Goal: Task Accomplishment & Management: Manage account settings

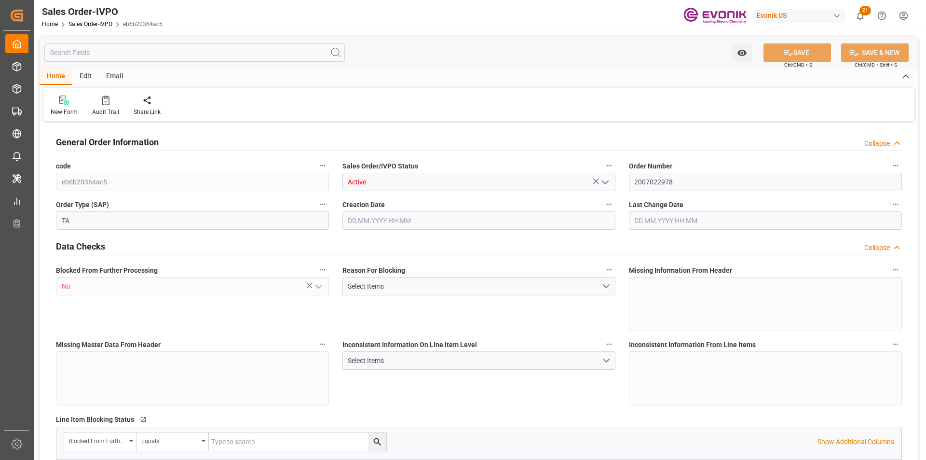
type input "VNCLI"
type input "0"
type input "1"
type input "900.8"
type input "01.08.2025 21:50"
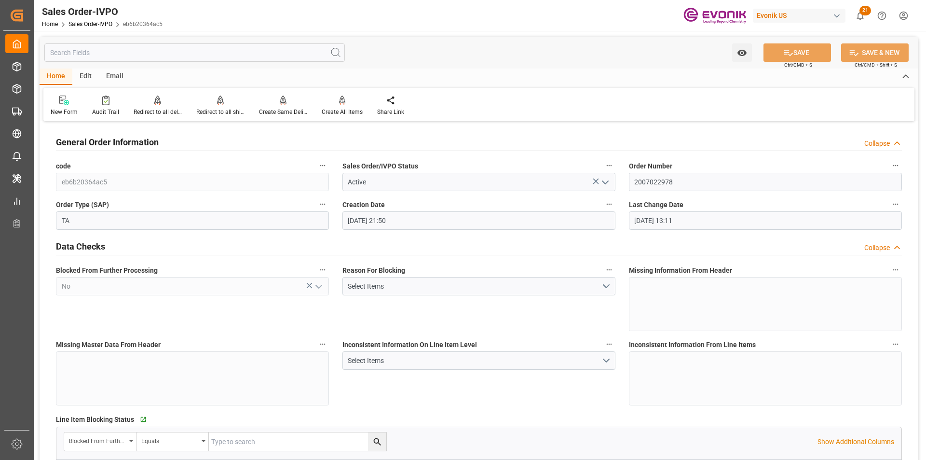
type input "22.08.2025 13:11"
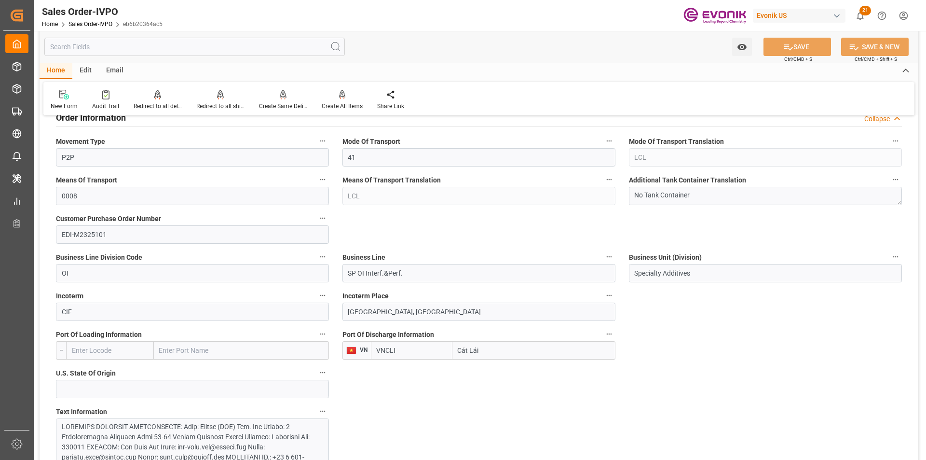
scroll to position [579, 0]
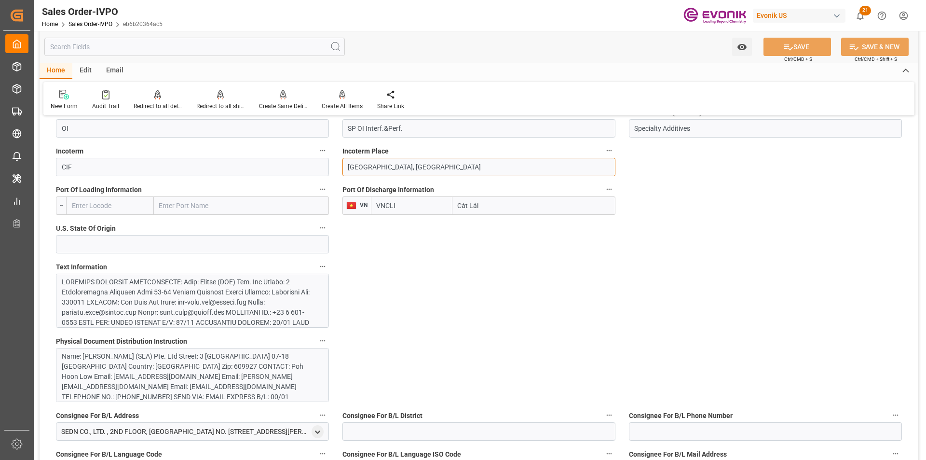
drag, startPoint x: 424, startPoint y: 168, endPoint x: 330, endPoint y: 167, distance: 94.1
click at [233, 302] on div at bounding box center [189, 439] width 254 height 324
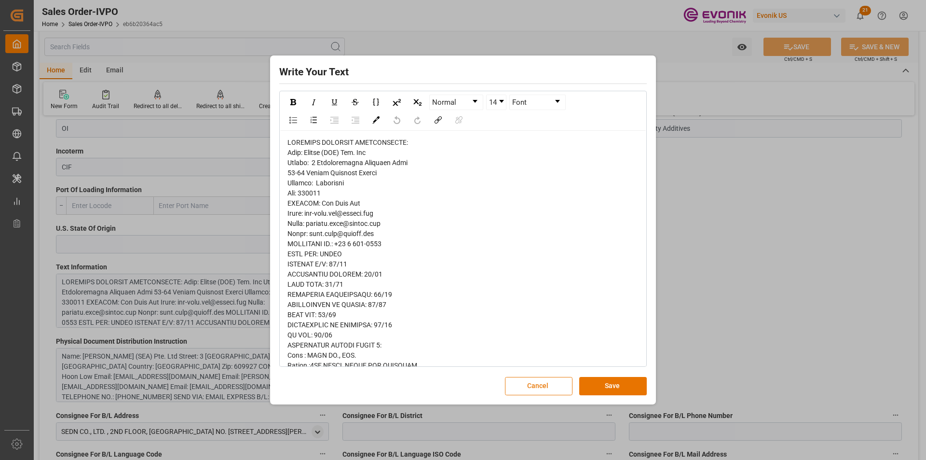
click at [553, 388] on button "Cancel" at bounding box center [539, 386] width 68 height 18
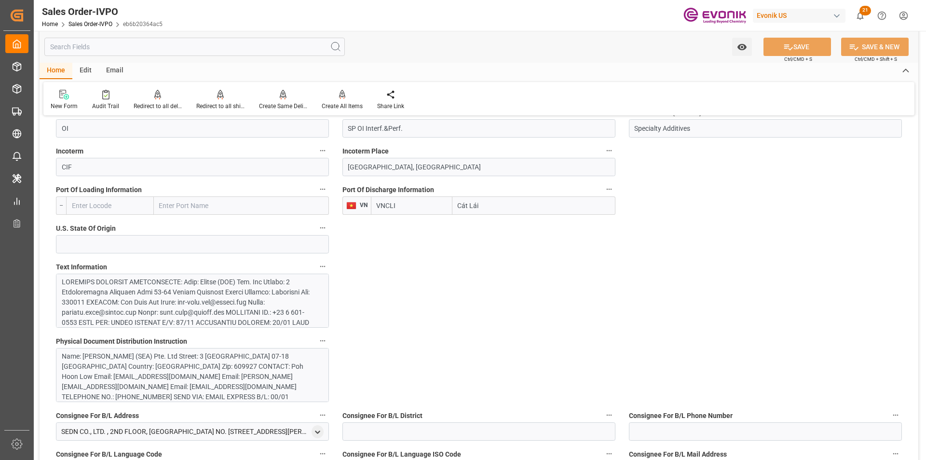
click at [168, 374] on div "Name: Evonik (SEA) Pte. Ltd Street: 3 International Business Park 07-18 Nordic …" at bounding box center [189, 391] width 254 height 81
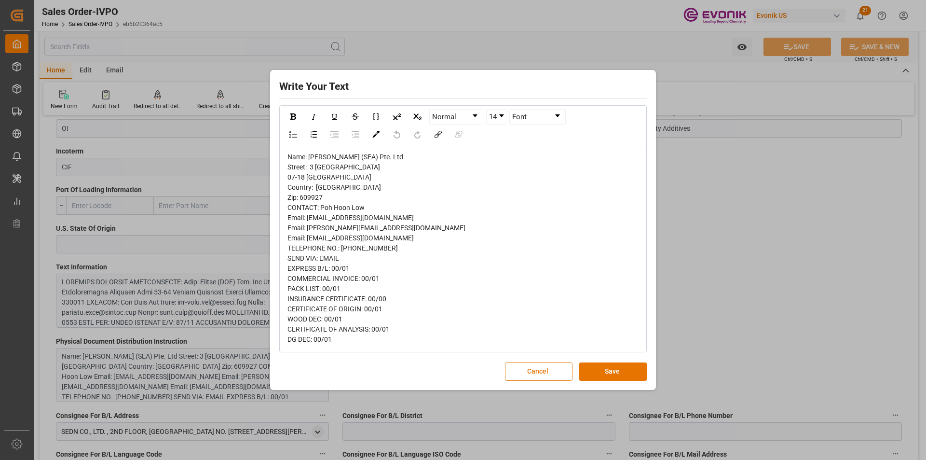
click at [544, 374] on button "Cancel" at bounding box center [539, 371] width 68 height 18
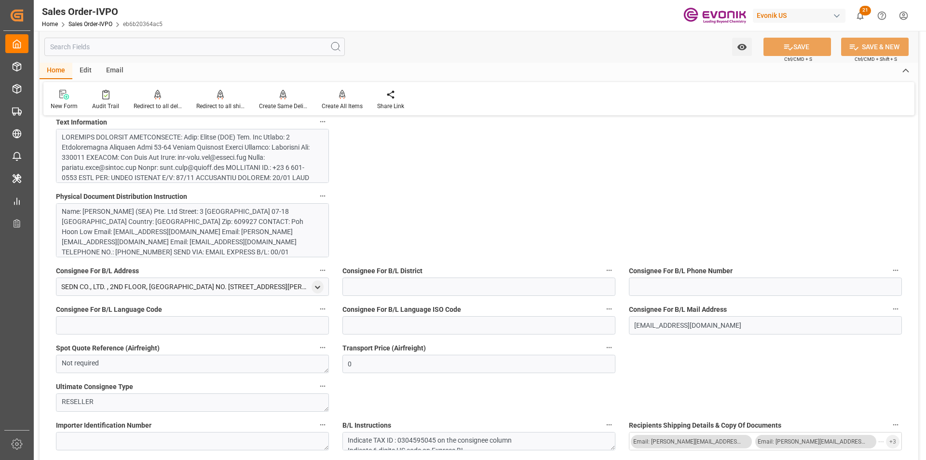
scroll to position [627, 0]
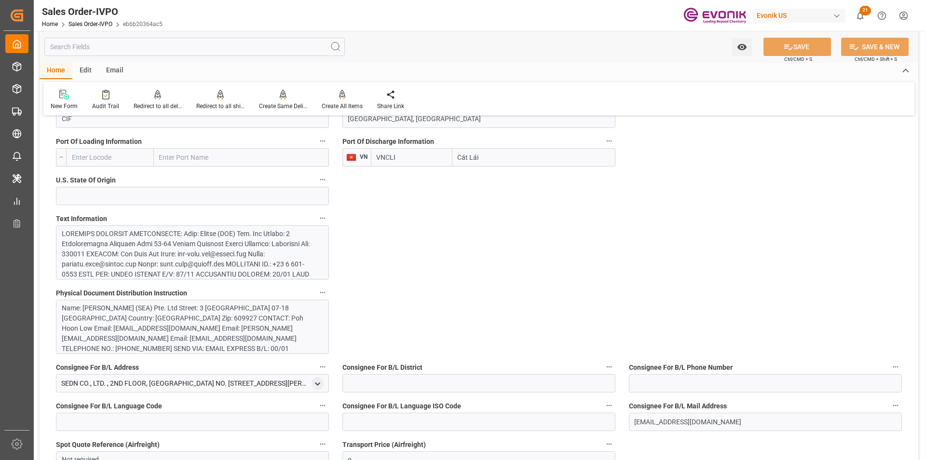
click at [102, 48] on input "text" at bounding box center [194, 47] width 301 height 18
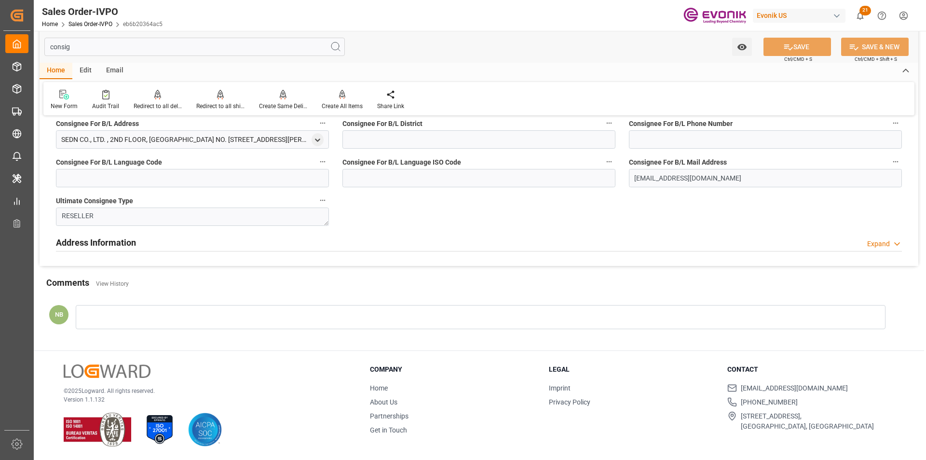
scroll to position [105, 0]
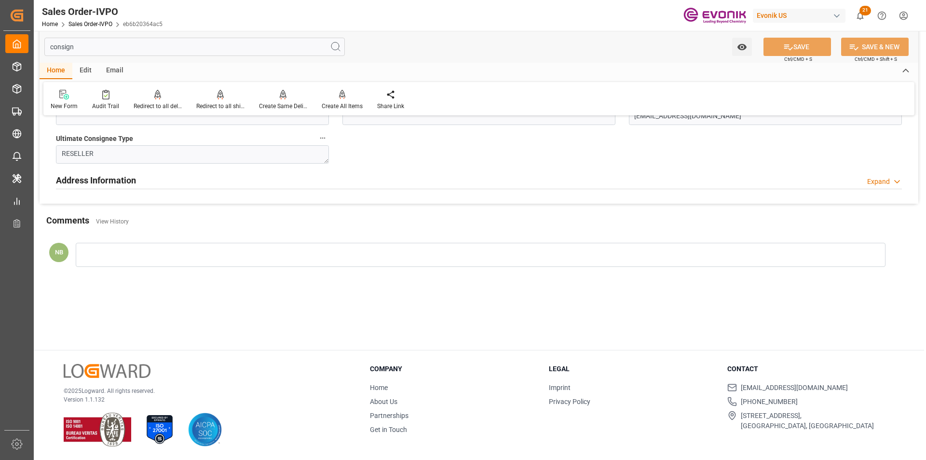
type input "consign"
click at [151, 183] on div "Address Information Expand" at bounding box center [479, 179] width 846 height 18
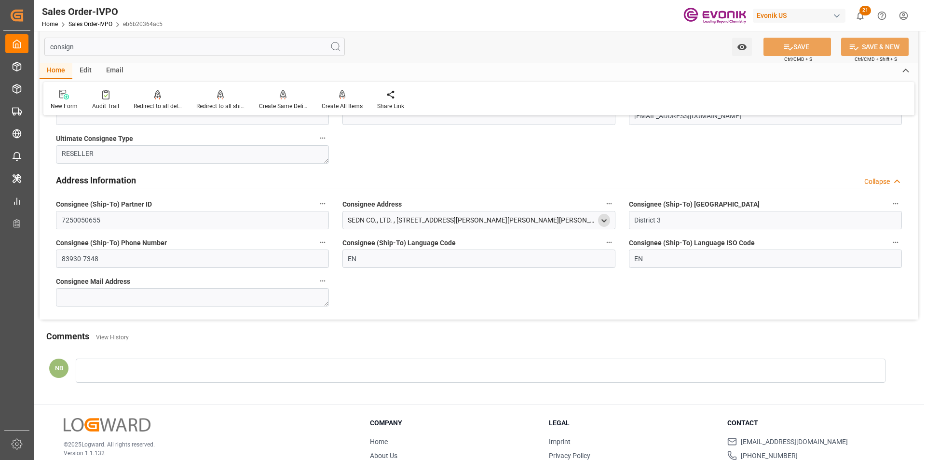
click at [605, 223] on icon "open menu" at bounding box center [604, 221] width 8 height 8
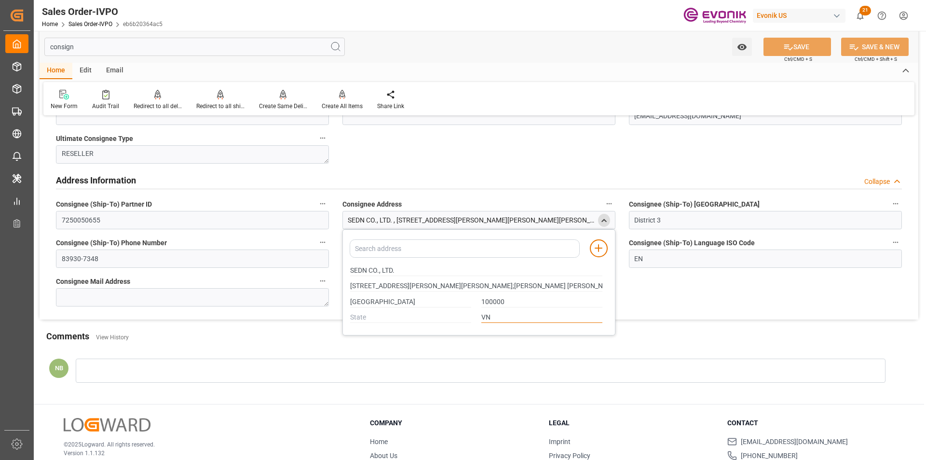
drag, startPoint x: 494, startPoint y: 319, endPoint x: 478, endPoint y: 320, distance: 15.4
click at [478, 320] on div "VN" at bounding box center [542, 318] width 131 height 16
drag, startPoint x: 397, startPoint y: 298, endPoint x: 404, endPoint y: 298, distance: 7.2
click at [397, 298] on input "Ho Chi Minh City" at bounding box center [410, 302] width 121 height 11
drag, startPoint x: 415, startPoint y: 302, endPoint x: 341, endPoint y: 304, distance: 74.8
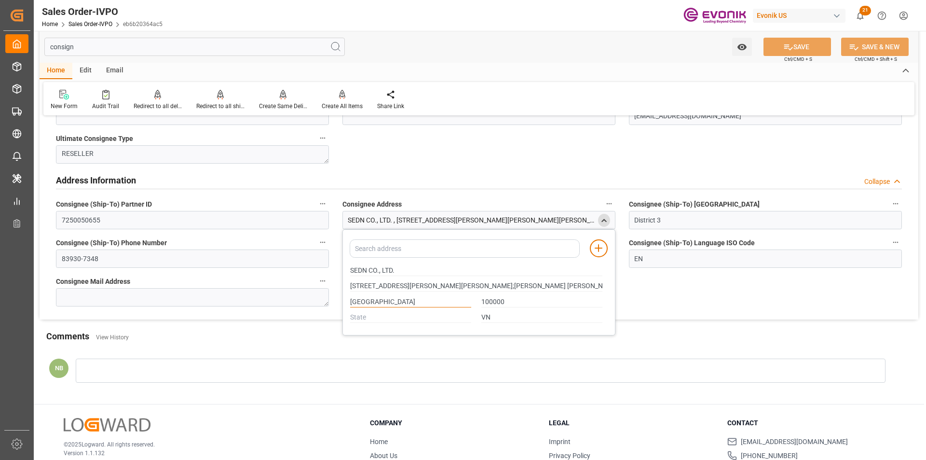
click at [321, 302] on div "Order Information Collapse Consignee For B/L Address SEDN CO., LTD. , 2ND FLOOR…" at bounding box center [479, 169] width 879 height 300
drag, startPoint x: 103, startPoint y: 55, endPoint x: 92, endPoint y: 50, distance: 12.4
click at [99, 52] on input "consign" at bounding box center [194, 47] width 301 height 18
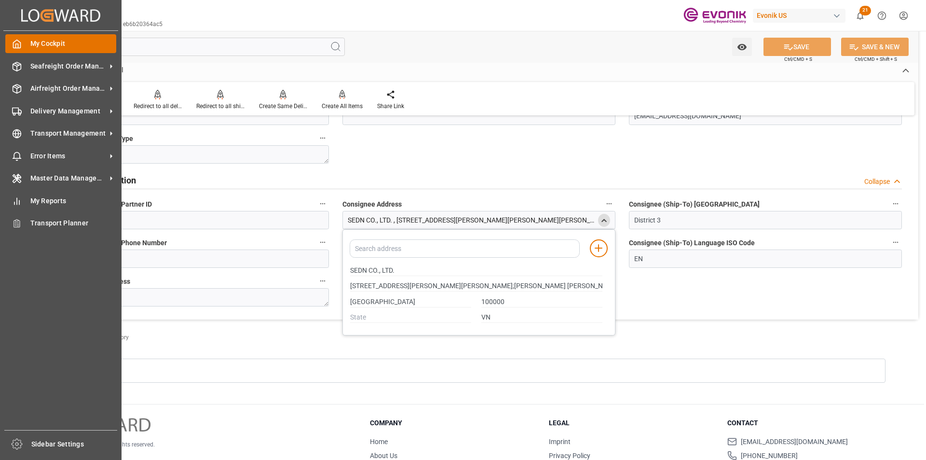
drag, startPoint x: 92, startPoint y: 50, endPoint x: 29, endPoint y: 47, distance: 62.3
click at [29, 47] on div "Created by potrace 1.15, written by Peter Selinger 2001-2017 Created by potrace…" at bounding box center [463, 230] width 926 height 460
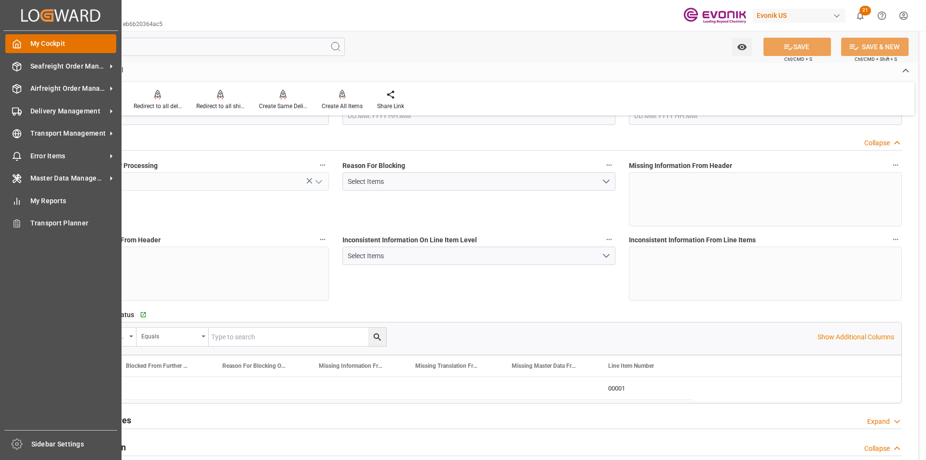
type input "VNCLI"
type input "0"
type input "1"
type input "900.8"
type input "01.08.2025 21:50"
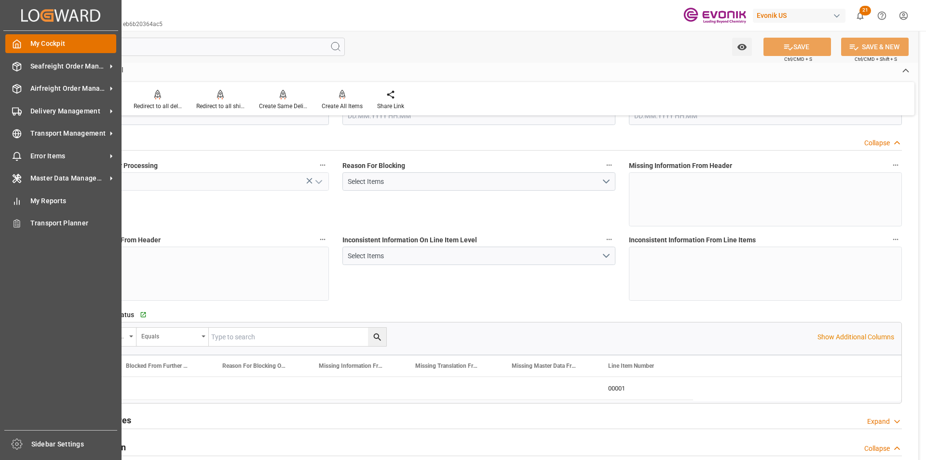
type input "22.08.2025 13:11"
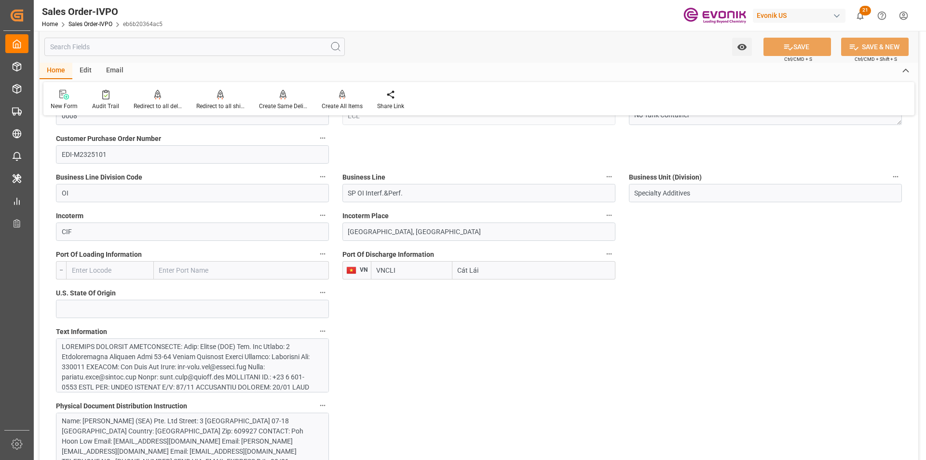
click at [475, 63] on div "Home Edit Email" at bounding box center [479, 71] width 879 height 16
click at [407, 233] on input "Cat Lai Port, Vietnam" at bounding box center [479, 231] width 273 height 18
drag, startPoint x: 417, startPoint y: 231, endPoint x: 328, endPoint y: 231, distance: 89.3
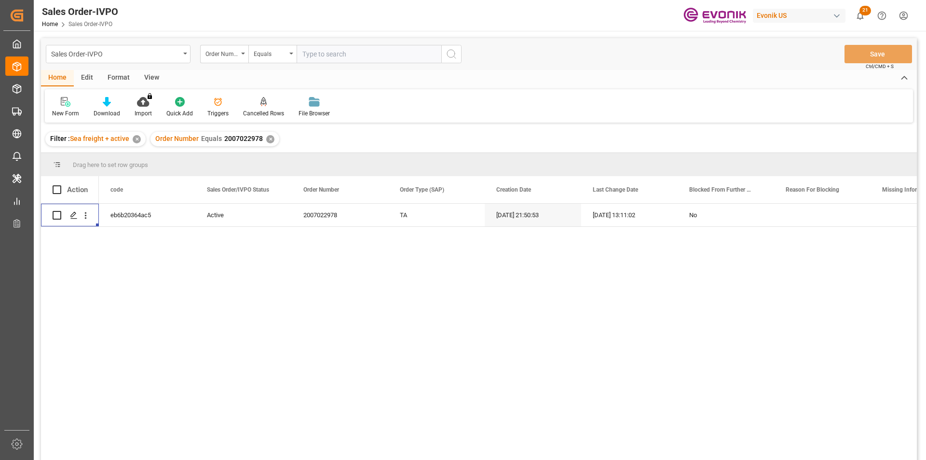
click at [268, 142] on div "✕" at bounding box center [270, 139] width 8 height 8
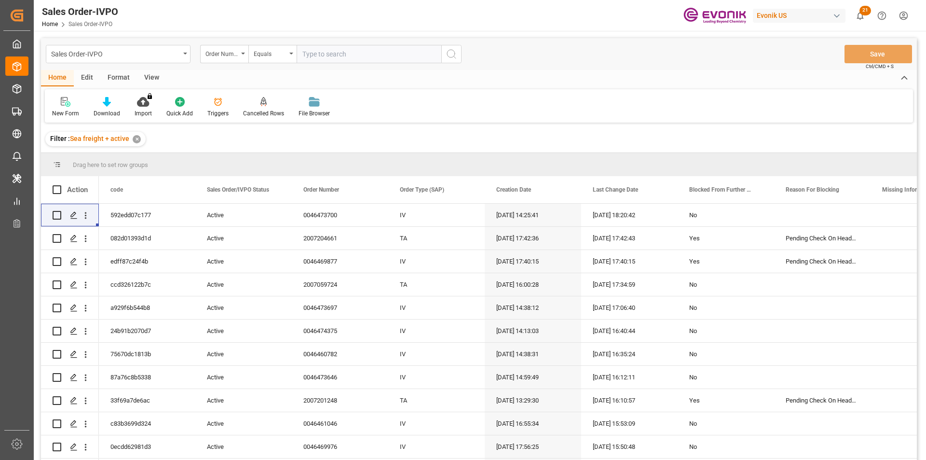
click at [355, 48] on input "text" at bounding box center [369, 54] width 145 height 18
paste input "0046474404"
type input "0046474404"
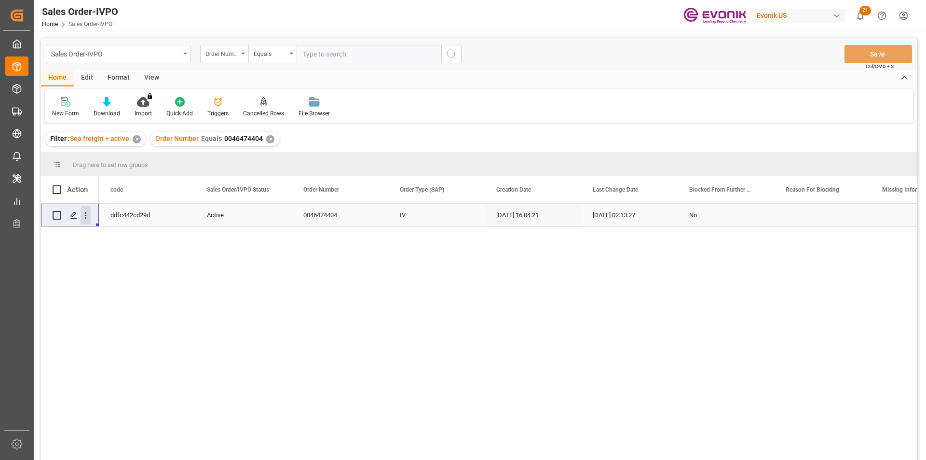
click at [86, 217] on icon "open menu" at bounding box center [86, 215] width 10 height 10
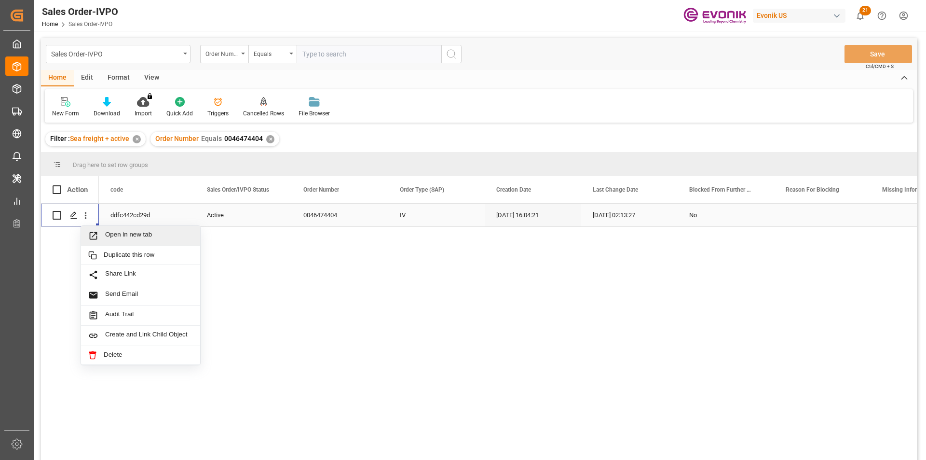
click at [149, 233] on span "Open in new tab" at bounding box center [149, 236] width 88 height 10
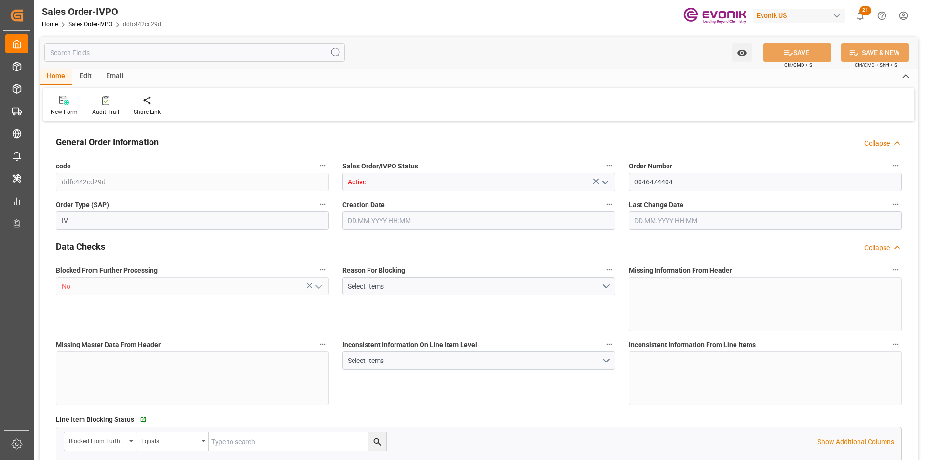
type input "NLRTM"
type input "49 2365 49 84486Fax No:"
type input "0"
type input "1"
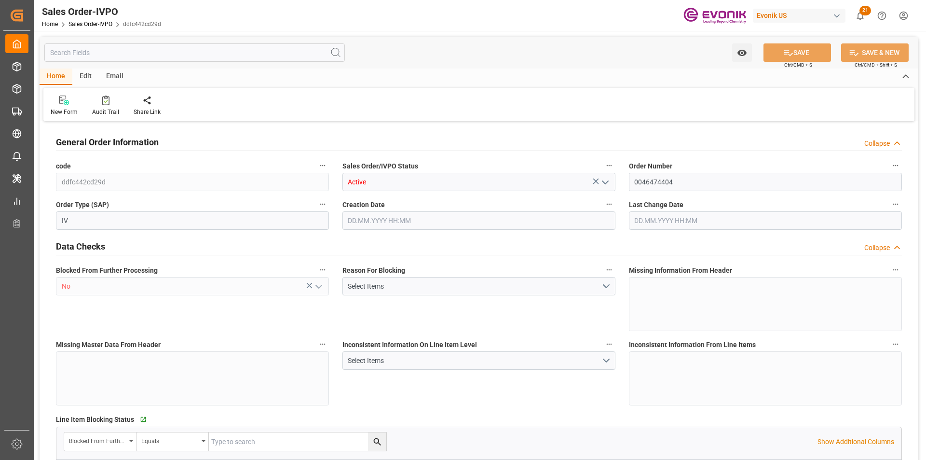
type input "1"
type input "7111.34"
type input "14.3203"
type input "17000"
type input "30"
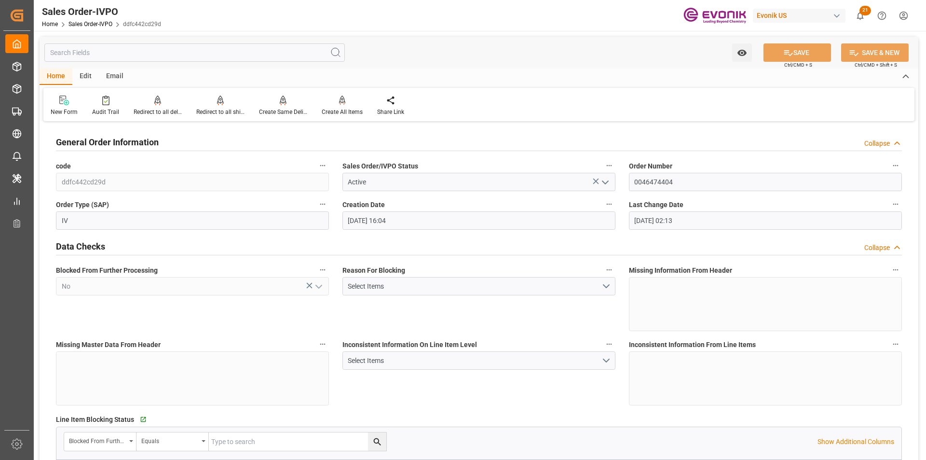
type input "25.09.2025 16:04"
type input "26.09.2025 02:13"
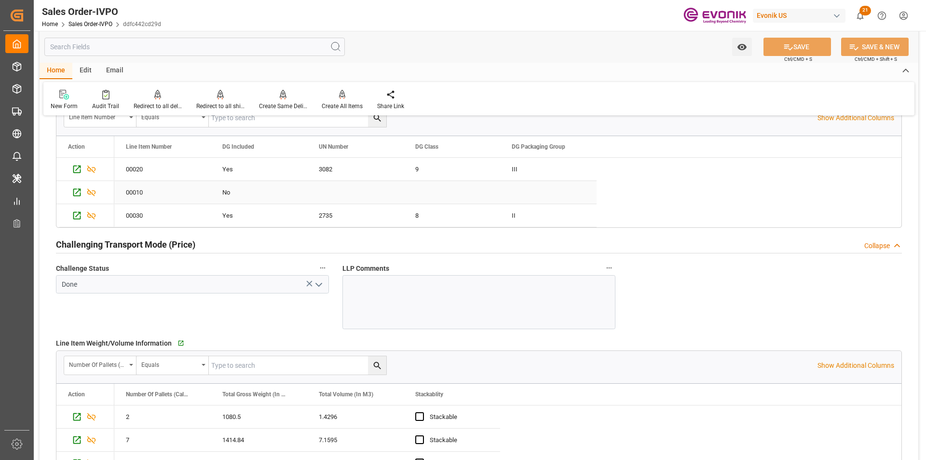
scroll to position [1254, 0]
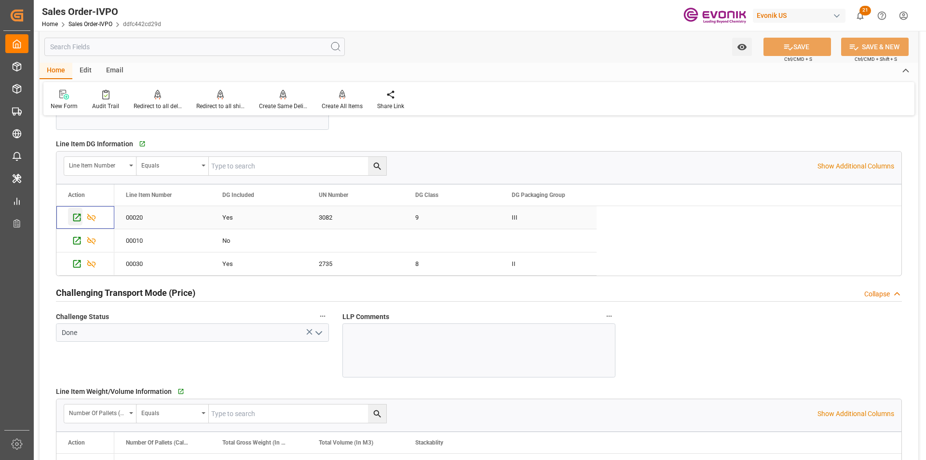
click at [76, 217] on icon "Press SPACE to select this row." at bounding box center [77, 217] width 10 height 10
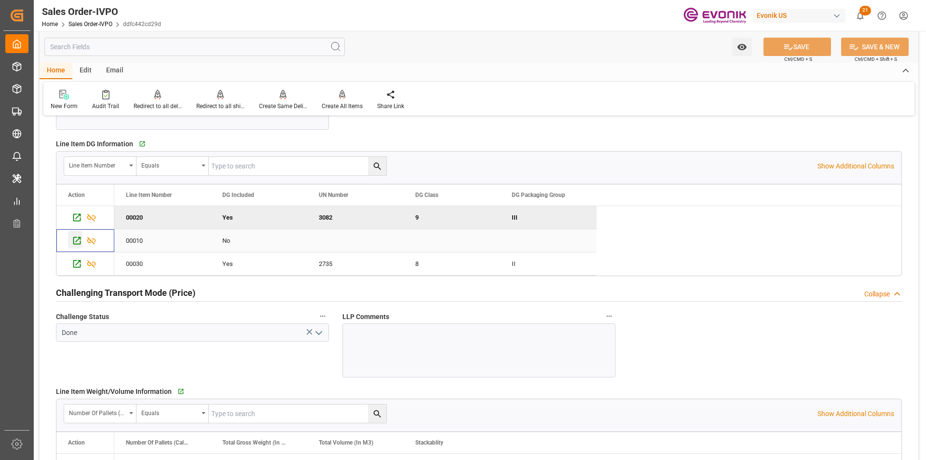
click at [76, 237] on icon "Press SPACE to select this row." at bounding box center [77, 241] width 8 height 8
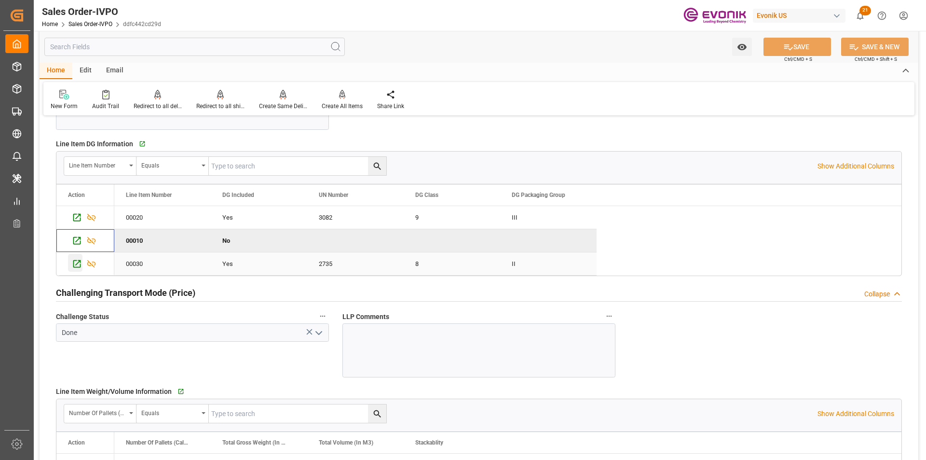
click at [78, 263] on icon "Press SPACE to select this row." at bounding box center [77, 264] width 8 height 8
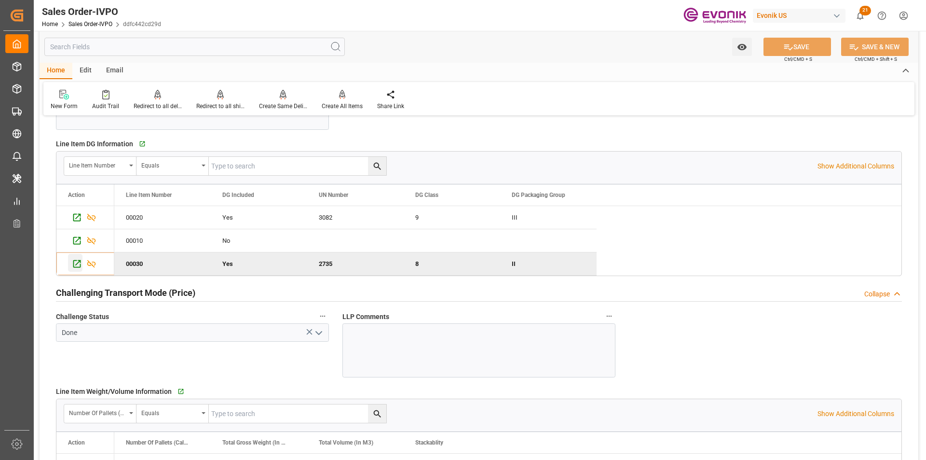
type input "49 2365 49 84486Fax No:"
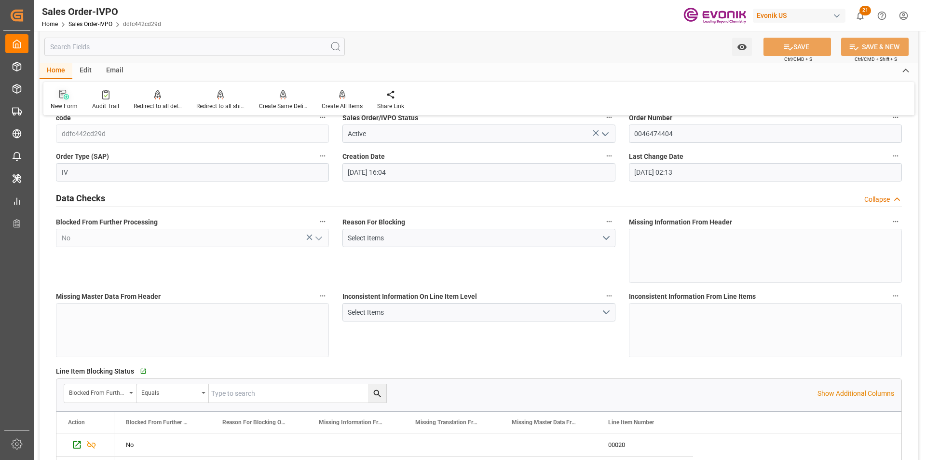
scroll to position [0, 0]
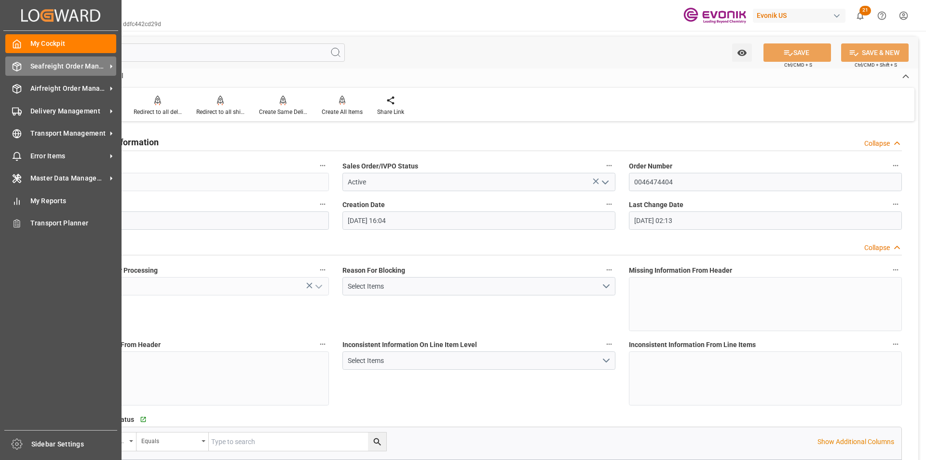
click at [29, 67] on div "Seafreight Order Management Seafreight Order Management" at bounding box center [60, 65] width 111 height 19
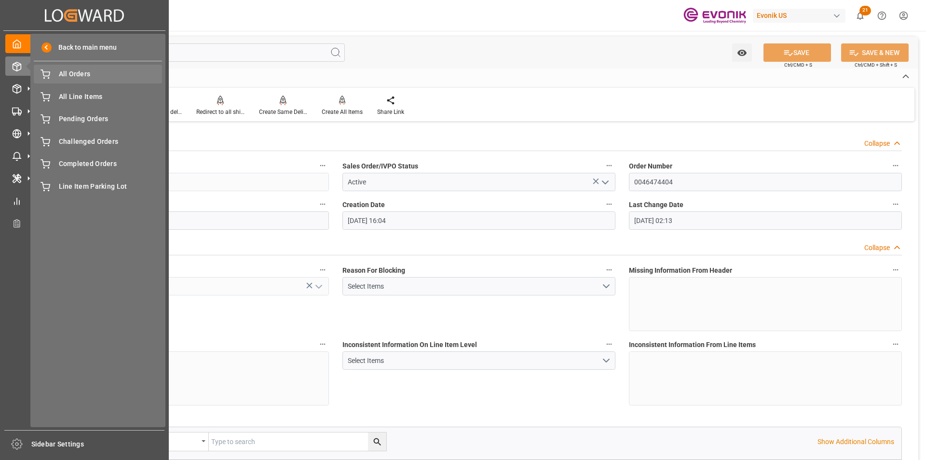
click at [91, 75] on span "All Orders" at bounding box center [111, 74] width 104 height 10
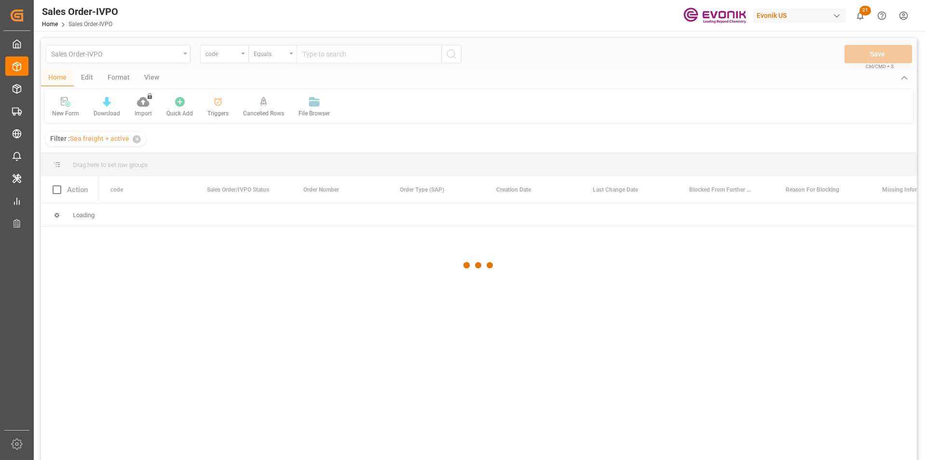
click at [230, 57] on div at bounding box center [479, 265] width 876 height 454
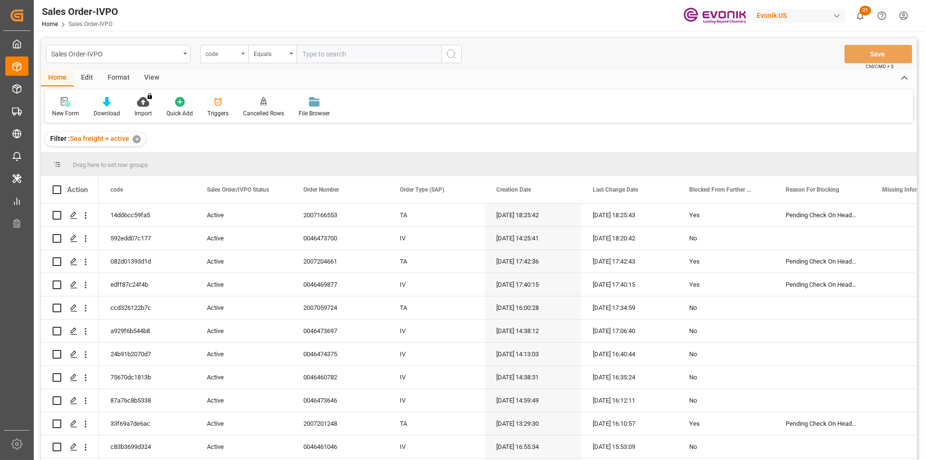
click at [246, 55] on div "code" at bounding box center [224, 54] width 48 height 18
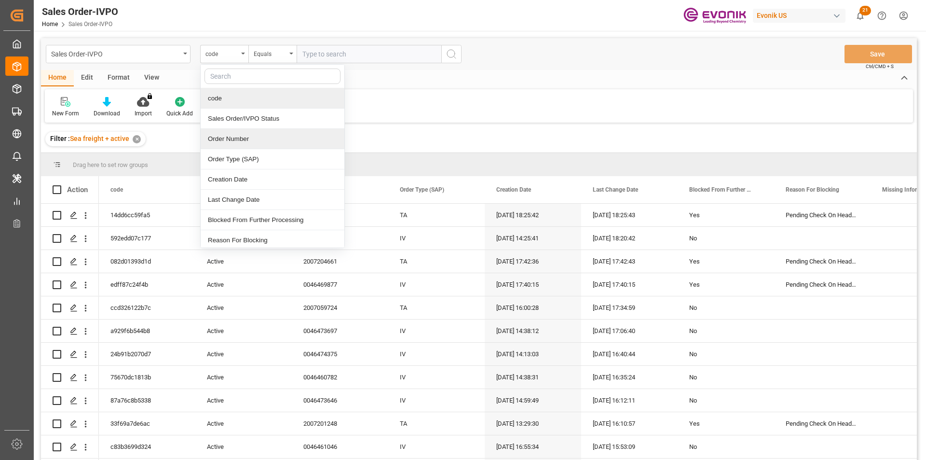
click at [238, 140] on div "Order Number" at bounding box center [273, 139] width 144 height 20
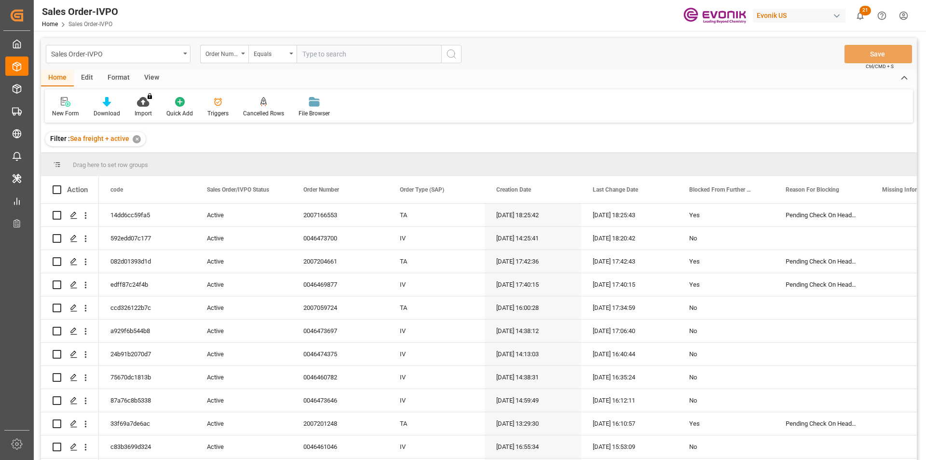
click at [334, 54] on input "text" at bounding box center [369, 54] width 145 height 18
type input "2006959977"
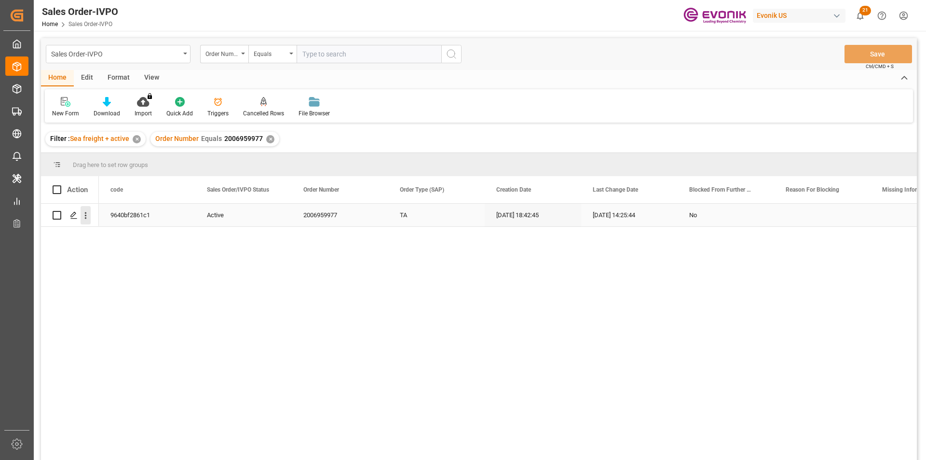
click at [85, 217] on icon "open menu" at bounding box center [86, 215] width 10 height 10
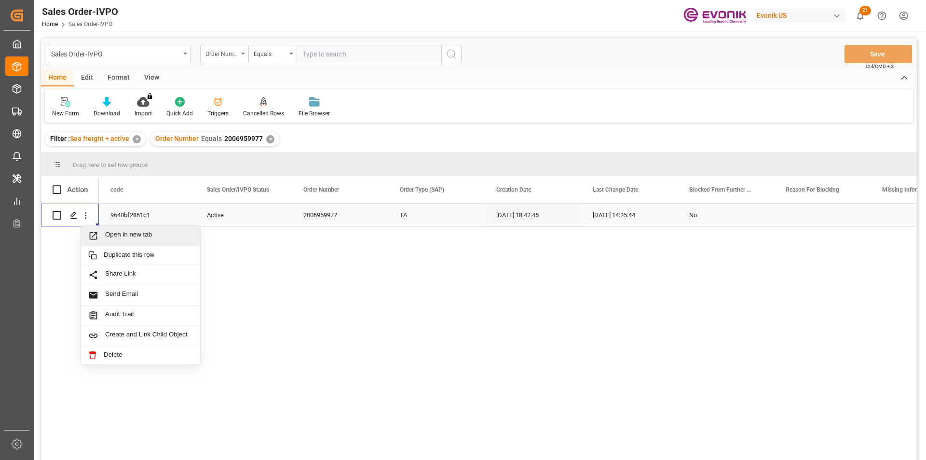
click at [135, 240] on span "Open in new tab" at bounding box center [149, 236] width 88 height 10
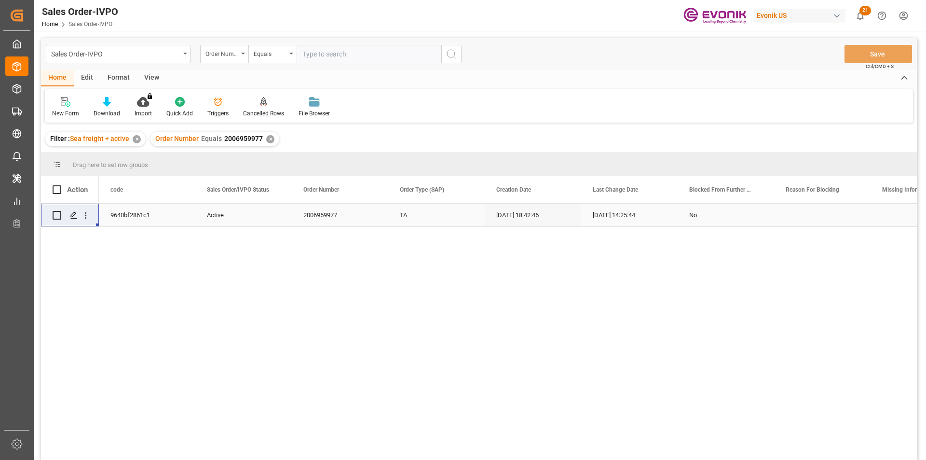
click at [271, 142] on div "Order Number Equals 2006959977 ✕" at bounding box center [215, 139] width 129 height 14
click at [269, 139] on div "✕" at bounding box center [270, 139] width 8 height 8
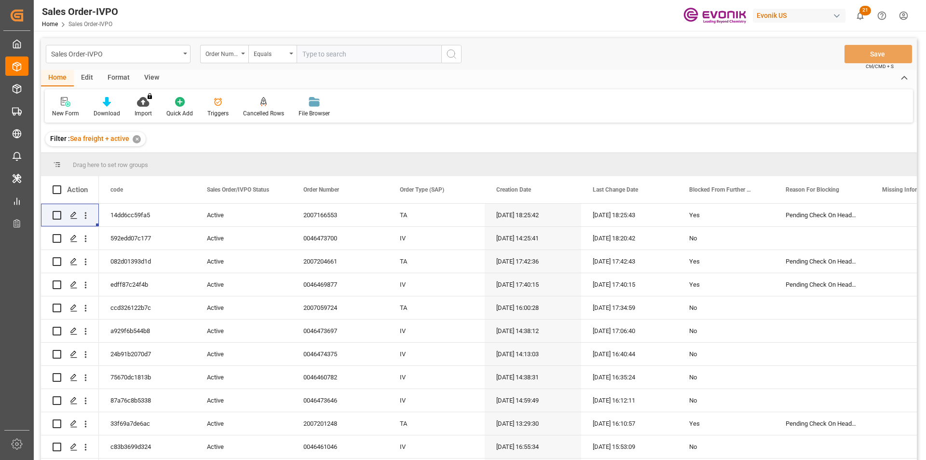
click at [328, 52] on input "text" at bounding box center [369, 54] width 145 height 18
paste input "2006959977"
type input "2006959977"
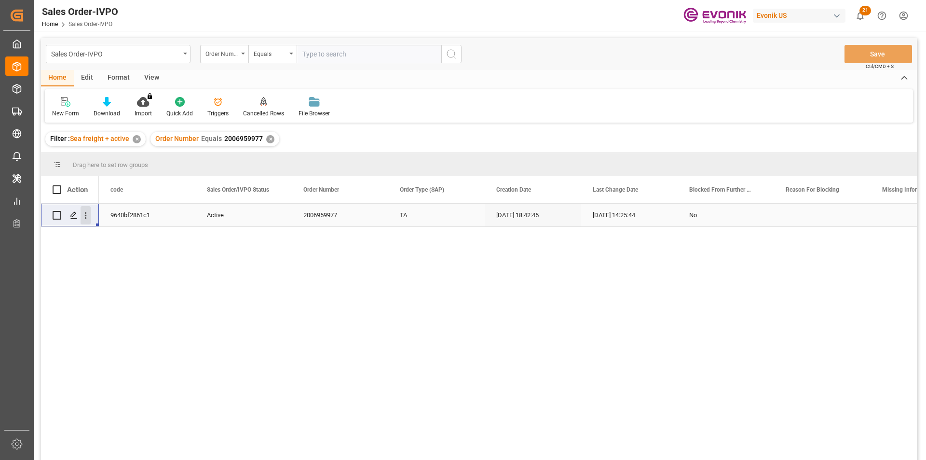
click at [90, 216] on icon "open menu" at bounding box center [86, 215] width 10 height 10
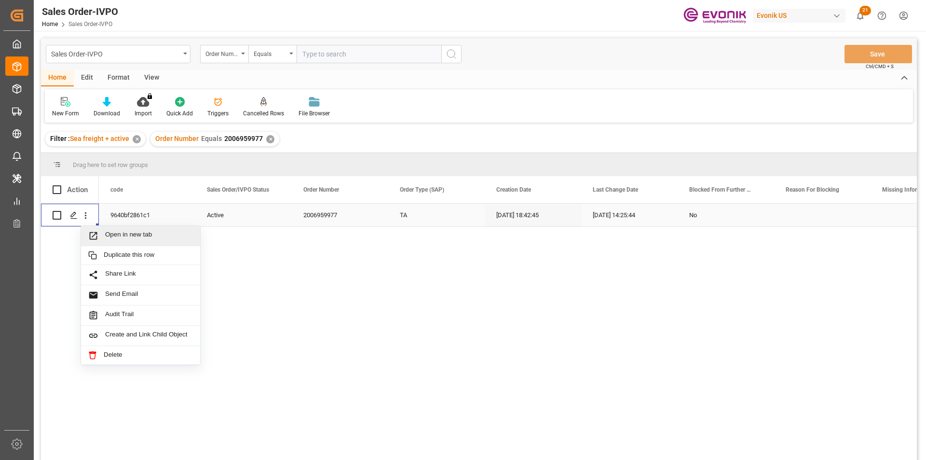
click at [115, 233] on span "Open in new tab" at bounding box center [149, 236] width 88 height 10
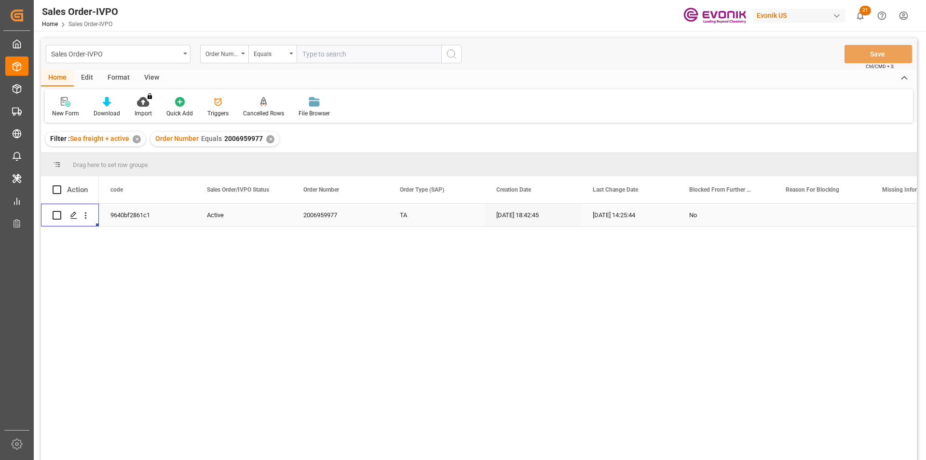
click at [269, 141] on div "✕" at bounding box center [270, 139] width 8 height 8
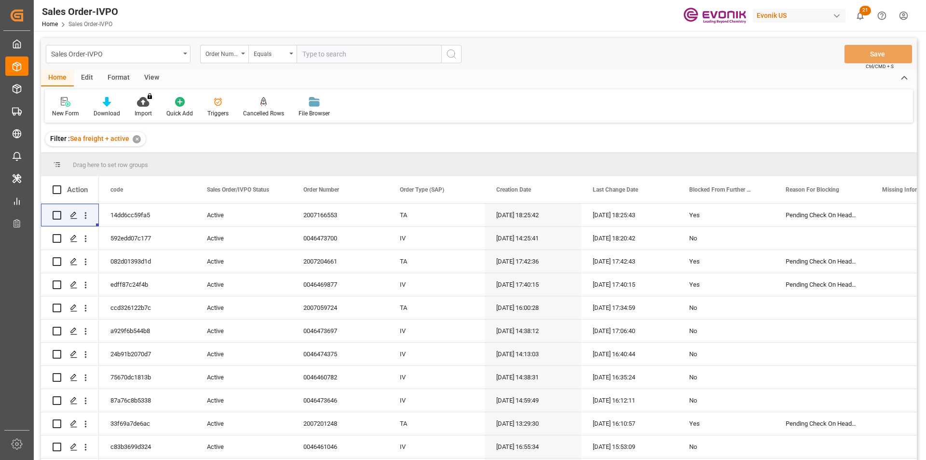
click at [330, 56] on input "text" at bounding box center [369, 54] width 145 height 18
paste input "2007184152"
type input "2007184152"
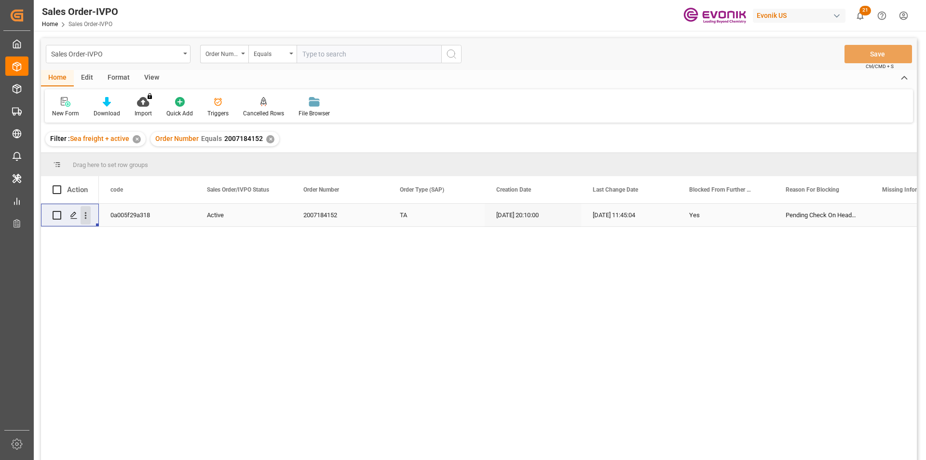
click at [83, 217] on icon "open menu" at bounding box center [86, 215] width 10 height 10
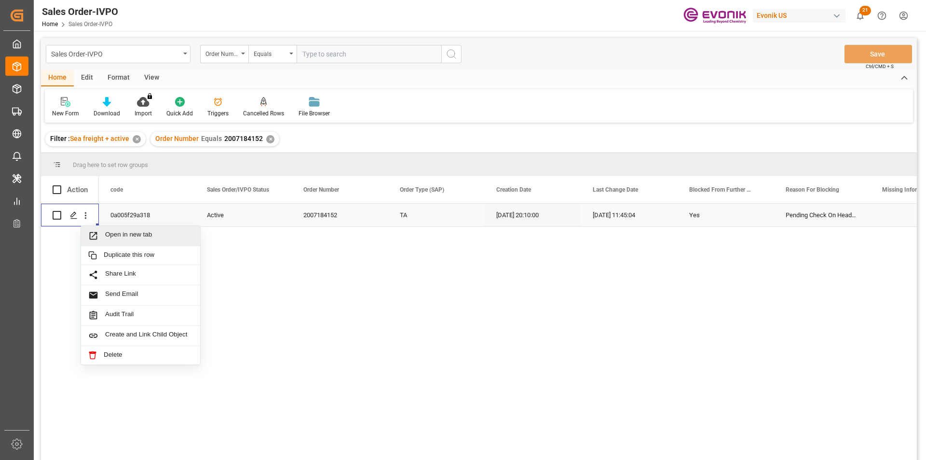
click at [176, 237] on span "Open in new tab" at bounding box center [149, 236] width 88 height 10
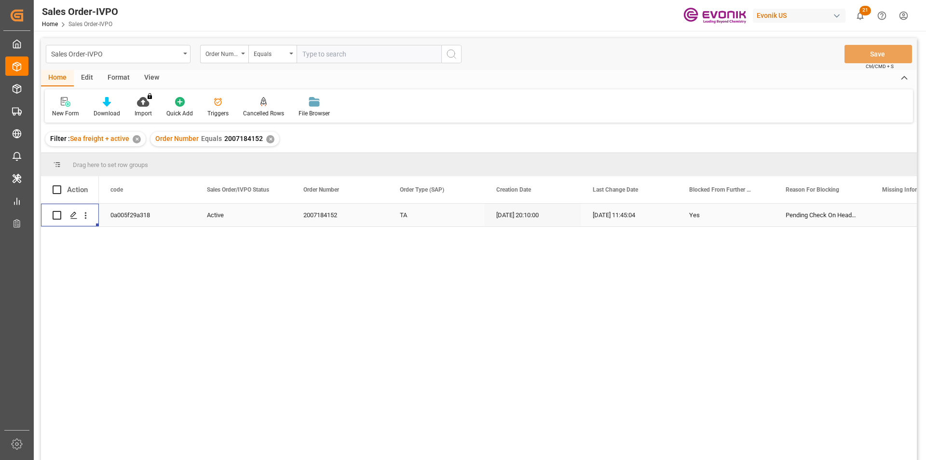
click at [345, 55] on input "text" at bounding box center [369, 54] width 145 height 18
paste input "2007202704"
type input "2007202704"
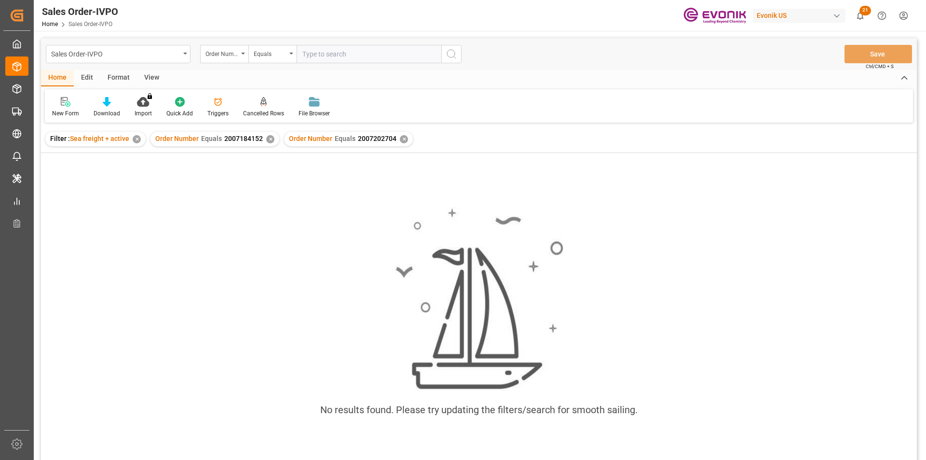
click at [264, 136] on div "Order Number Equals 2007184152 ✕" at bounding box center [215, 139] width 129 height 14
click at [272, 139] on div "✕" at bounding box center [270, 139] width 8 height 8
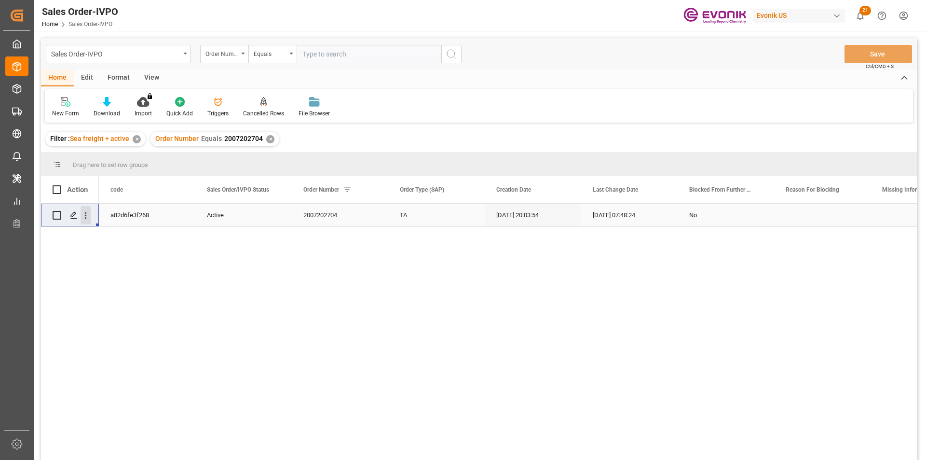
click at [85, 217] on icon "open menu" at bounding box center [86, 215] width 10 height 10
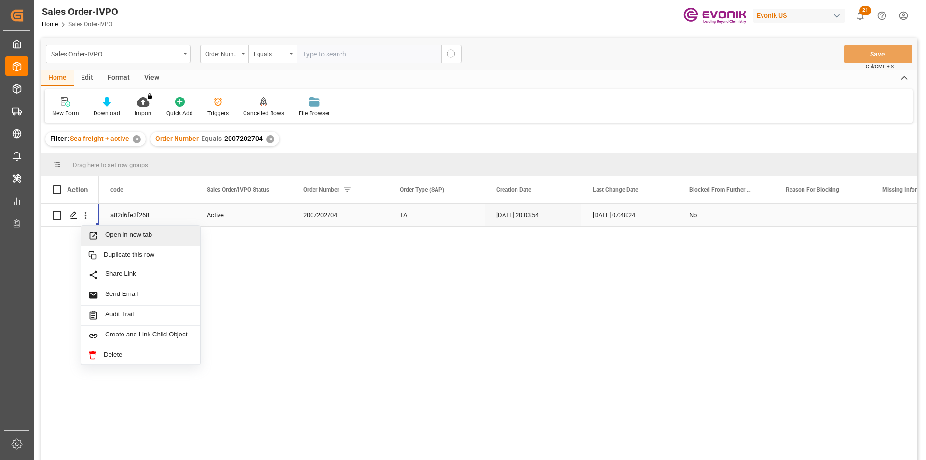
click at [156, 236] on span "Open in new tab" at bounding box center [149, 236] width 88 height 10
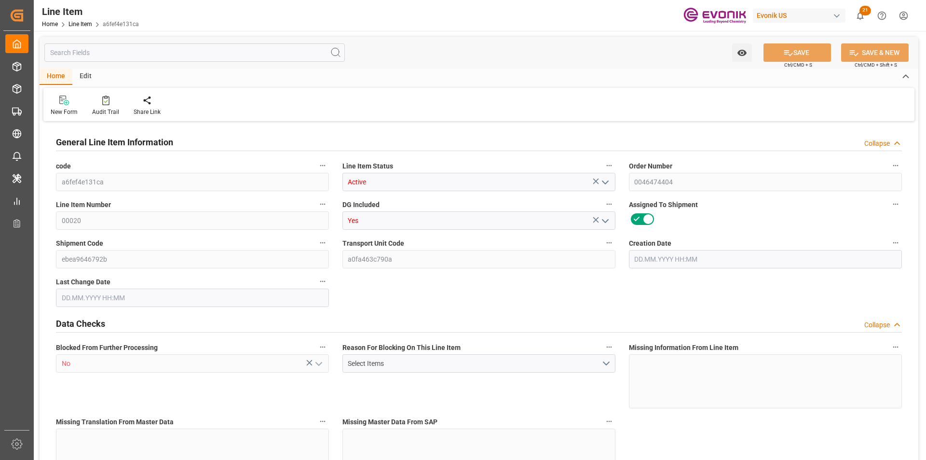
type input "2"
type input "1080.5"
type input "1000"
type input "1.4296"
type input "5"
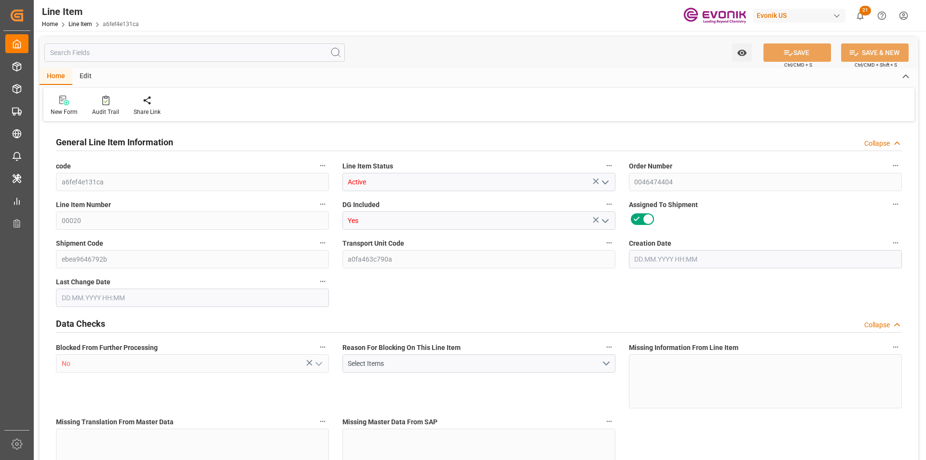
type input "7352.57"
type input "5"
type input "1080.5"
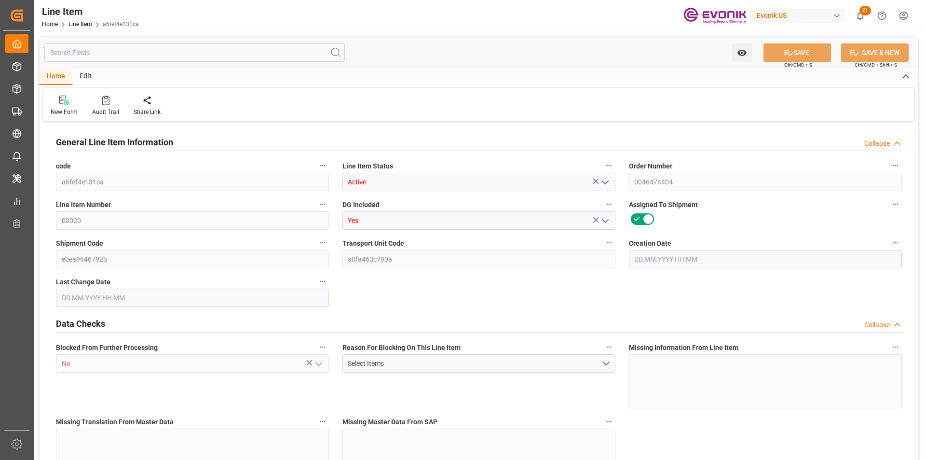
type input "1120.5"
type input "1000"
type input "1.4296"
type input "1429.56"
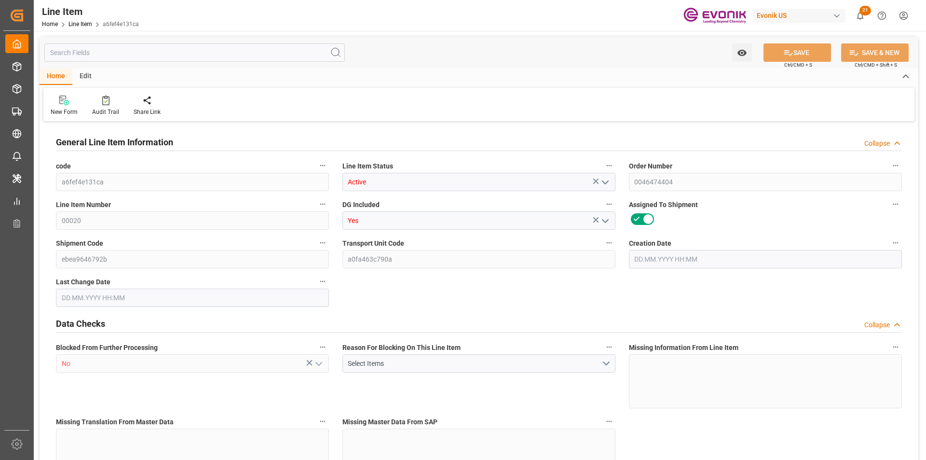
type input "0"
type input "25.09.2025 16:04"
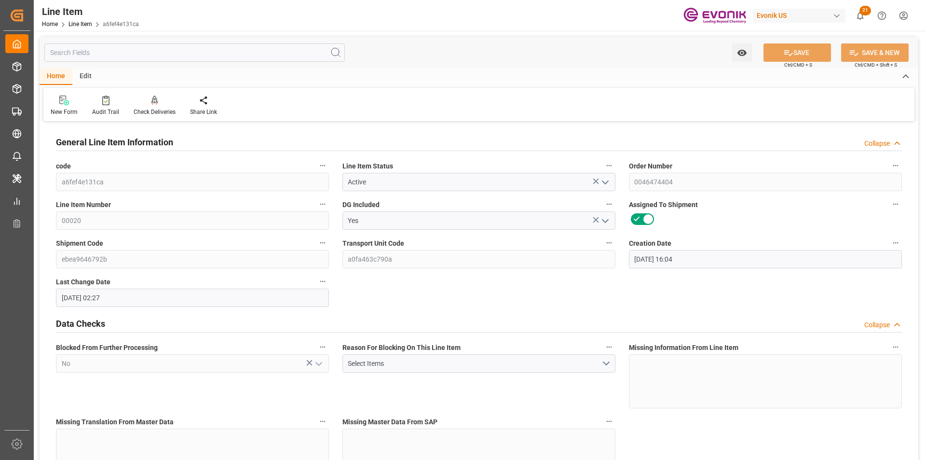
type input "[DATE] 02:27"
type input "[DATE]"
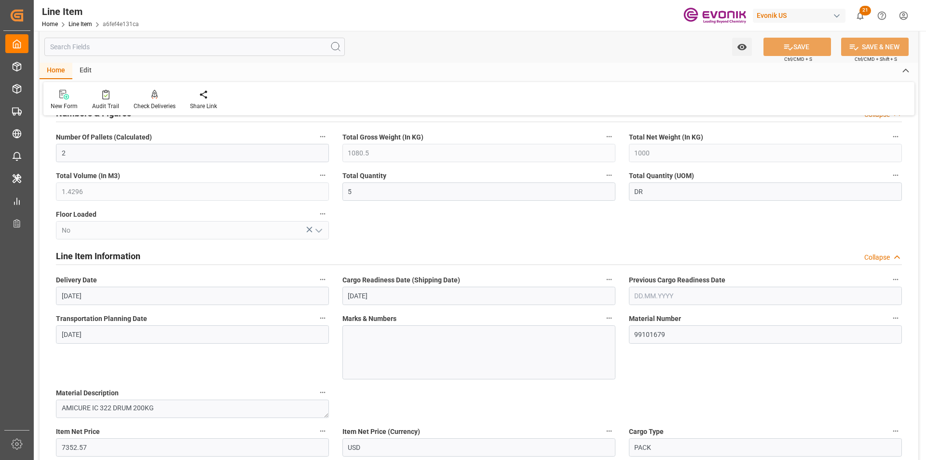
scroll to position [338, 0]
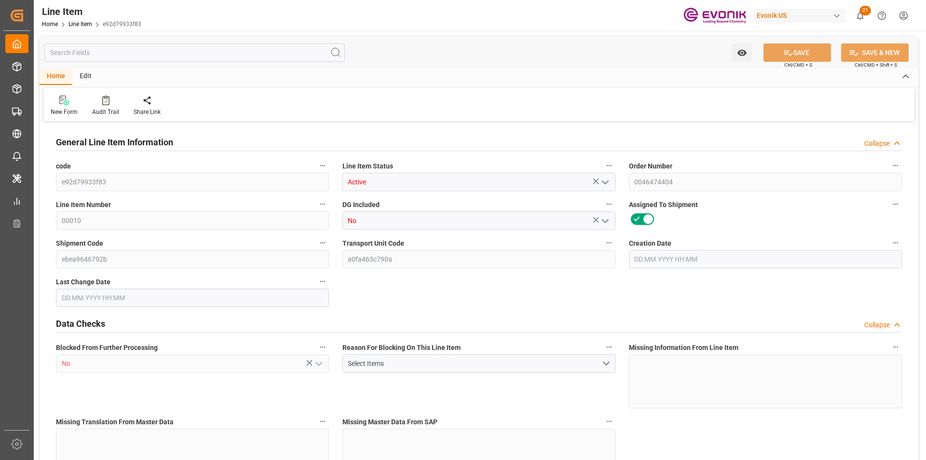
type input "7"
type input "1414.84"
type input "1260"
type input "7.1595"
type input "28"
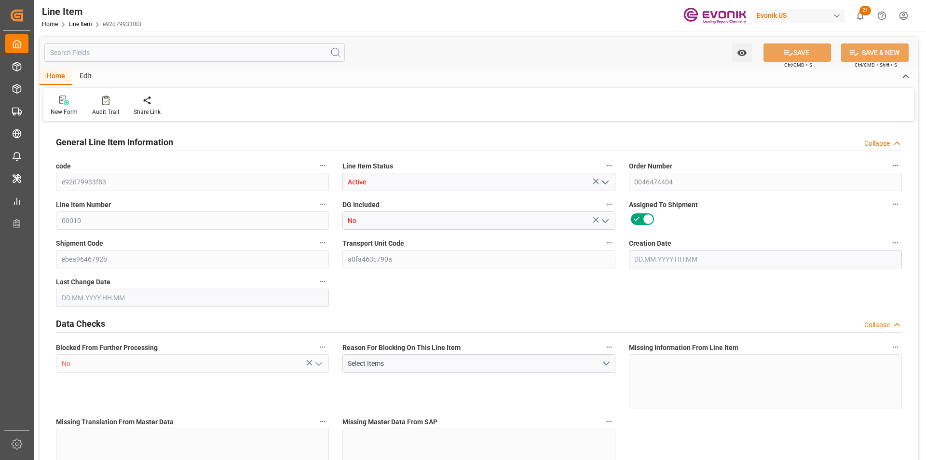
type input "66339"
type input "28"
type input "1414.84"
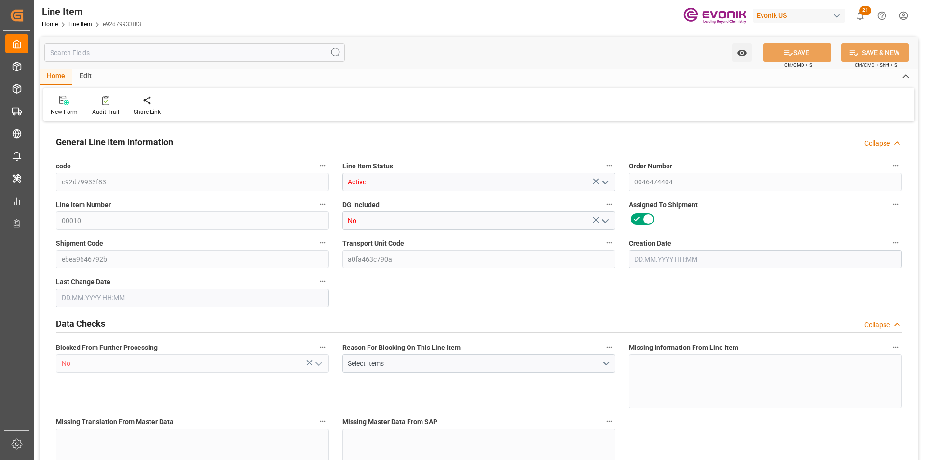
type input "1554.84"
type input "1260"
type input "7.1595"
type input "7159.488"
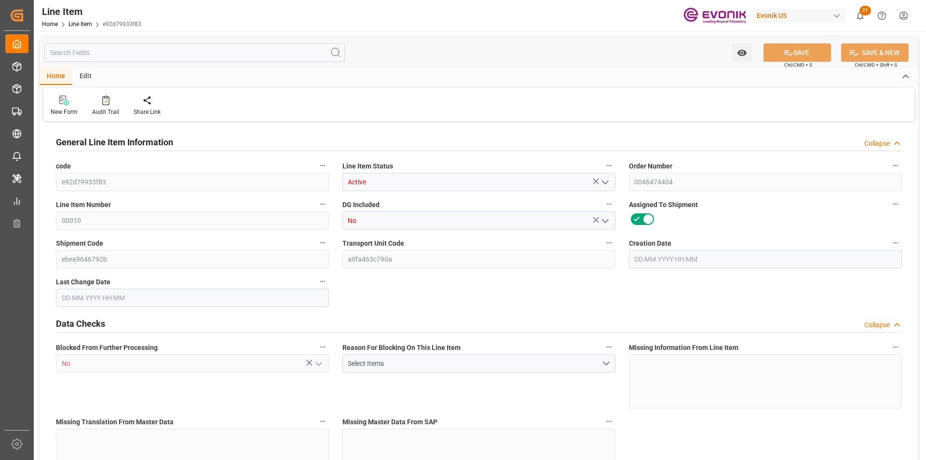
type input "0"
type input "[DATE] 16:04"
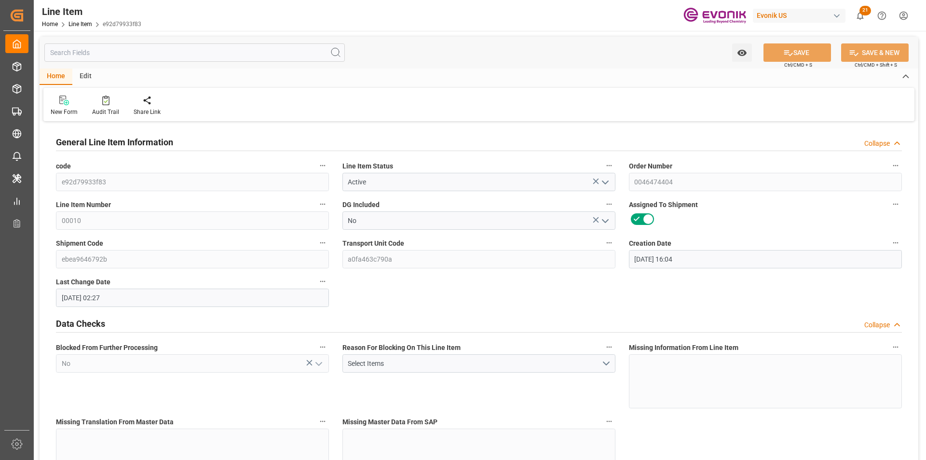
type input "26.09.2025 02:27"
type input "[DATE]"
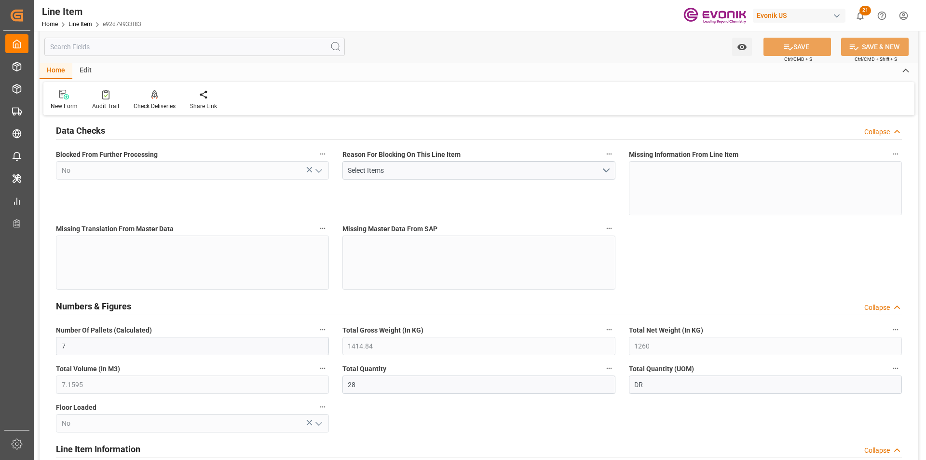
scroll to position [289, 0]
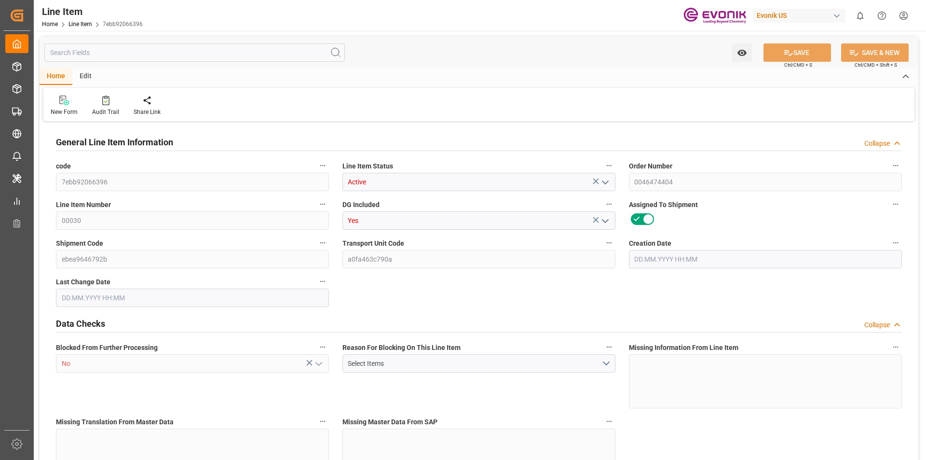
type input "5"
type input "4336"
type input "4000"
type input "5.7312"
type input "20"
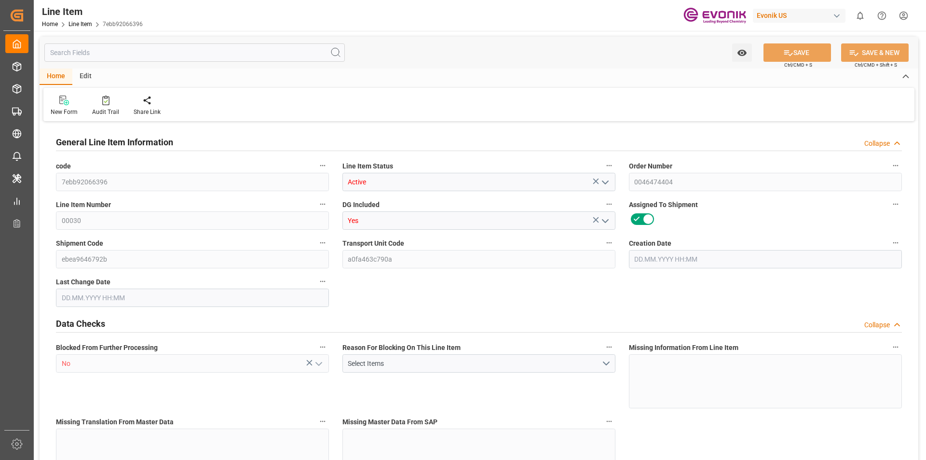
type input "26280"
type input "20"
type input "4336"
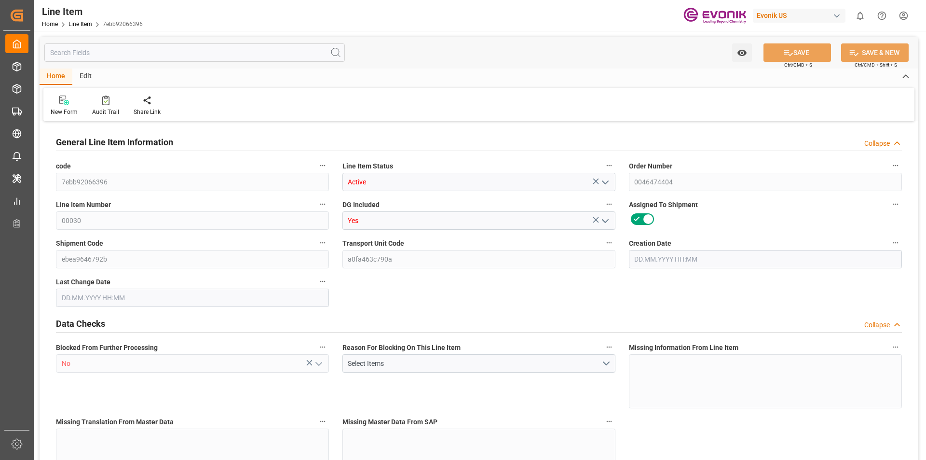
type input "4436"
type input "4000"
type input "5.7312"
type input "5731.24"
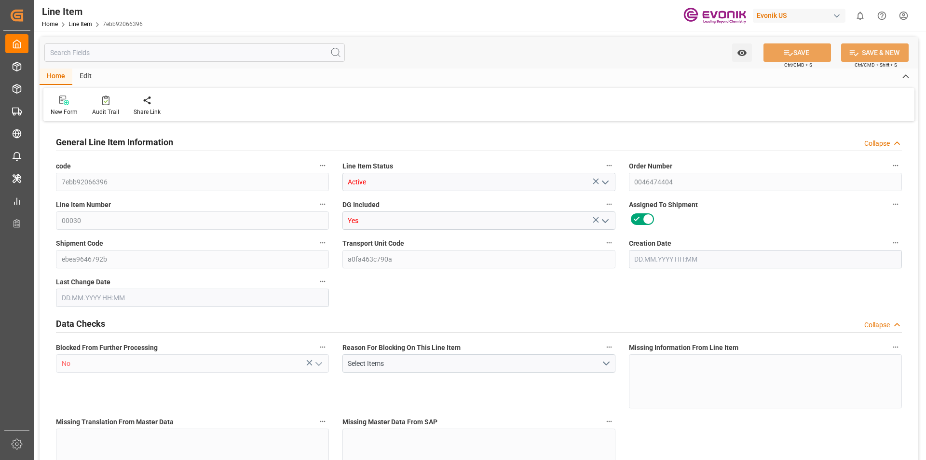
type input "0"
type input "25.09.2025 16:04"
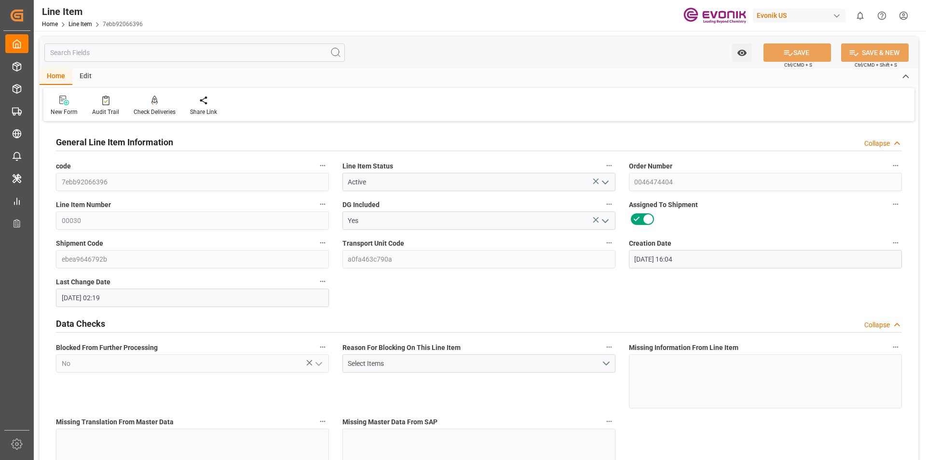
type input "26.09.2025 02:19"
type input "05.11.2025"
type input "08.10.2025"
type input "01.10.2025"
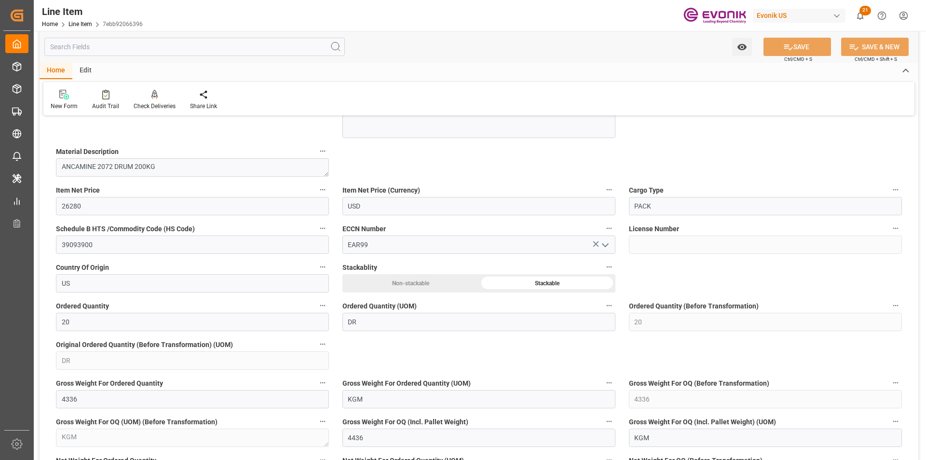
scroll to position [579, 0]
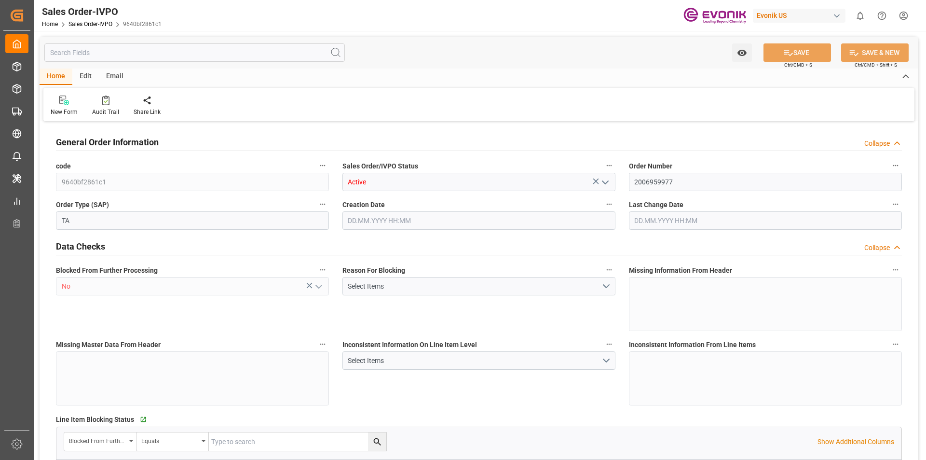
type input "GBSOU"
type input "0"
type input "1"
type input "2"
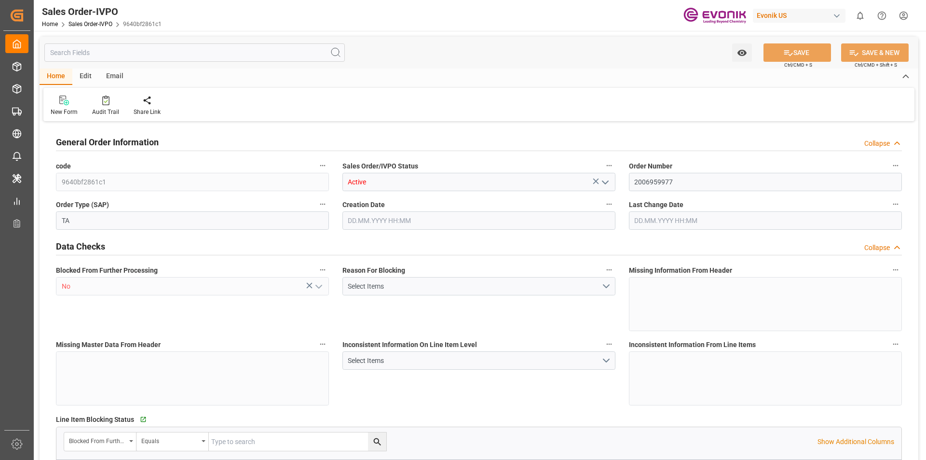
type input "18687.36"
type input "76.1408"
type input "19000"
type input "60"
type input "[DATE] 18:42"
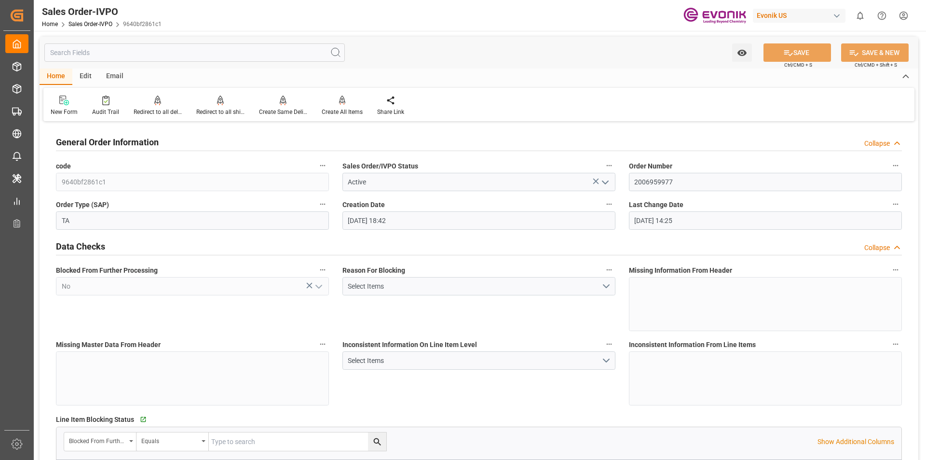
type input "[DATE] 14:25"
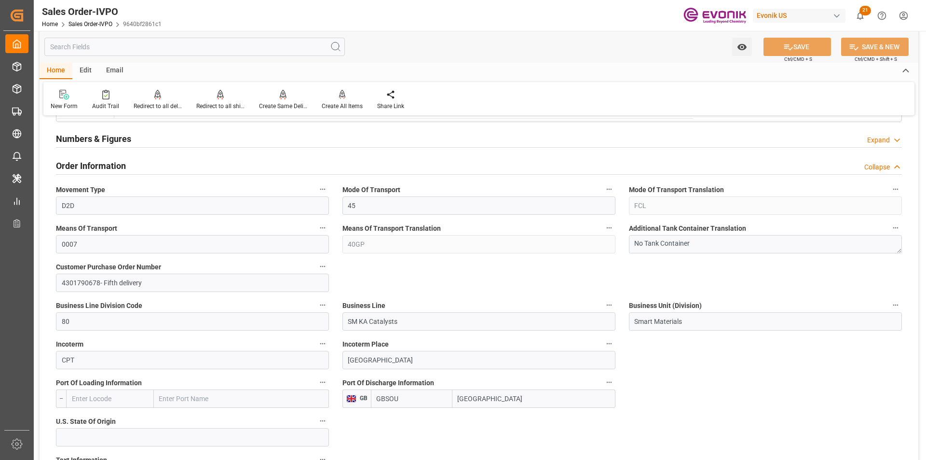
scroll to position [531, 0]
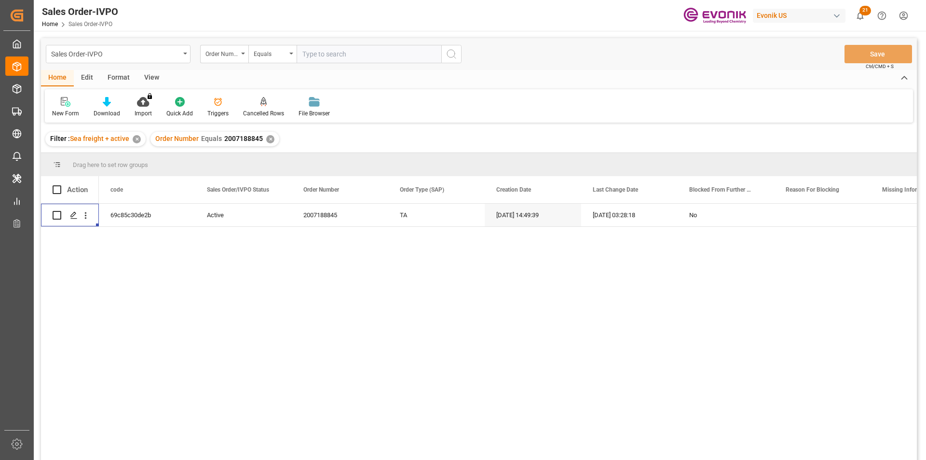
click at [270, 141] on div "✕" at bounding box center [270, 139] width 8 height 8
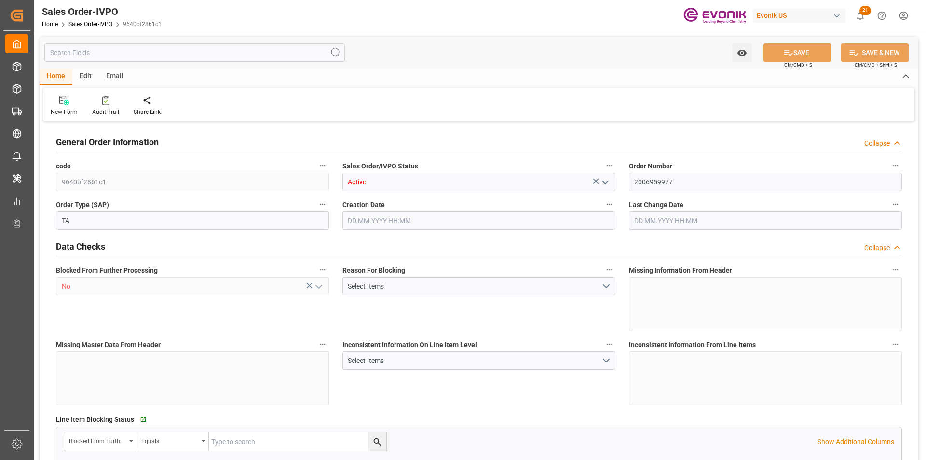
type input "GBSOU"
type input "0"
type input "1"
type input "2"
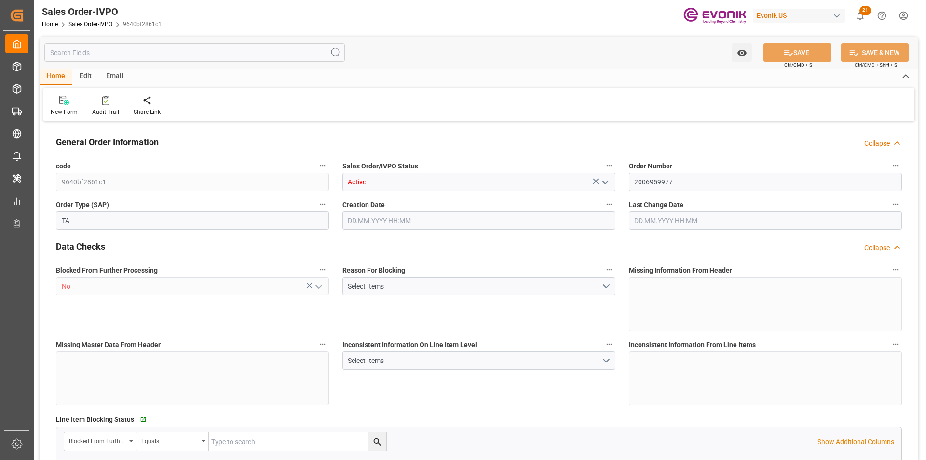
type input "18687.36"
type input "76.1408"
type input "19000"
type input "60"
type input "[DATE] 18:42"
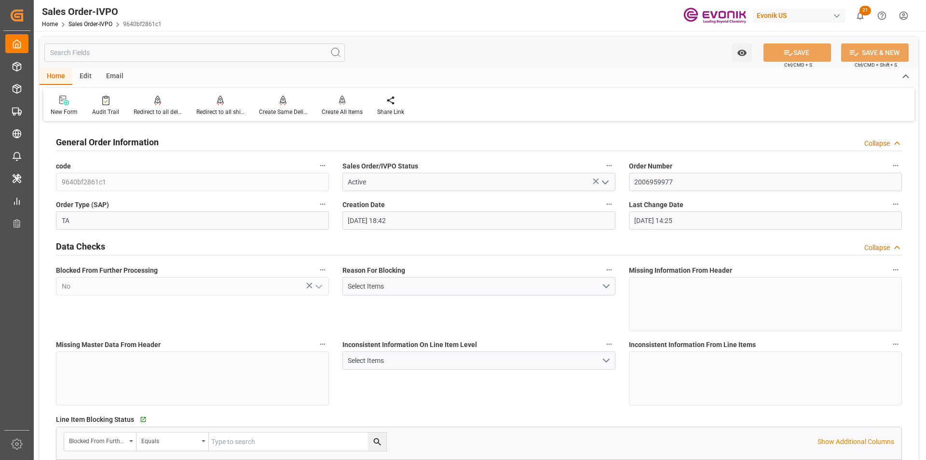
type input "18.08.2025 14:25"
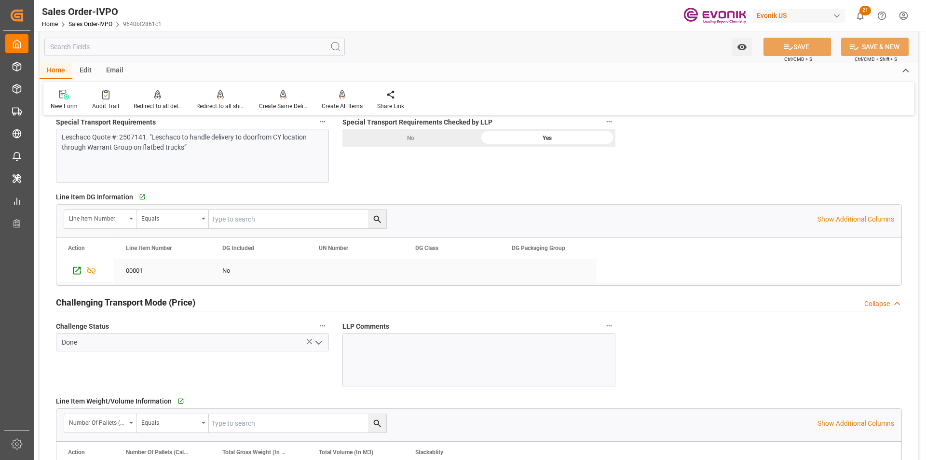
scroll to position [1496, 0]
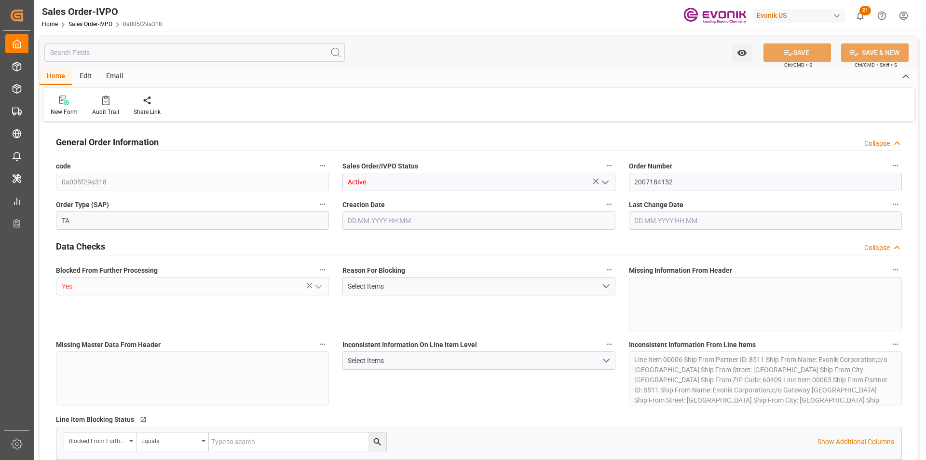
type input "PAPTY"
type input "0"
type input "1"
type input "1319.8"
type input "22.09.2025 20:10"
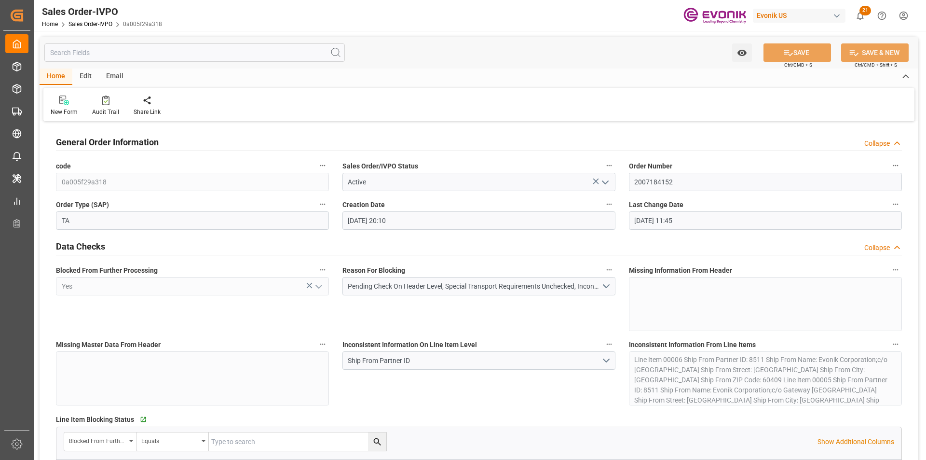
type input "26.09.2025 11:45"
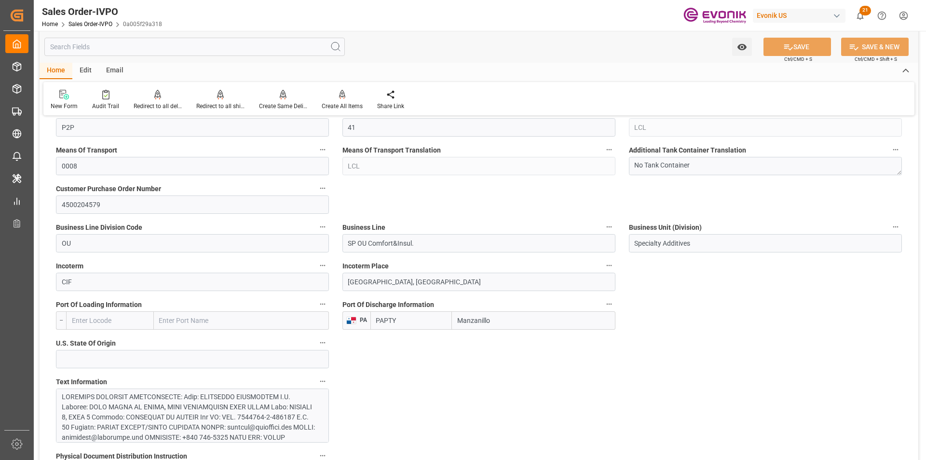
scroll to position [289, 0]
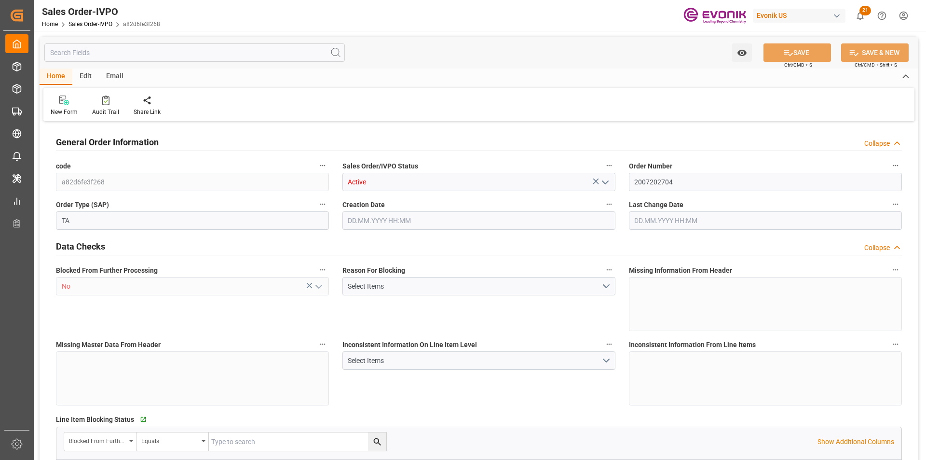
type input "PAPTY"
type input "0"
type input "1"
type input "1319.8"
type input "[DATE] 20:03"
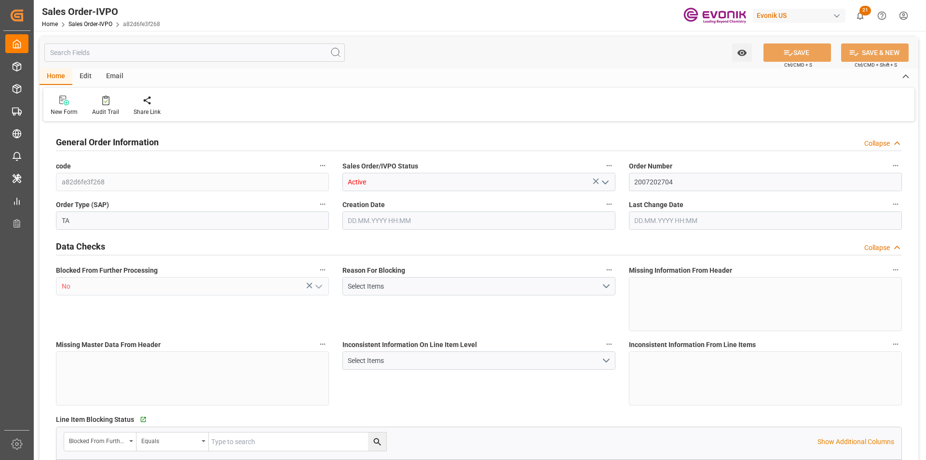
type input "[DATE] 07:48"
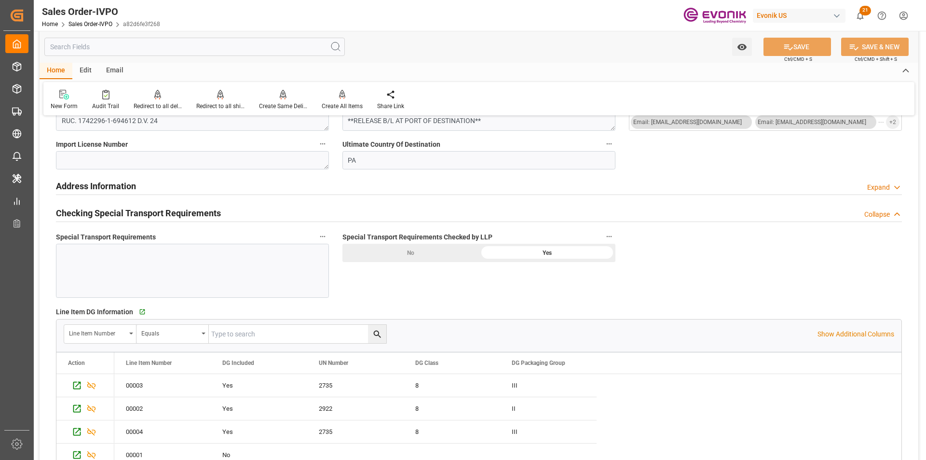
scroll to position [1158, 0]
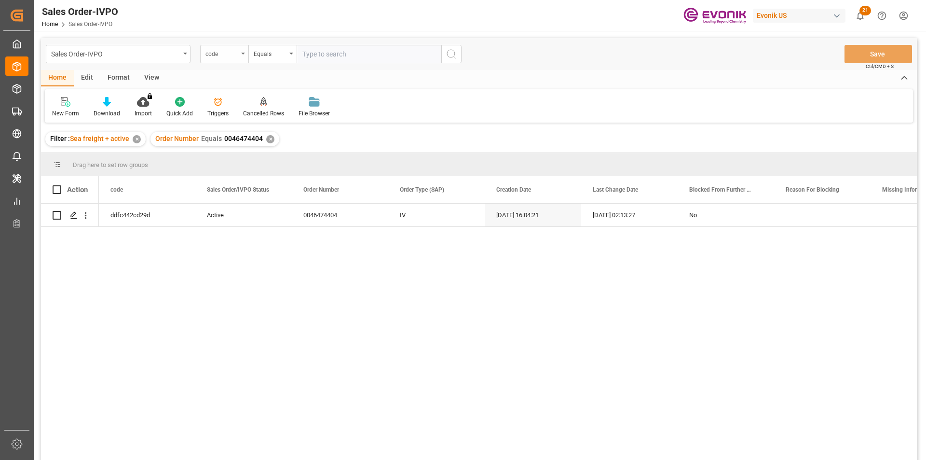
click at [226, 51] on div "code" at bounding box center [222, 52] width 33 height 11
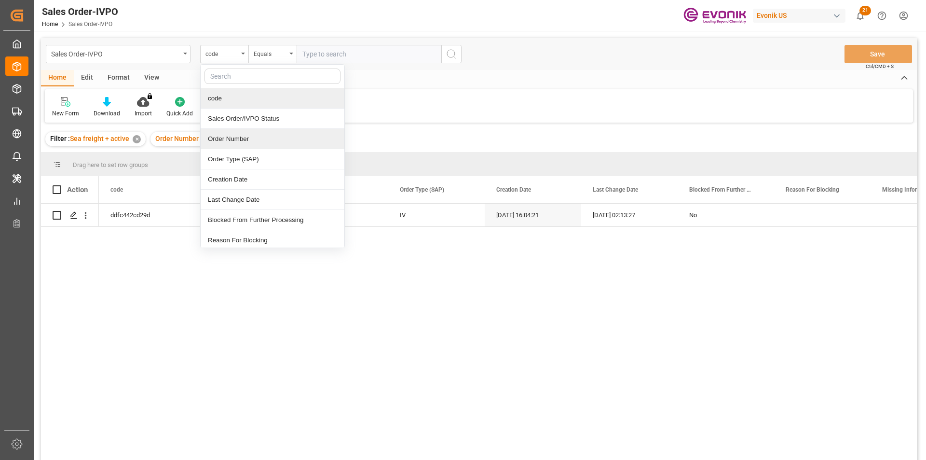
click at [232, 143] on div "Order Number" at bounding box center [273, 139] width 144 height 20
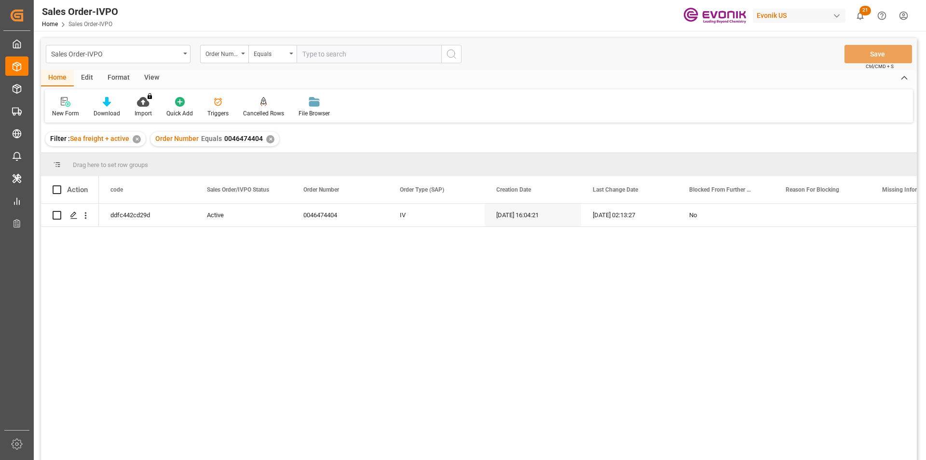
click at [266, 138] on div "✕" at bounding box center [270, 139] width 8 height 8
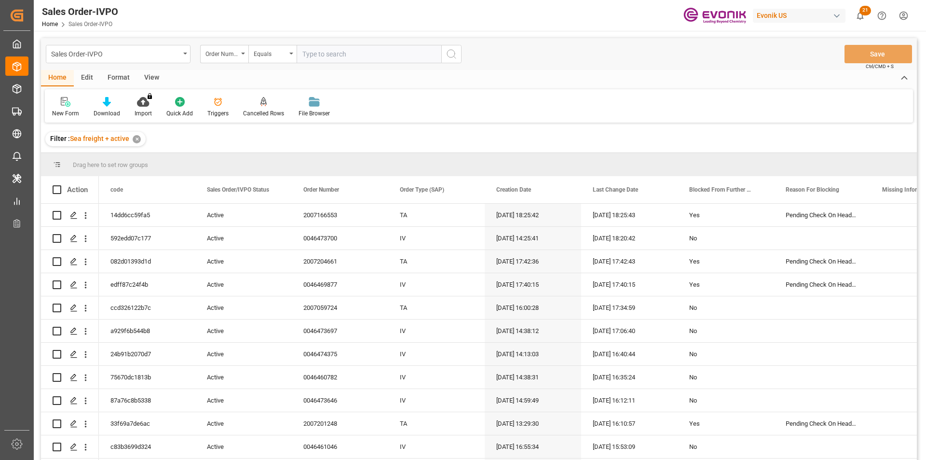
click at [334, 56] on input "text" at bounding box center [369, 54] width 145 height 18
paste input "2007184152"
type input "2007184152"
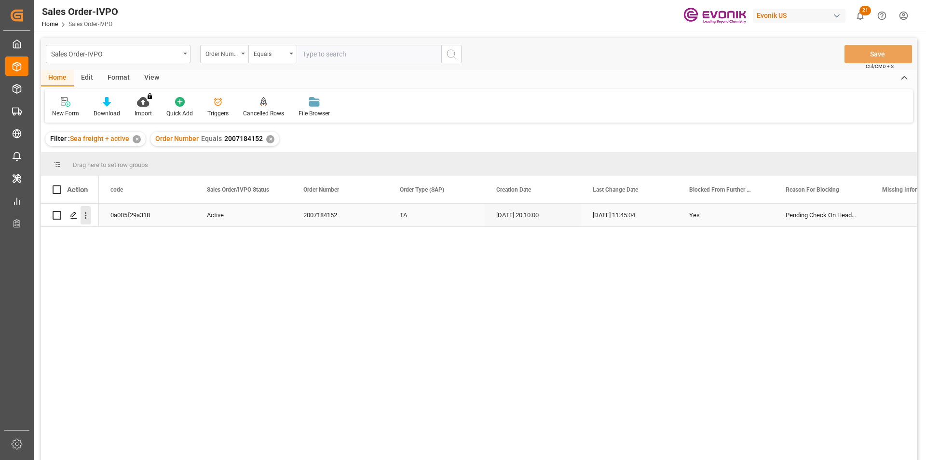
click at [86, 216] on icon "open menu" at bounding box center [86, 215] width 2 height 7
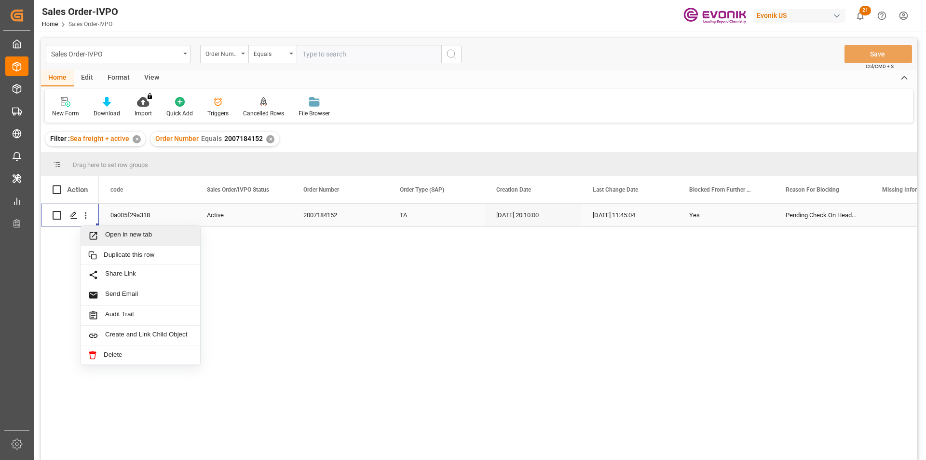
click at [131, 235] on span "Open in new tab" at bounding box center [149, 236] width 88 height 10
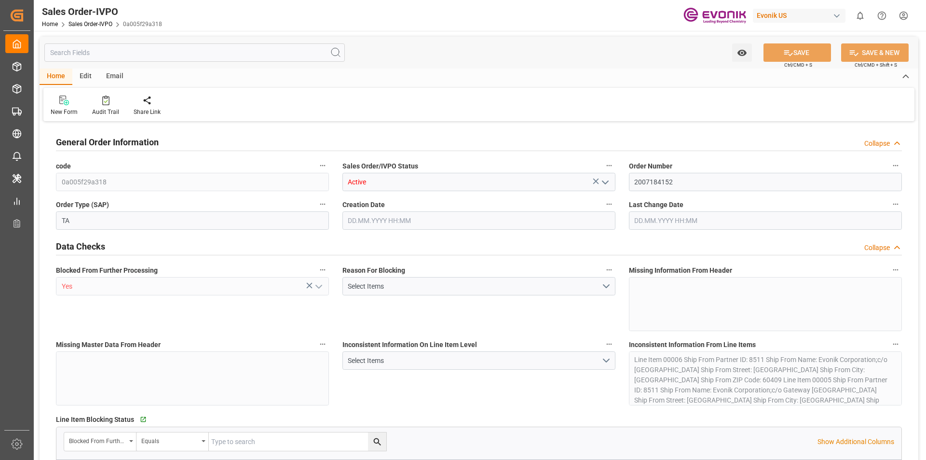
type input "PAPTY"
type input "0"
type input "1"
type input "1319.8"
type input "[DATE] 20:10"
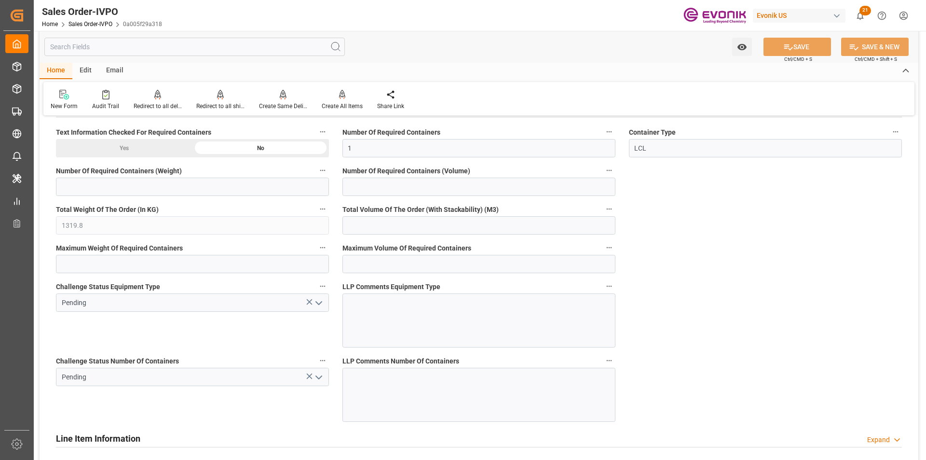
scroll to position [2249, 0]
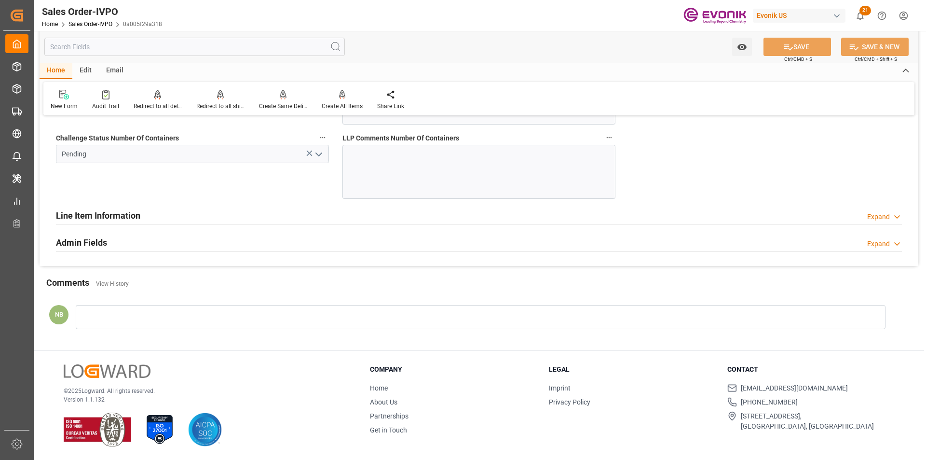
click at [122, 315] on div at bounding box center [481, 317] width 810 height 24
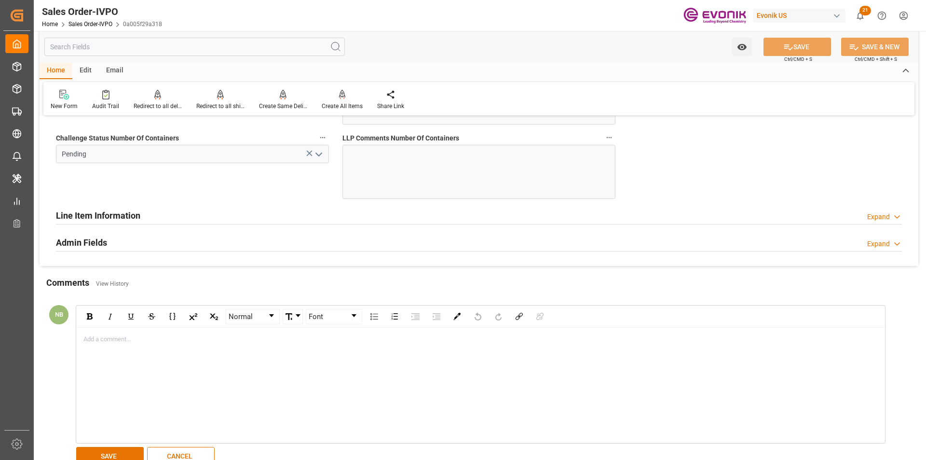
click at [183, 361] on div "Add a comment..." at bounding box center [481, 385] width 808 height 115
click at [115, 456] on button "SAVE" at bounding box center [110, 456] width 68 height 18
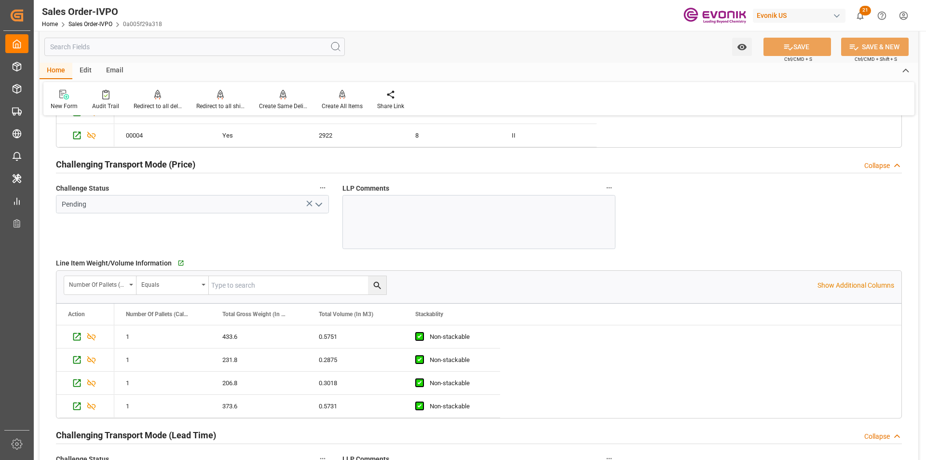
scroll to position [1284, 0]
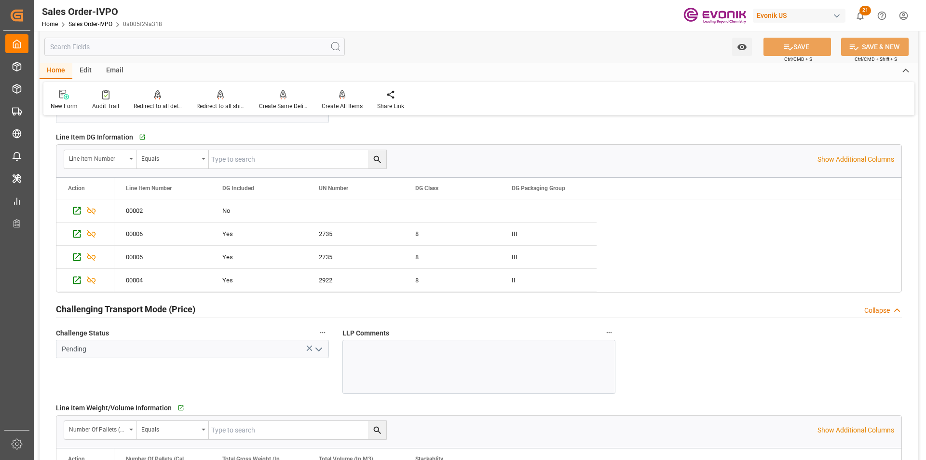
click at [382, 366] on div at bounding box center [479, 367] width 273 height 54
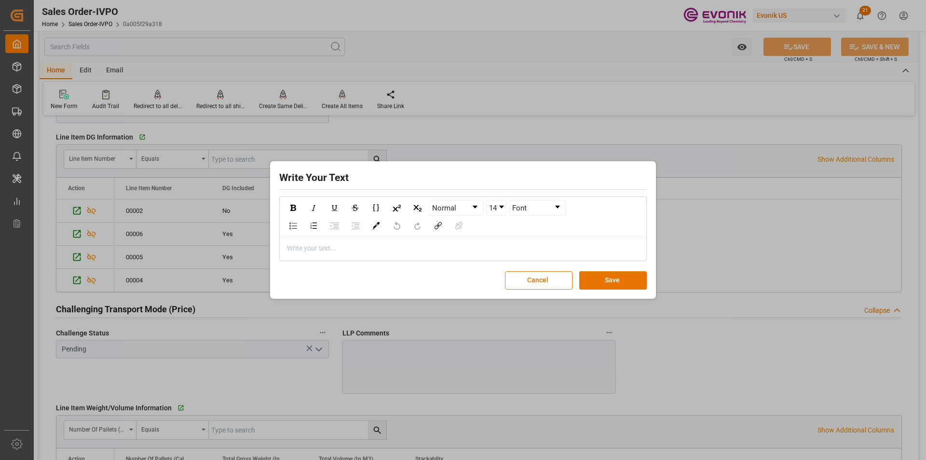
click at [368, 248] on div "rdw-editor" at bounding box center [464, 248] width 352 height 10
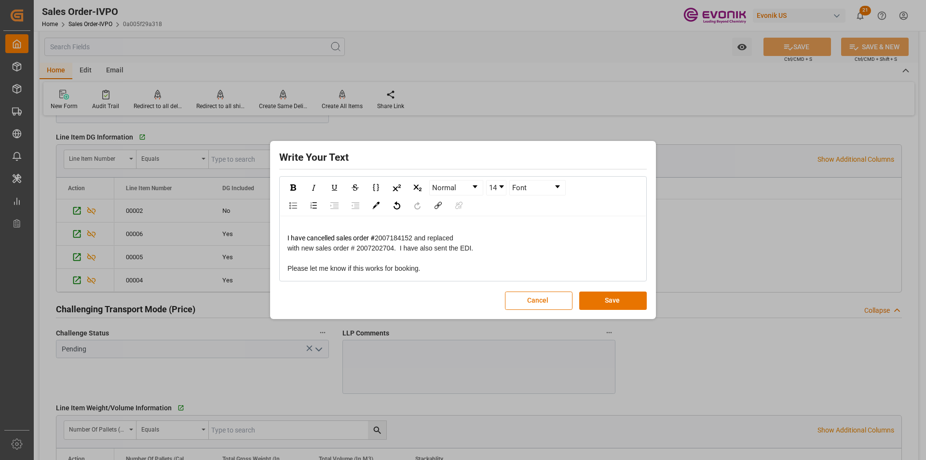
click at [416, 272] on div "Please let me know if this works for booking." at bounding box center [464, 268] width 352 height 10
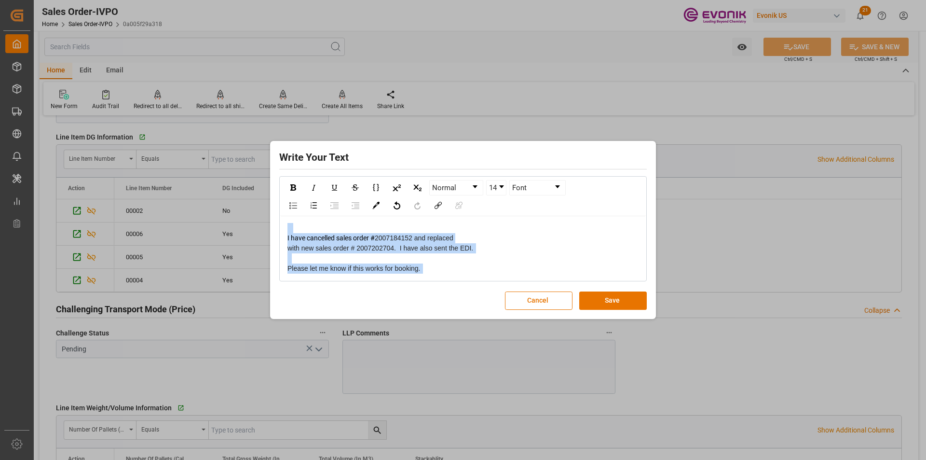
drag, startPoint x: 416, startPoint y: 269, endPoint x: 472, endPoint y: 250, distance: 58.6
click at [276, 224] on div "Write Your Text Normal 14 Font I have cancelled sales order # 2007184152 and re…" at bounding box center [463, 229] width 381 height 173
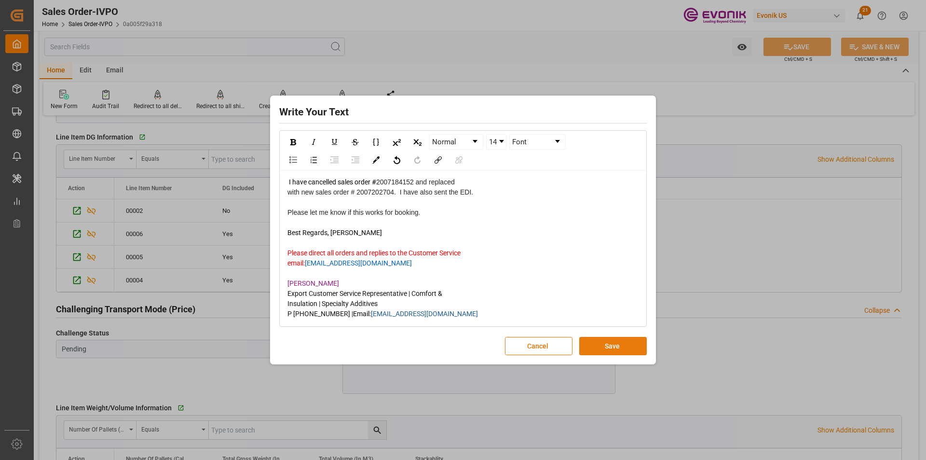
click at [621, 347] on button "Save" at bounding box center [613, 346] width 68 height 18
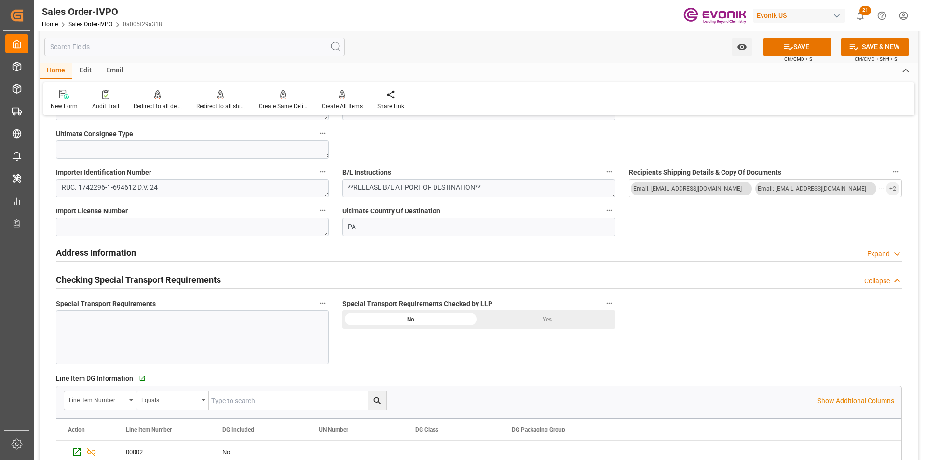
scroll to position [1188, 0]
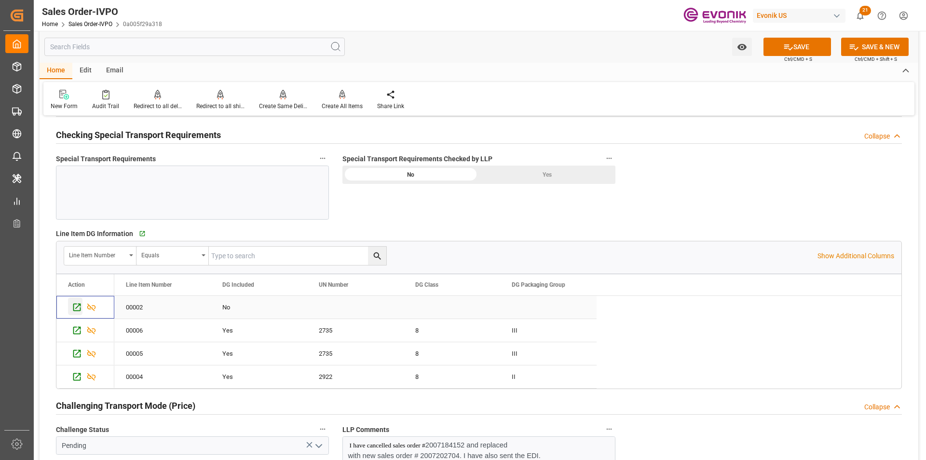
click at [80, 308] on icon "Press SPACE to select this row." at bounding box center [77, 307] width 10 height 10
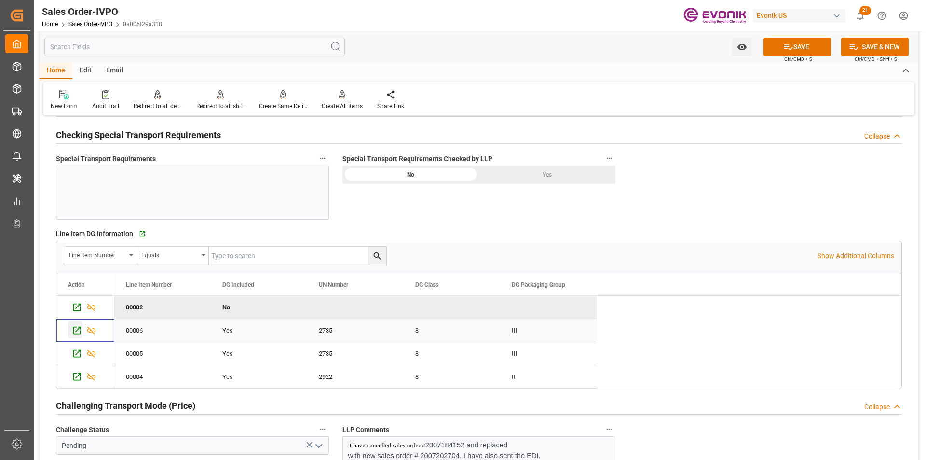
click at [75, 333] on icon "Press SPACE to select this row." at bounding box center [77, 331] width 8 height 8
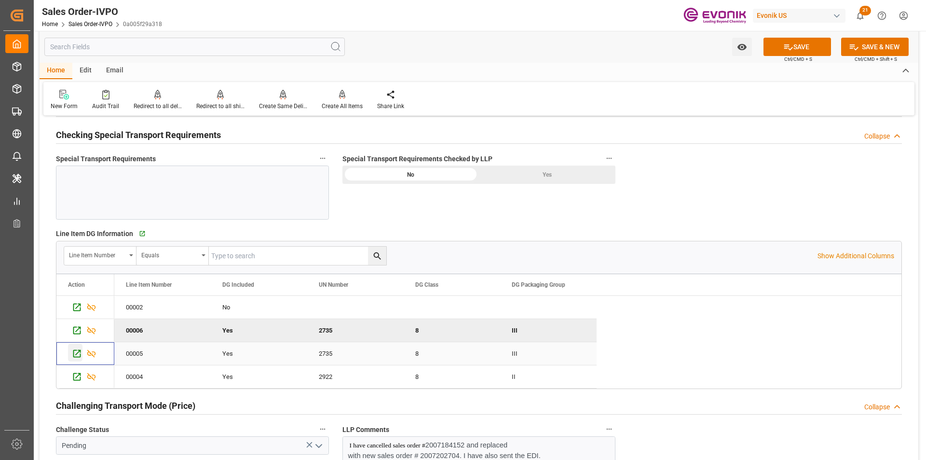
click at [75, 355] on icon "Press SPACE to select this row." at bounding box center [77, 353] width 10 height 10
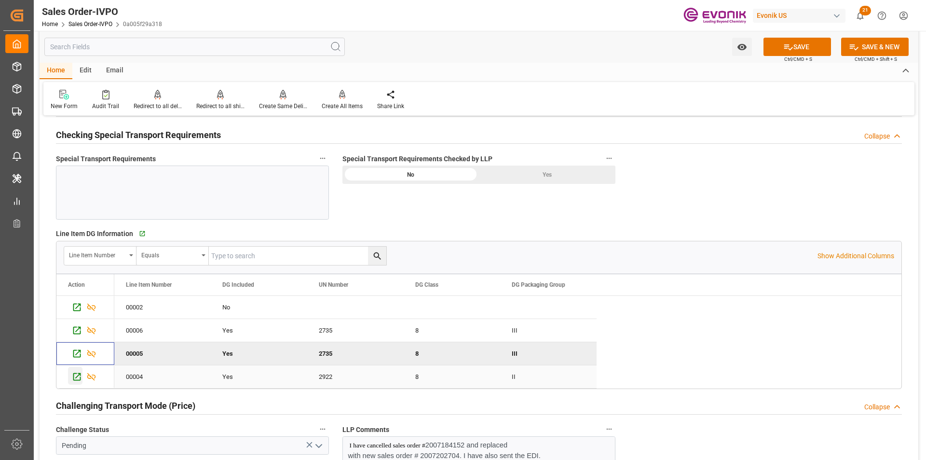
click at [74, 376] on icon "Press SPACE to select this row." at bounding box center [77, 377] width 8 height 8
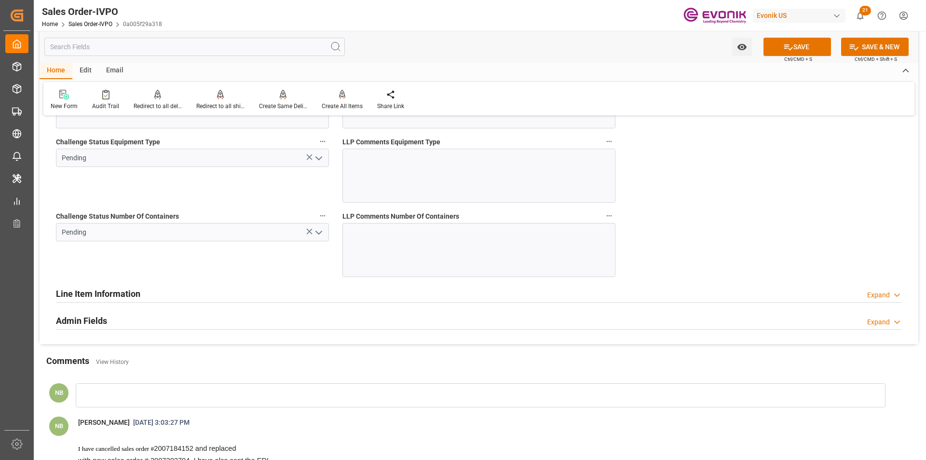
scroll to position [2342, 0]
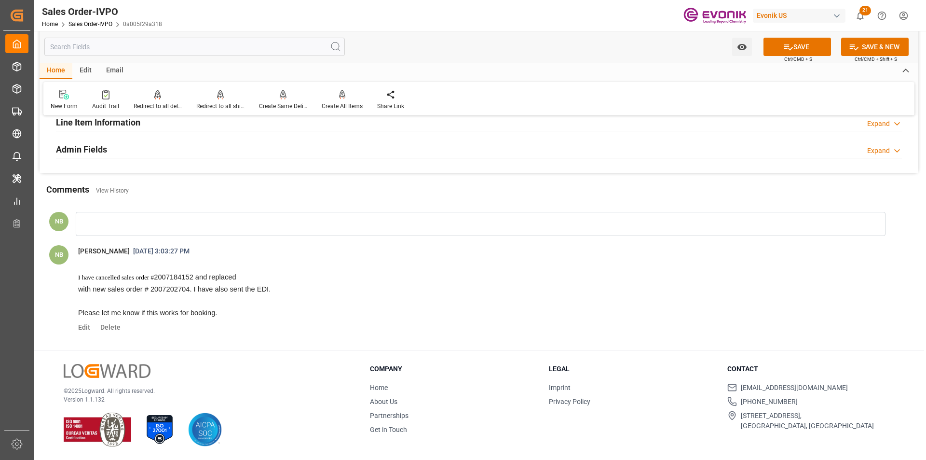
click at [247, 320] on span "I have cancelled sales order # 2007184152 and replaced with new sales order # 2…" at bounding box center [485, 289] width 828 height 64
click at [128, 327] on span "Edit Delete" at bounding box center [485, 327] width 828 height 12
click at [116, 330] on span "Delete" at bounding box center [109, 327] width 24 height 8
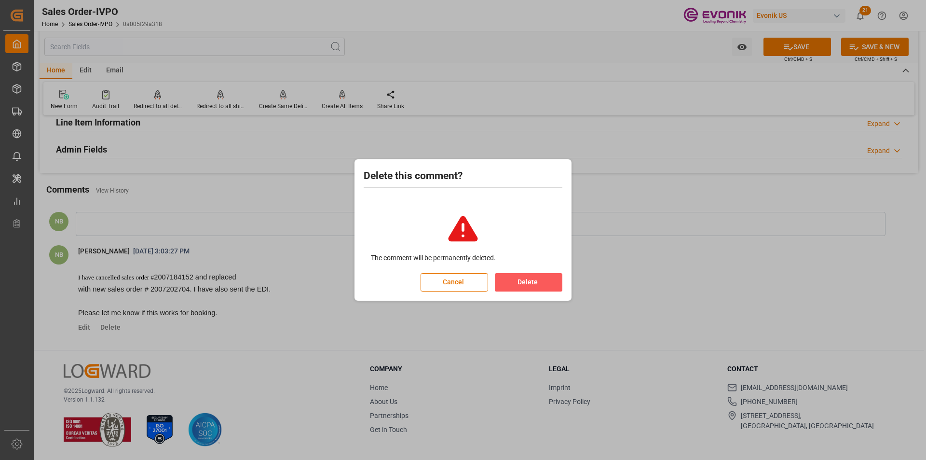
drag, startPoint x: 558, startPoint y: 275, endPoint x: 542, endPoint y: 284, distance: 18.4
click at [558, 276] on button "Delete" at bounding box center [529, 282] width 68 height 18
click at [526, 285] on button "Delete" at bounding box center [529, 282] width 68 height 18
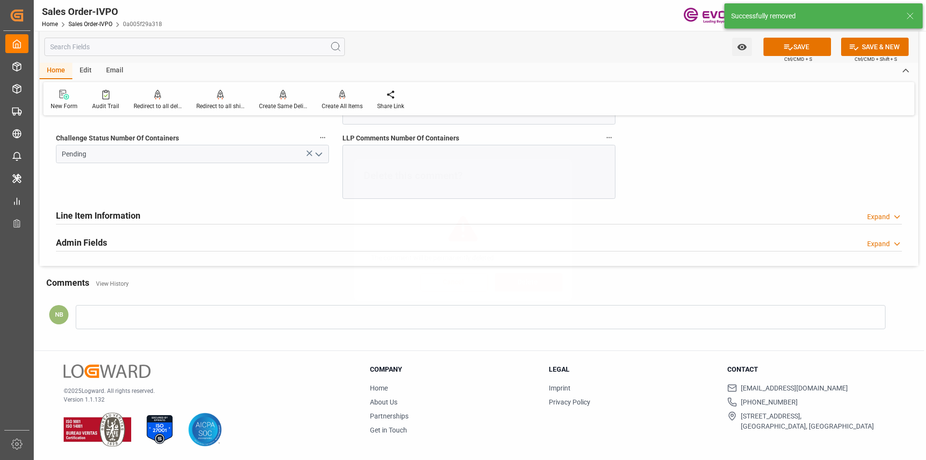
scroll to position [2249, 0]
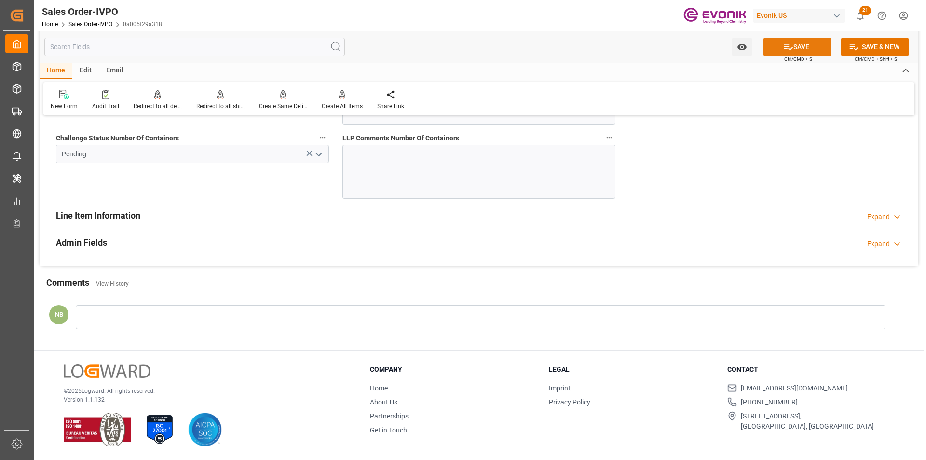
click at [808, 53] on button "SAVE" at bounding box center [798, 47] width 68 height 18
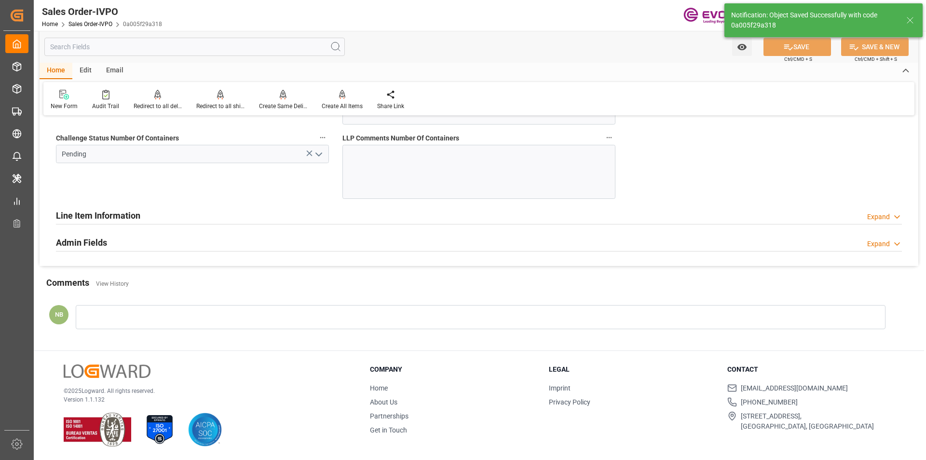
type input "[DATE] 19:05"
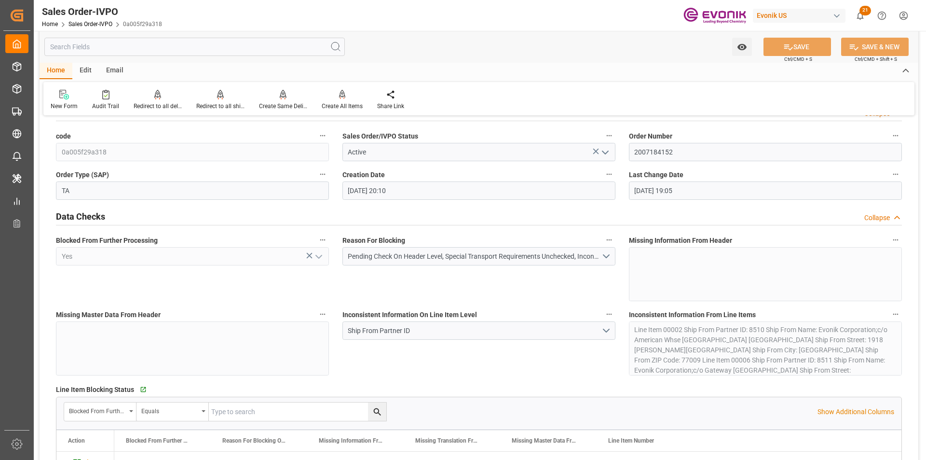
scroll to position [0, 0]
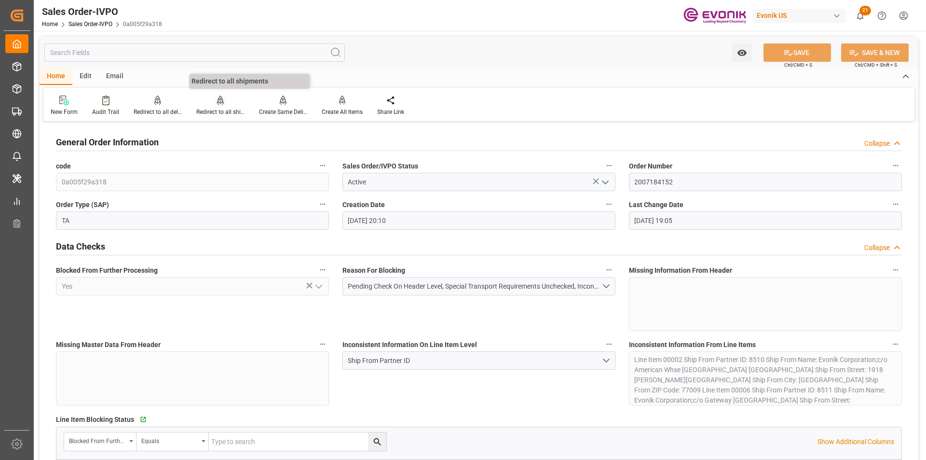
click at [207, 102] on div at bounding box center [220, 100] width 48 height 10
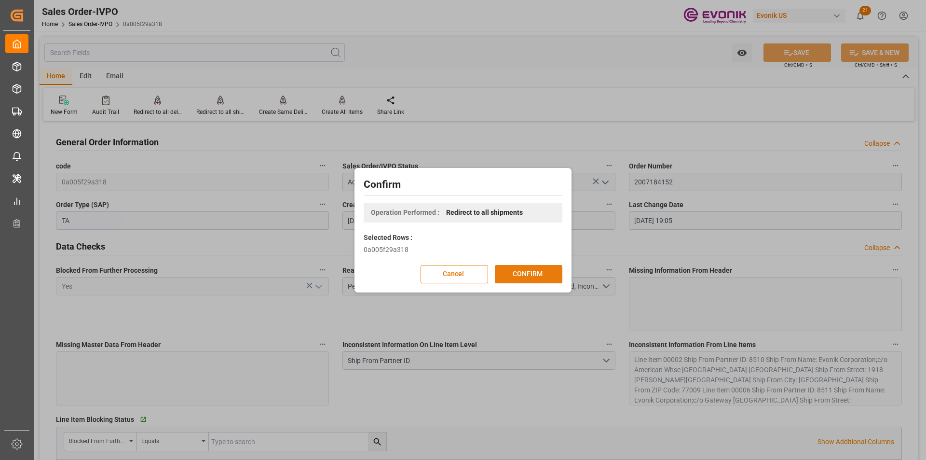
click at [523, 275] on button "CONFIRM" at bounding box center [529, 274] width 68 height 18
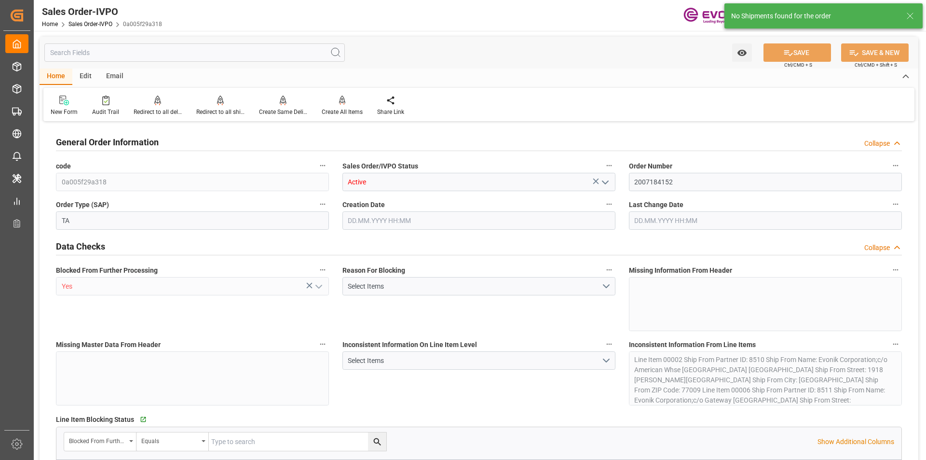
type input "PAPTY"
type input "0"
type input "1"
type input "1319.8"
type input "[DATE] 20:10"
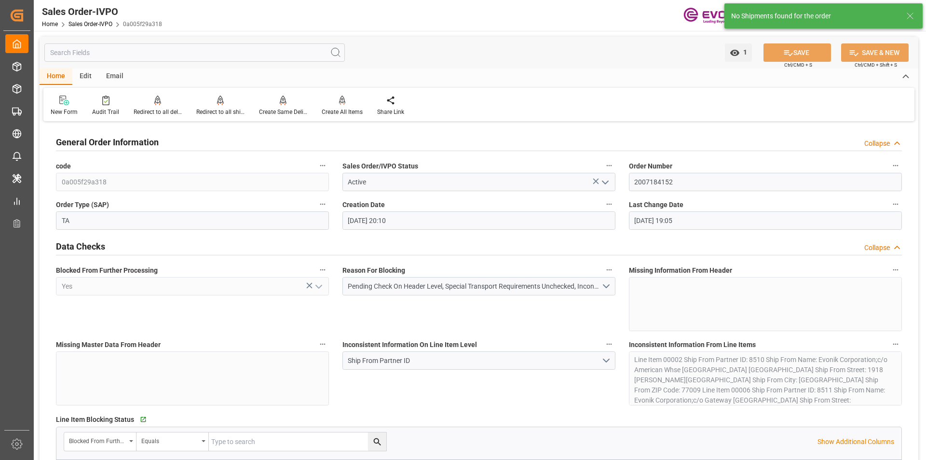
type input "29.09.2025 19:05"
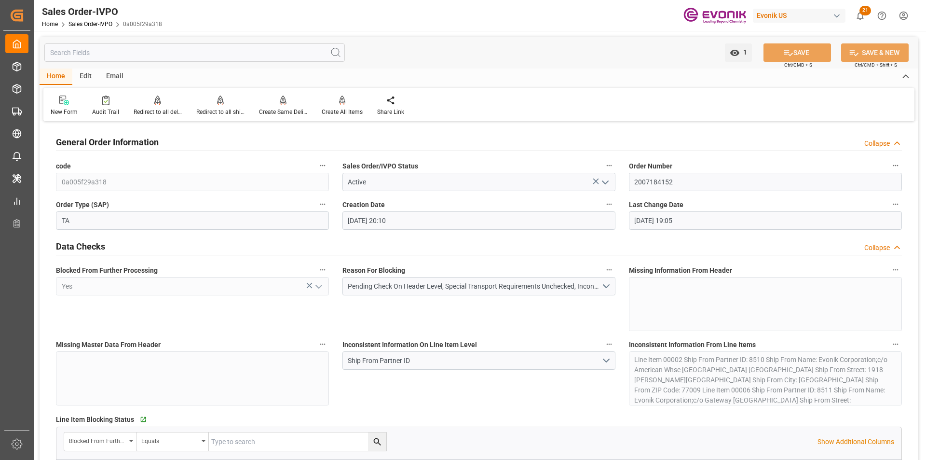
click at [607, 183] on icon "open menu" at bounding box center [606, 183] width 12 height 12
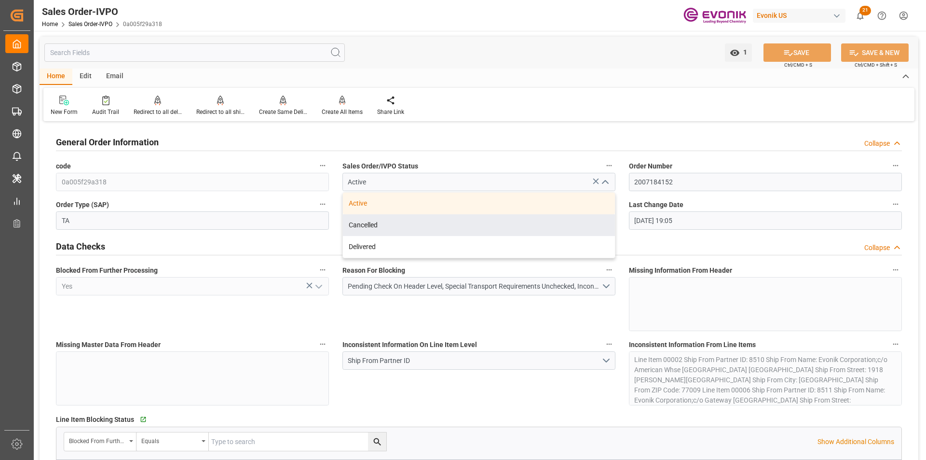
click at [449, 398] on div "Inconsistent Information On Line Item Level Ship From Partner ID" at bounding box center [479, 371] width 287 height 74
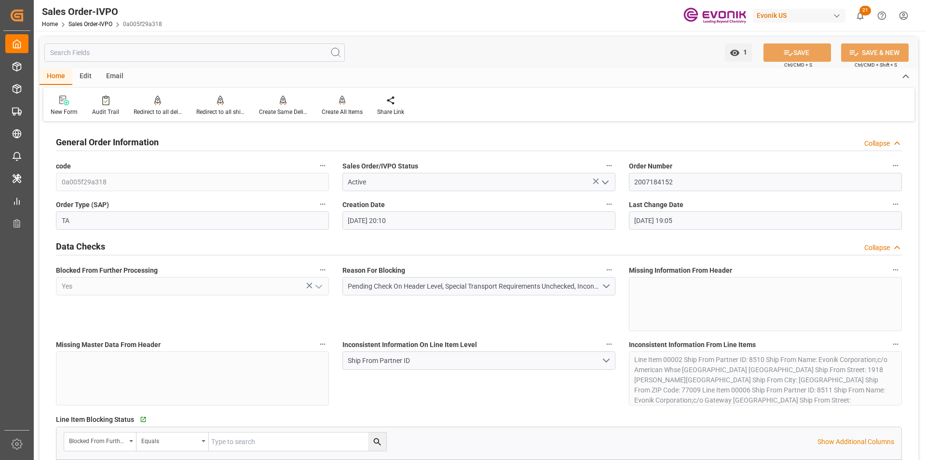
click at [608, 183] on icon "open menu" at bounding box center [606, 183] width 12 height 12
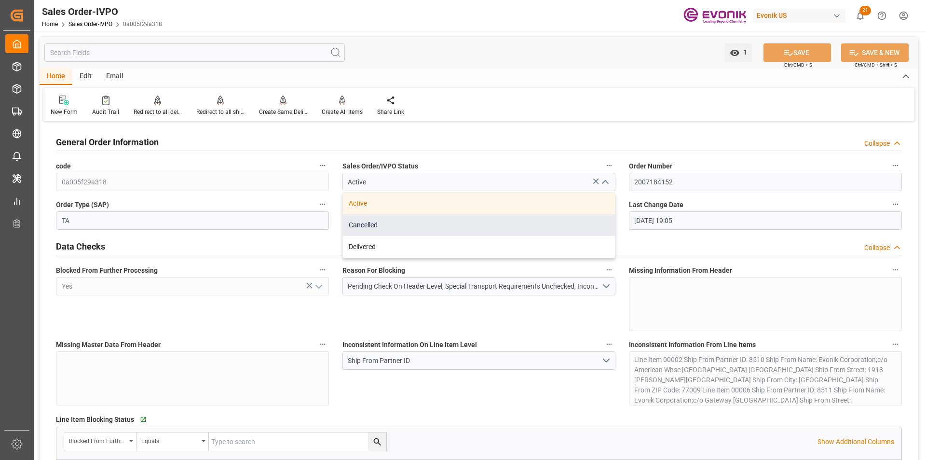
click at [388, 228] on div "Cancelled" at bounding box center [479, 225] width 272 height 22
type input "Cancelled"
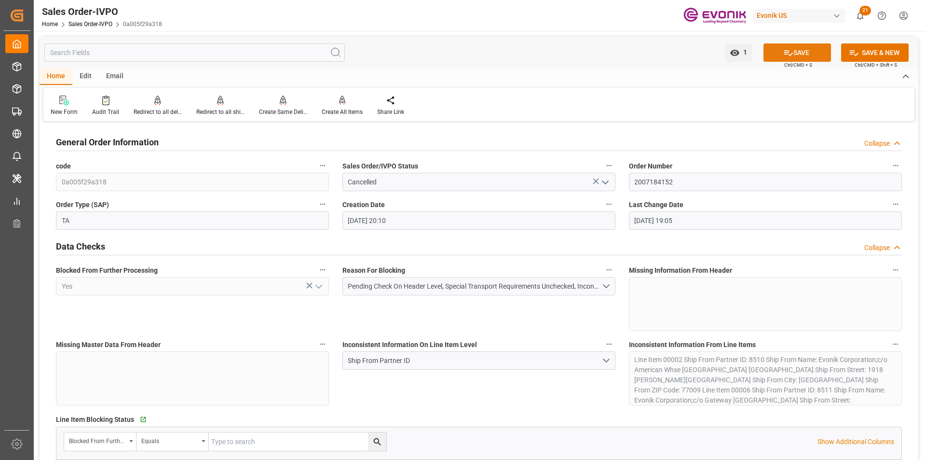
click at [781, 49] on button "SAVE" at bounding box center [798, 52] width 68 height 18
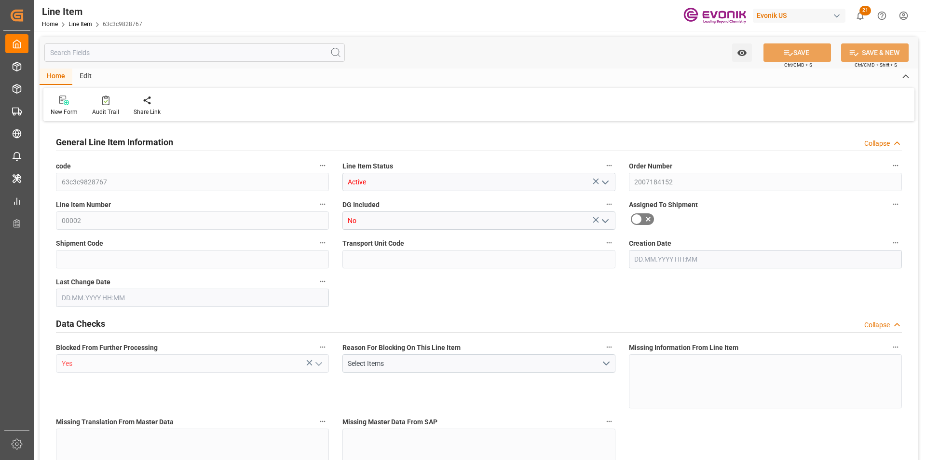
type input "63c3c9828767"
type input "Active"
type input "2007184152"
type input "00002"
type input "No"
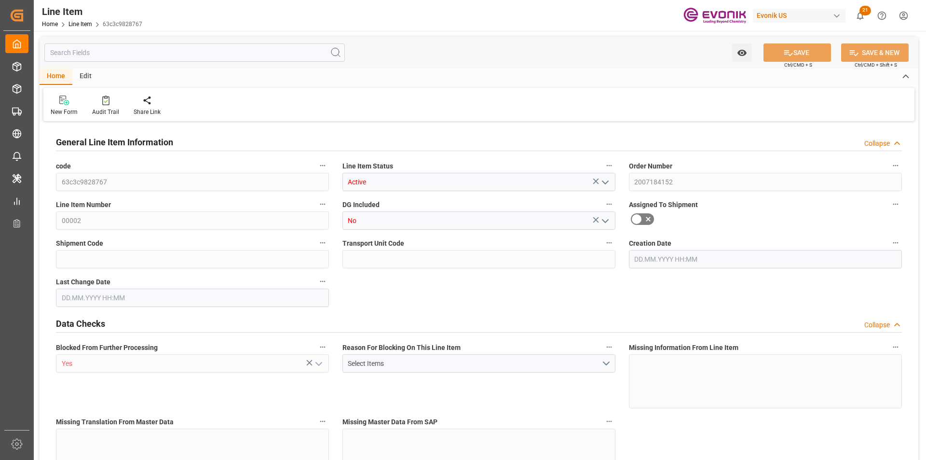
type input "Yes"
type input "DR"
type input "No"
type input "99098459"
type textarea "DABCO 2039:2441:200:OU:P"
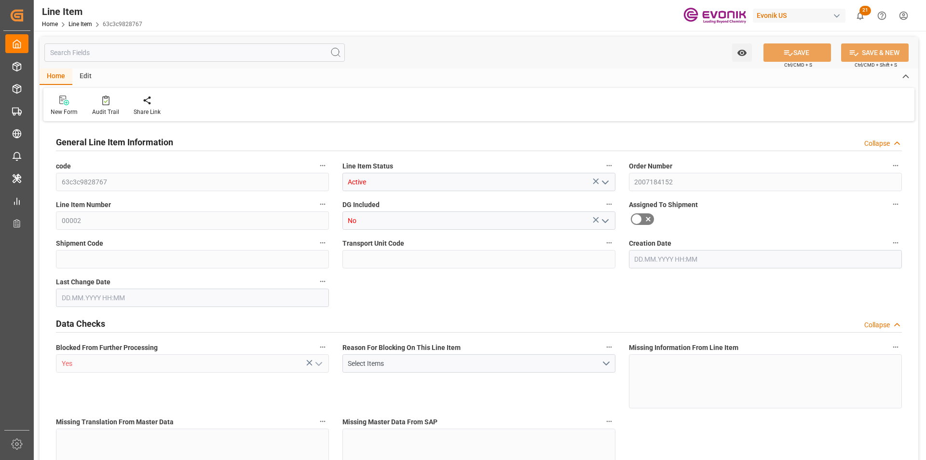
type input "USD"
type input "PACK"
type input "3815905000"
type input "EAR99"
type input "US"
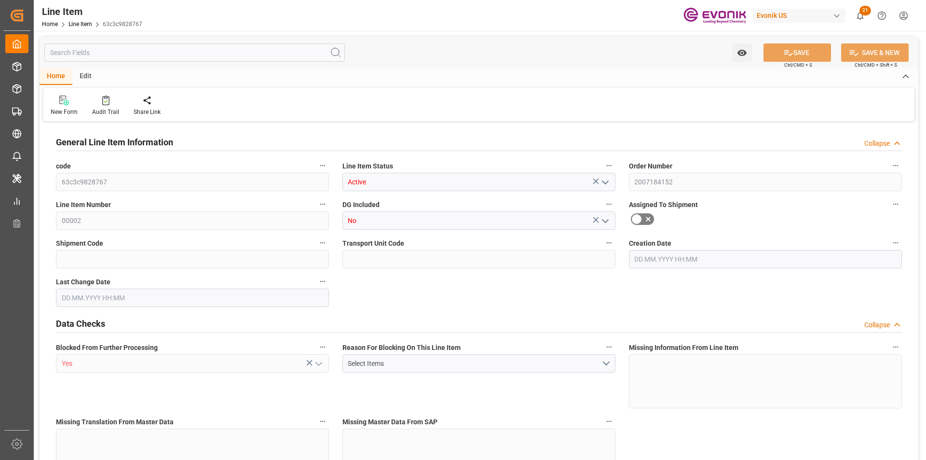
type input "DR"
type input "KGM"
type textarea "KGM"
type input "KGM"
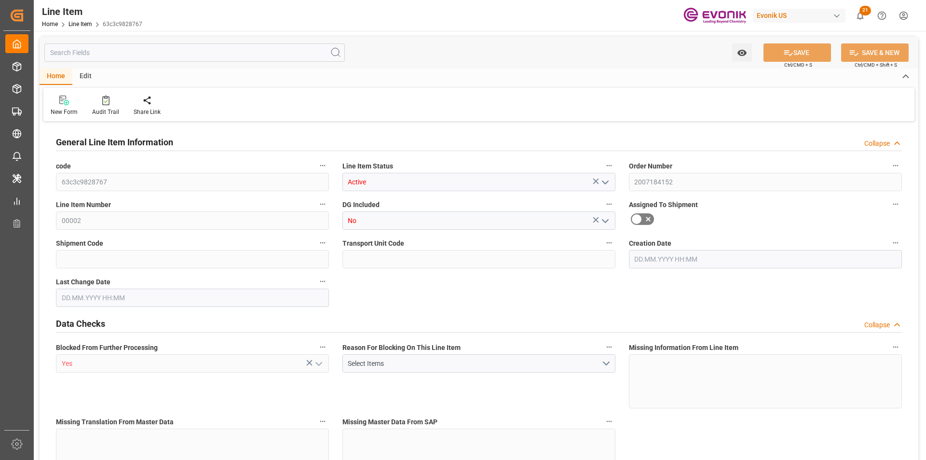
type input "KGM"
type textarea "KGM"
type input "M3"
type textarea "DMQ"
type input "M3"
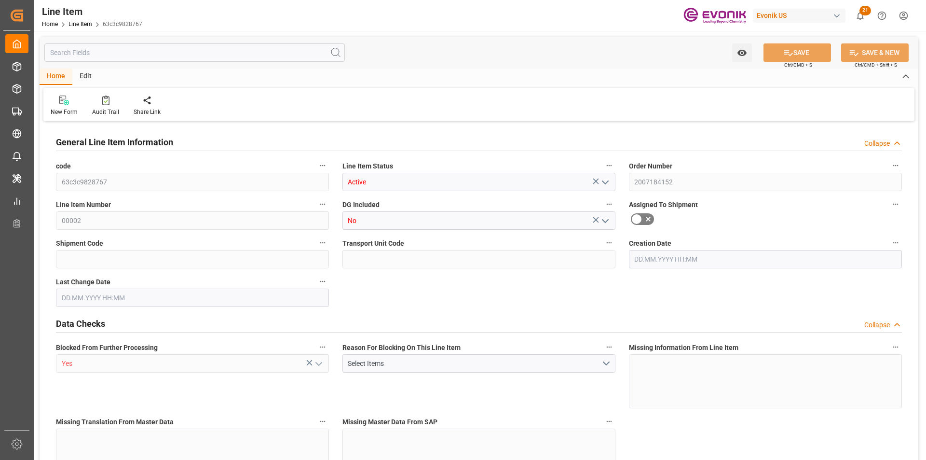
type input "1"
type input "433.6"
type input "400"
type input "0.5751"
type input "2"
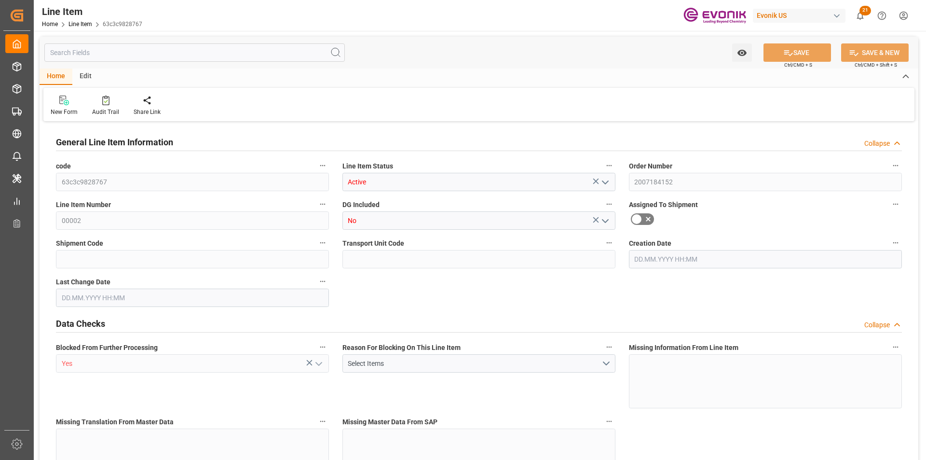
type input "5868"
type input "2"
type input "433.6"
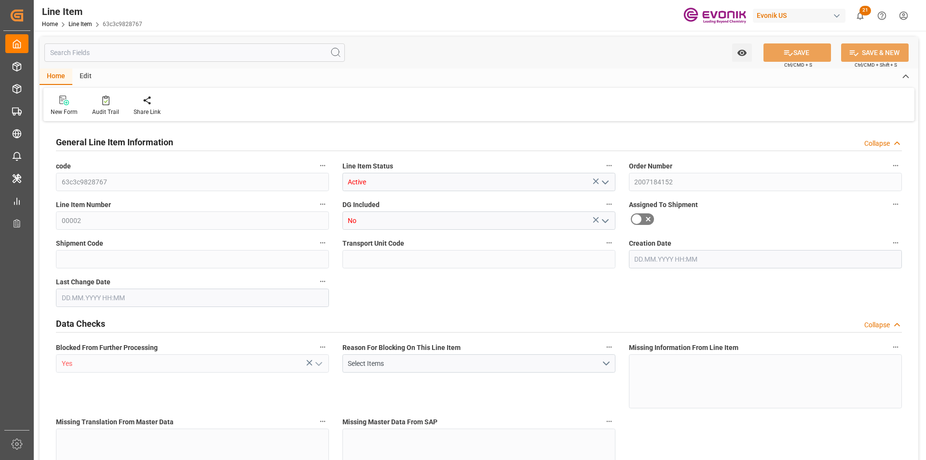
type input "453.6"
type input "400"
type input "0.5751"
type input "575.074"
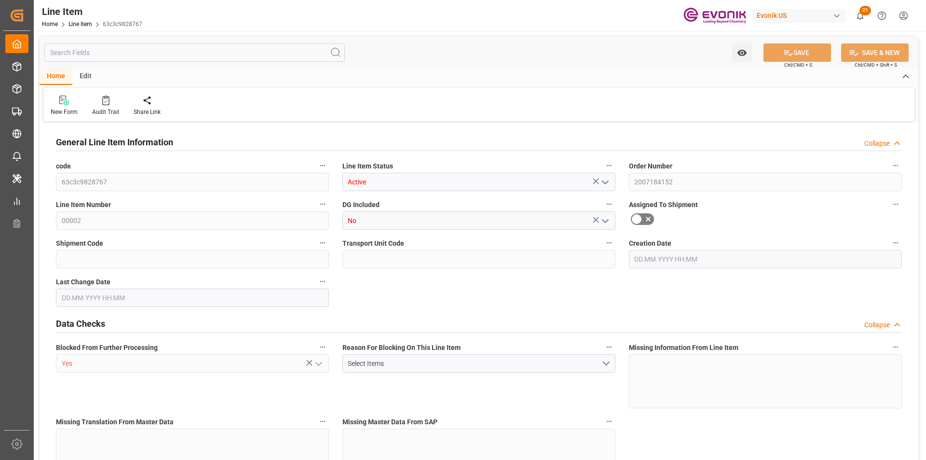
type input "0"
type input "22.09.2025 20:10"
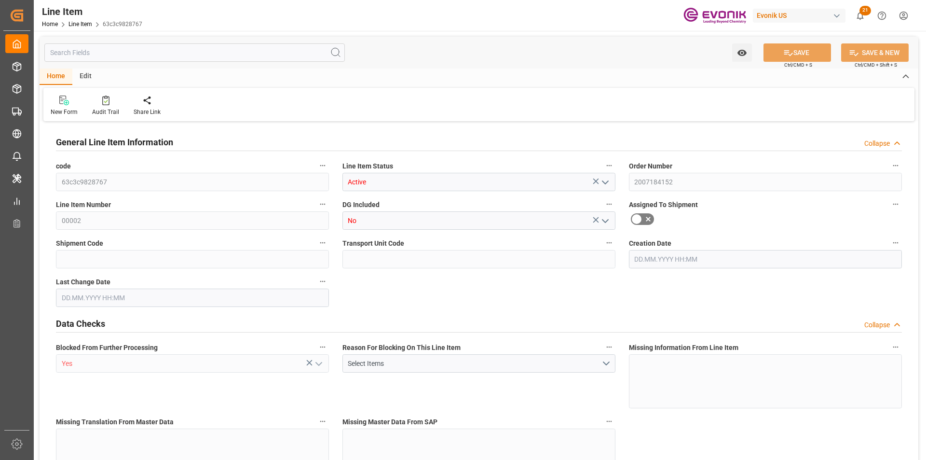
type input "26.09.2025 11:45"
type input "[DATE]"
type input "[DATE] 12:32"
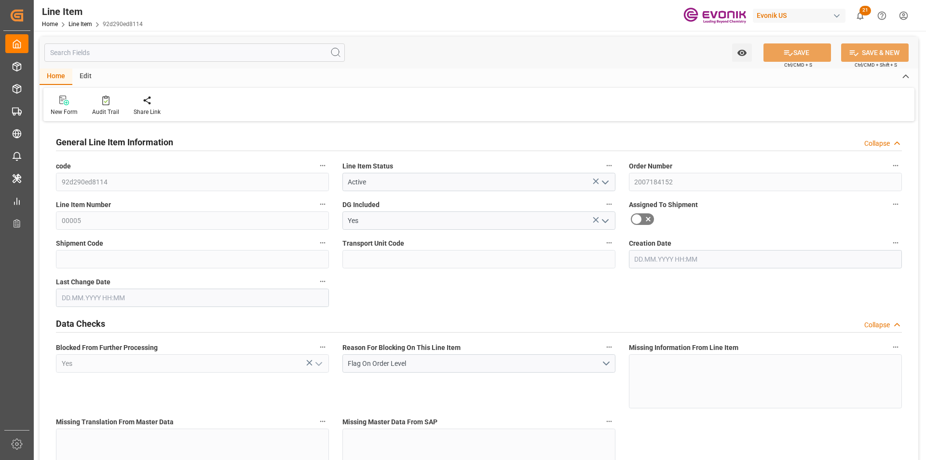
type input "[DATE] 11:45"
type input "[DATE]"
click at [601, 182] on icon "open menu" at bounding box center [606, 183] width 12 height 12
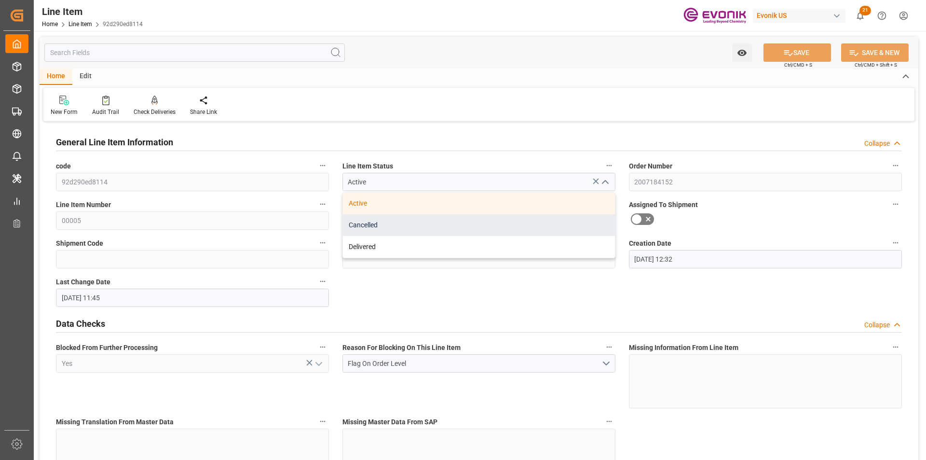
click at [410, 224] on div "Cancelled" at bounding box center [479, 225] width 272 height 22
type input "Cancelled"
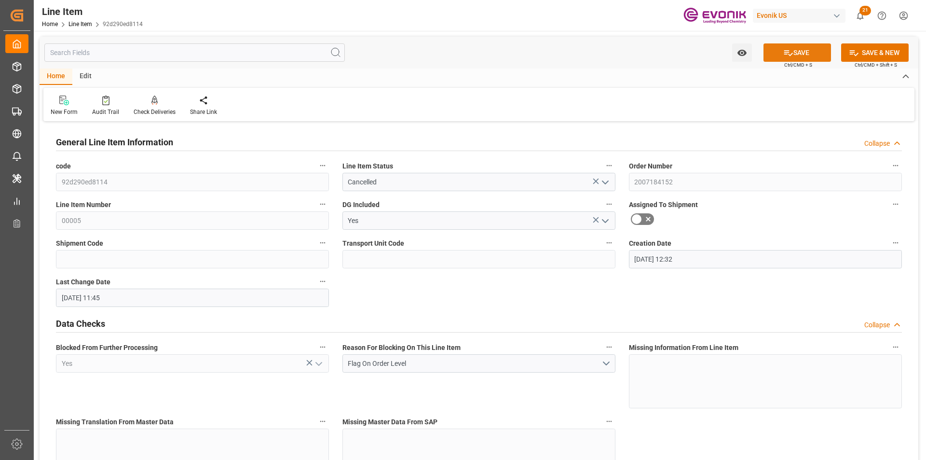
click at [803, 50] on button "SAVE" at bounding box center [798, 52] width 68 height 18
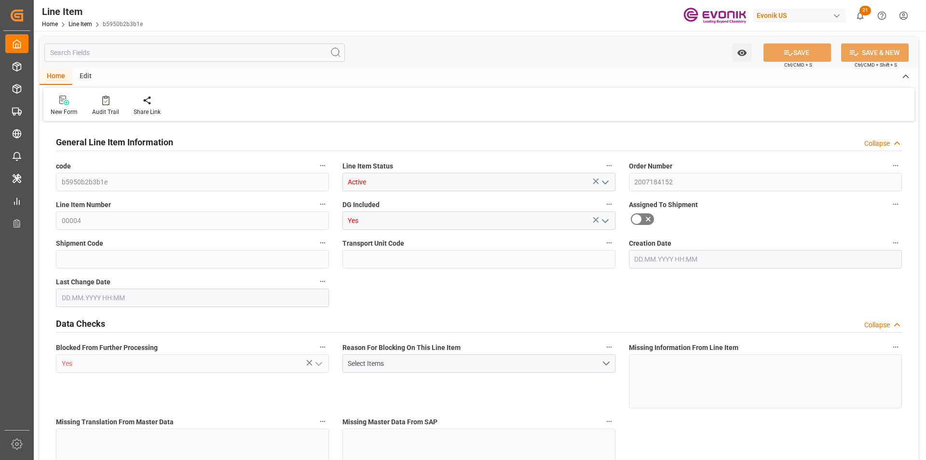
type input "1"
type input "373.6"
type input "340"
type input "0.5731"
type input "2"
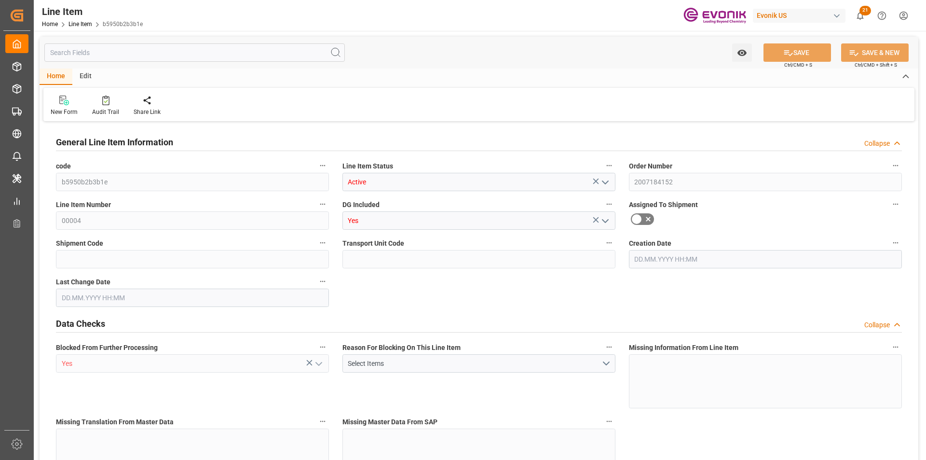
type input "3481.6"
type input "2"
type input "373.6"
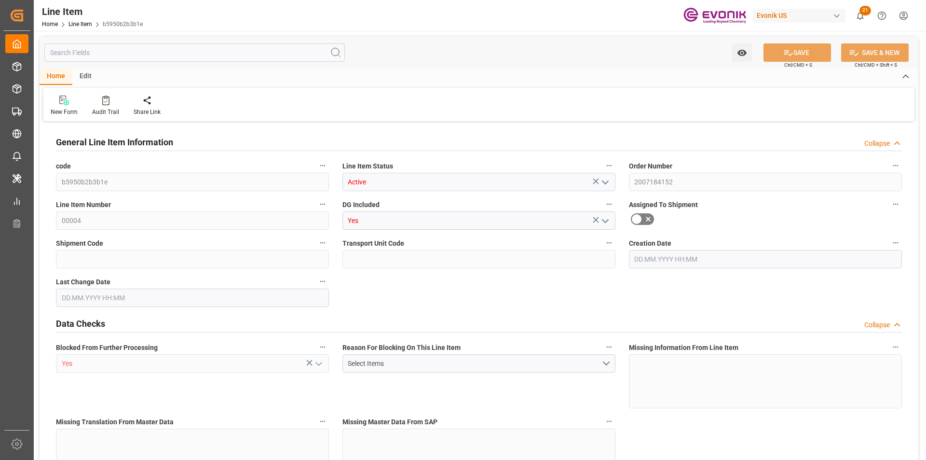
type input "393.6"
type input "340"
type input "0.5731"
type input "573.124"
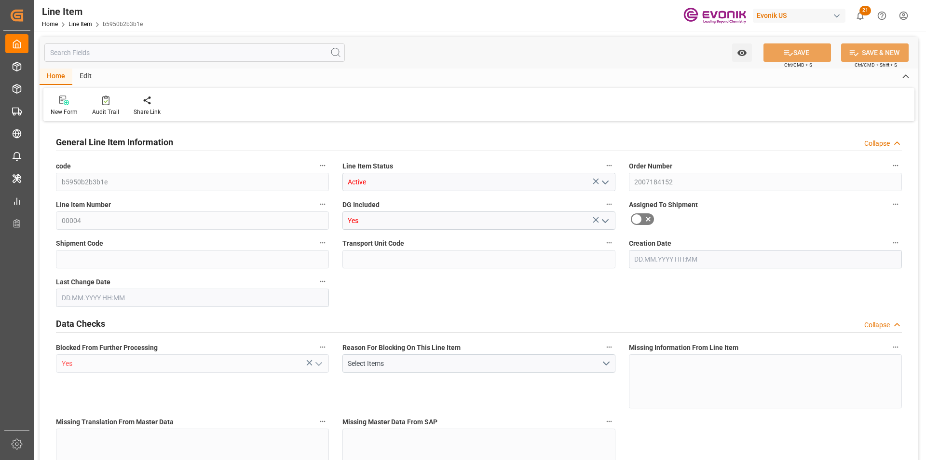
type input "0"
type input "[DATE] 20:10"
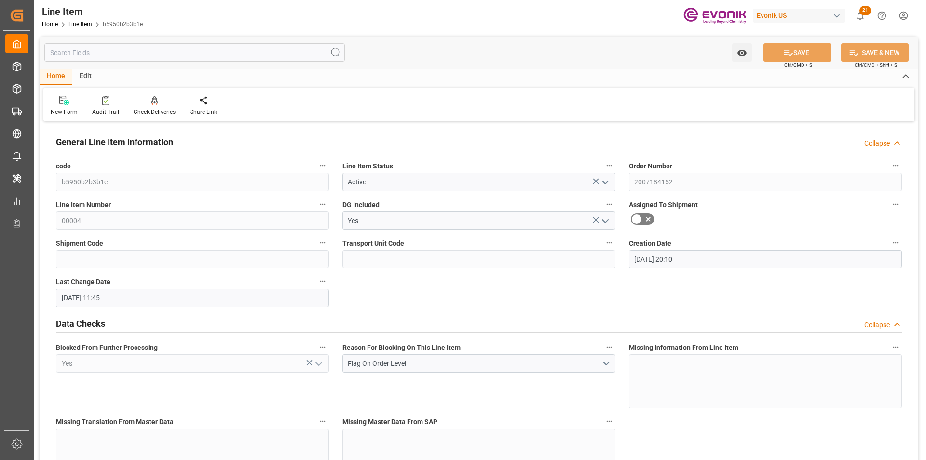
type input "26.09.2025 11:45"
type input "[DATE]"
click at [606, 183] on polyline "open menu" at bounding box center [606, 182] width 6 height 3
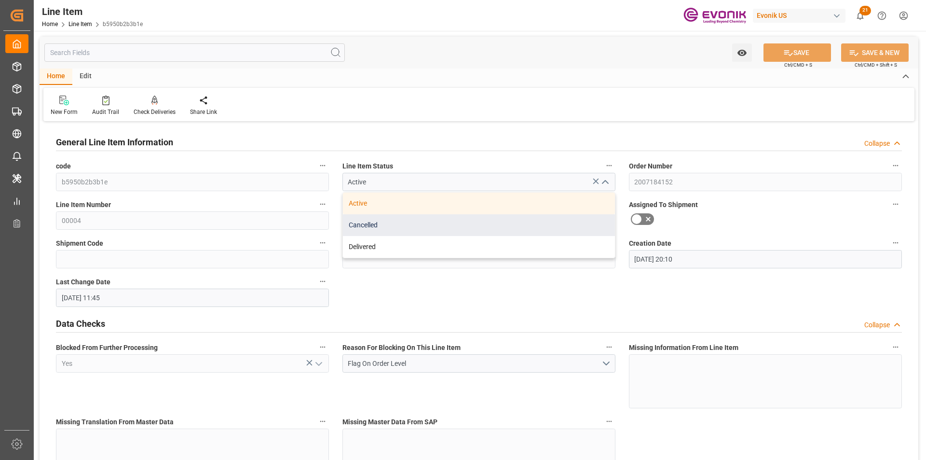
click at [413, 224] on div "Cancelled" at bounding box center [479, 225] width 272 height 22
type input "Cancelled"
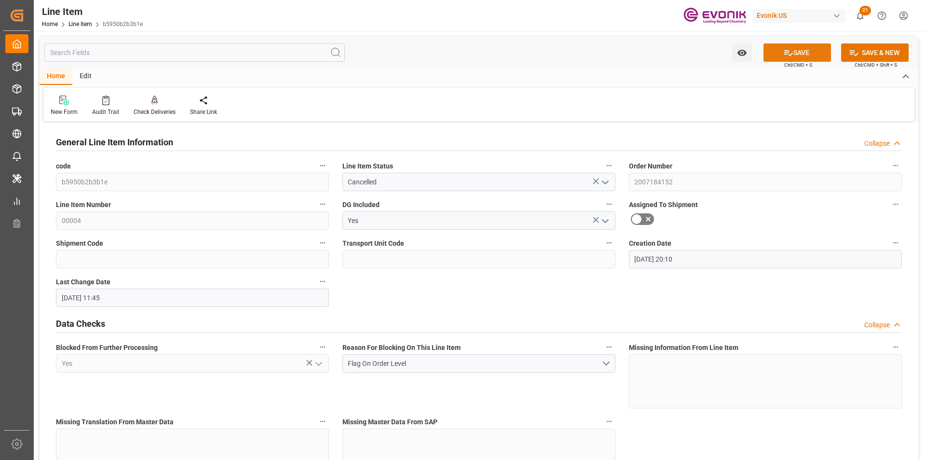
click at [801, 56] on button "SAVE" at bounding box center [798, 52] width 68 height 18
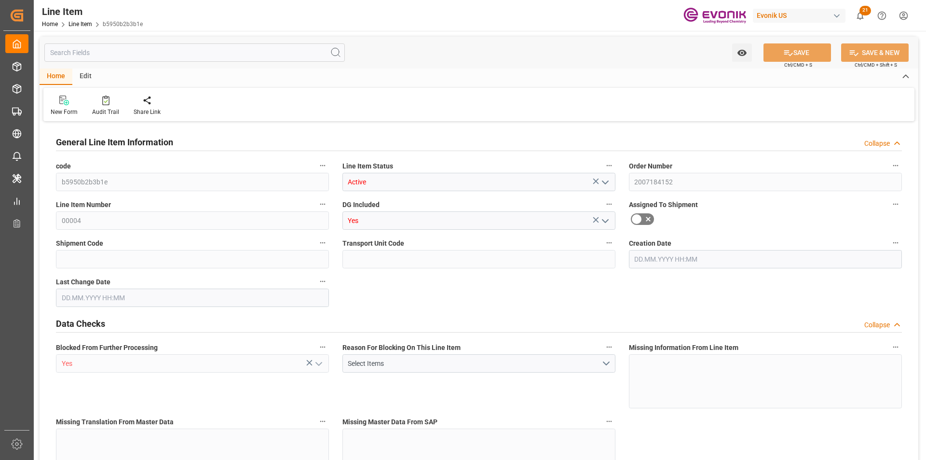
type input "1"
type input "373.6"
type input "340"
type input "0.5731"
type input "2"
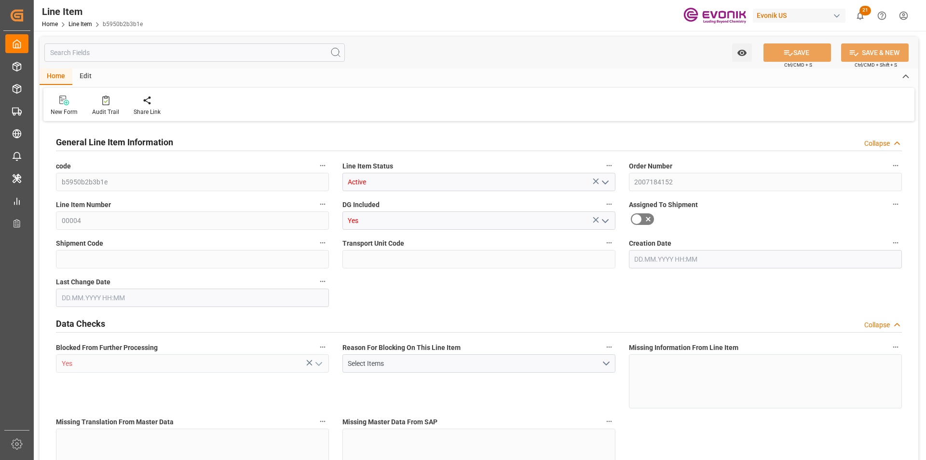
type input "3481.6"
type input "2"
type input "373.6"
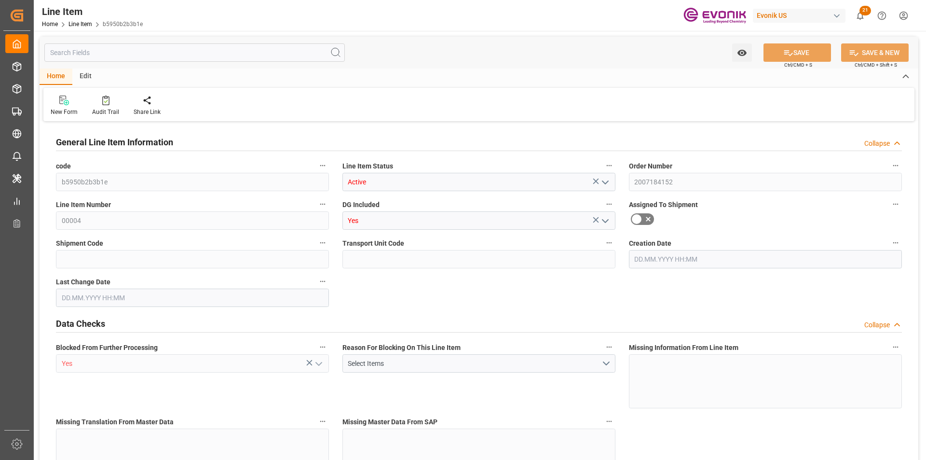
type input "393.6"
type input "340"
type input "0.5731"
type input "573.124"
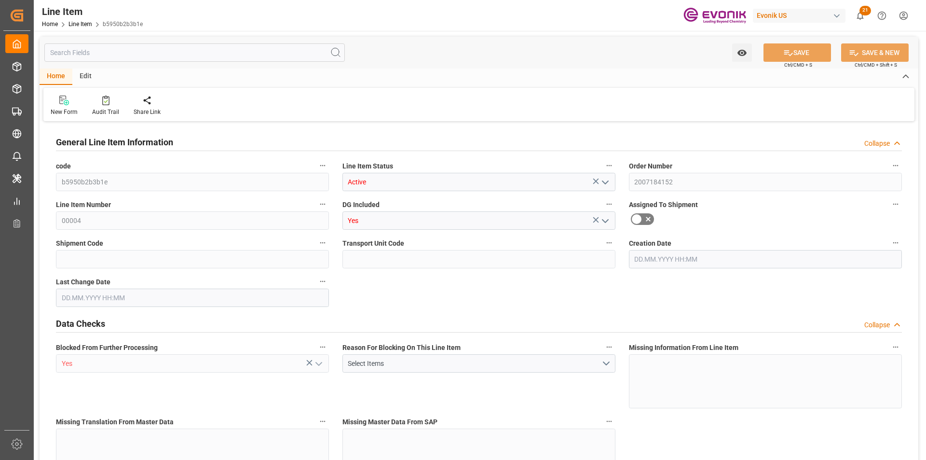
type input "0"
type input "22.09.2025 20:10"
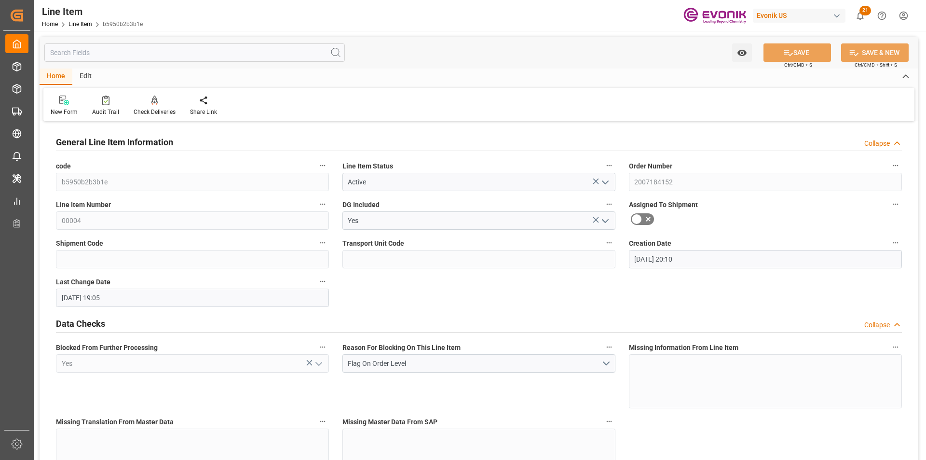
type input "[DATE] 19:05"
type input "[DATE]"
click at [603, 184] on icon "open menu" at bounding box center [606, 183] width 12 height 12
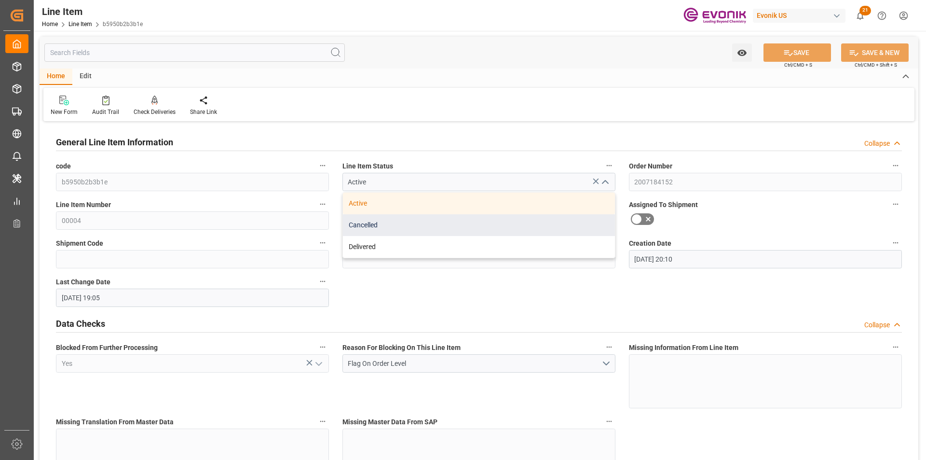
click at [380, 227] on div "Cancelled" at bounding box center [479, 225] width 272 height 22
type input "Cancelled"
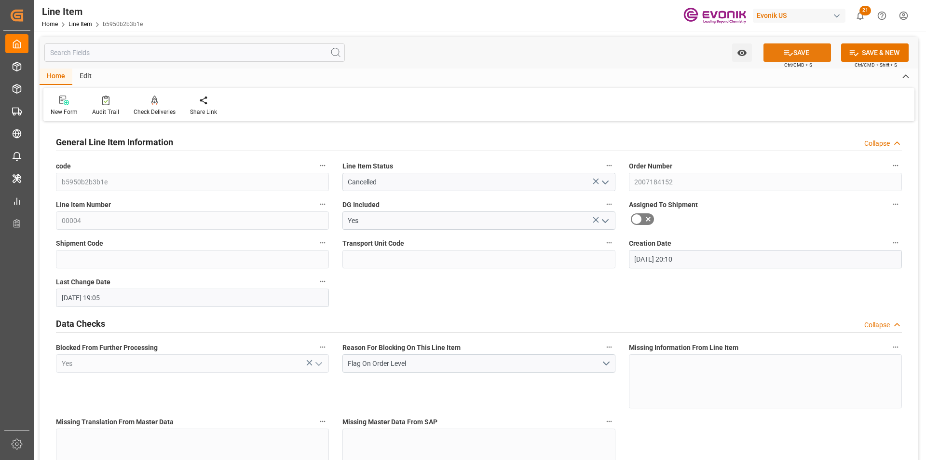
click at [788, 54] on icon at bounding box center [789, 53] width 10 height 10
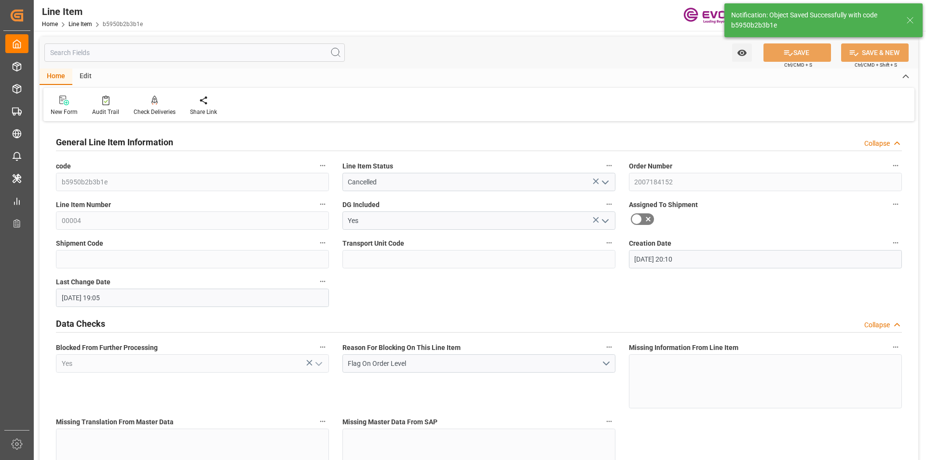
type input "29.09.2025 19:06"
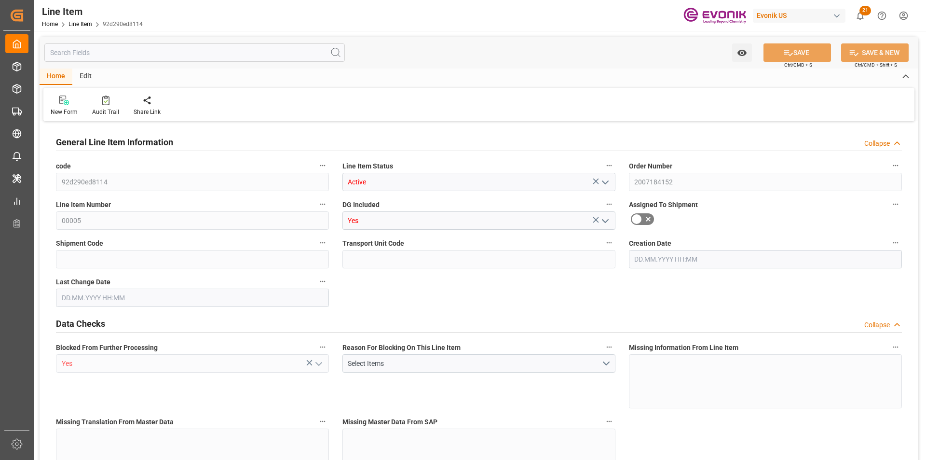
type input "1"
type input "206.8"
type input "190"
type input "0.3018"
type input "1"
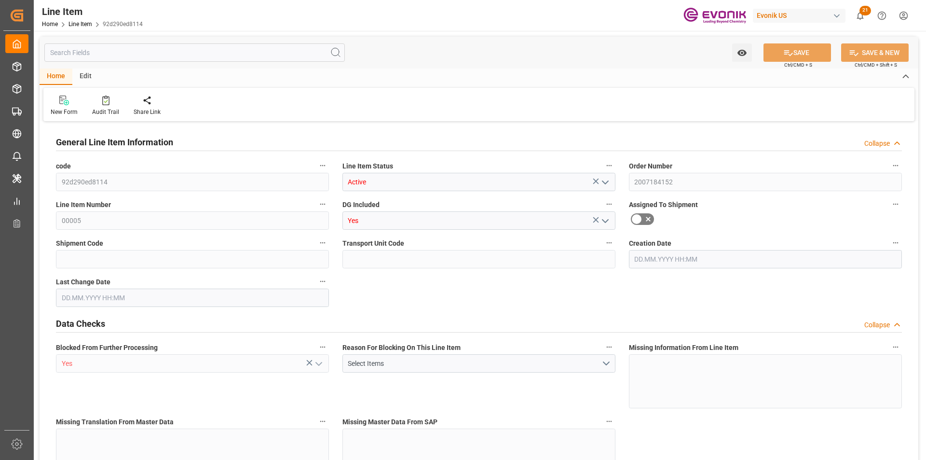
type input "2084.3"
type input "1"
type input "206.8"
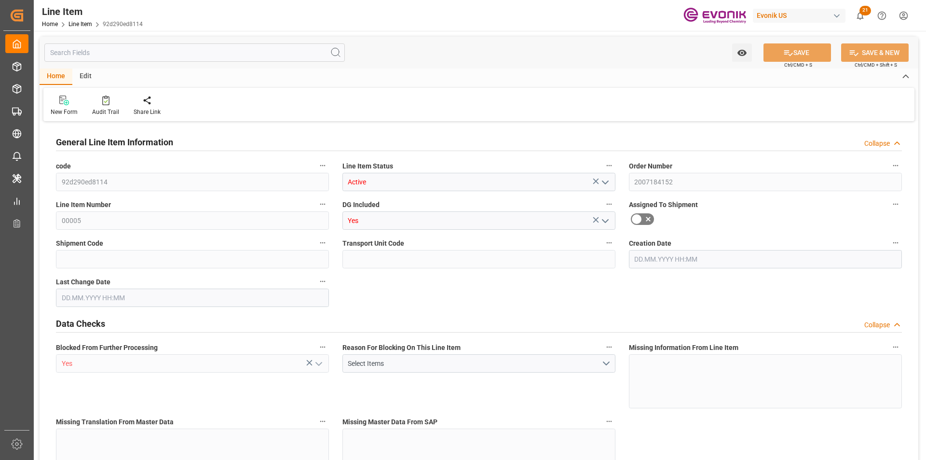
type input "223.8"
type input "190"
type input "0.3018"
type input "301.842"
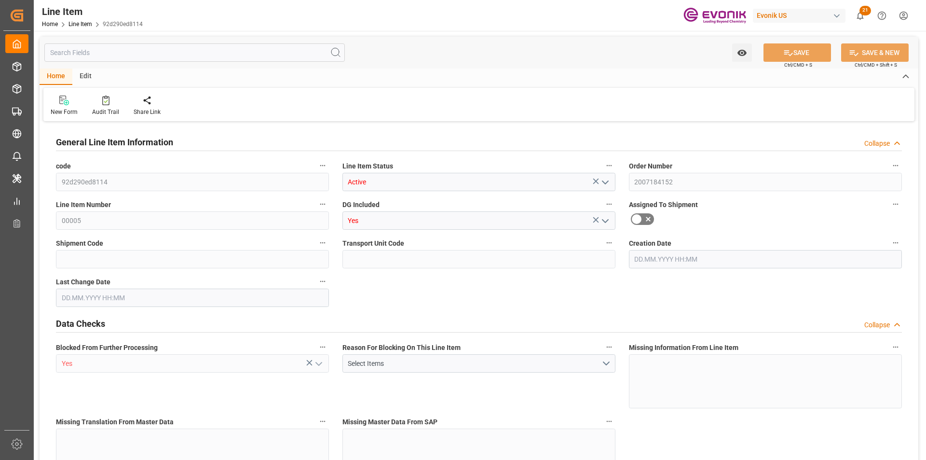
type input "0"
type input "[DATE] 12:32"
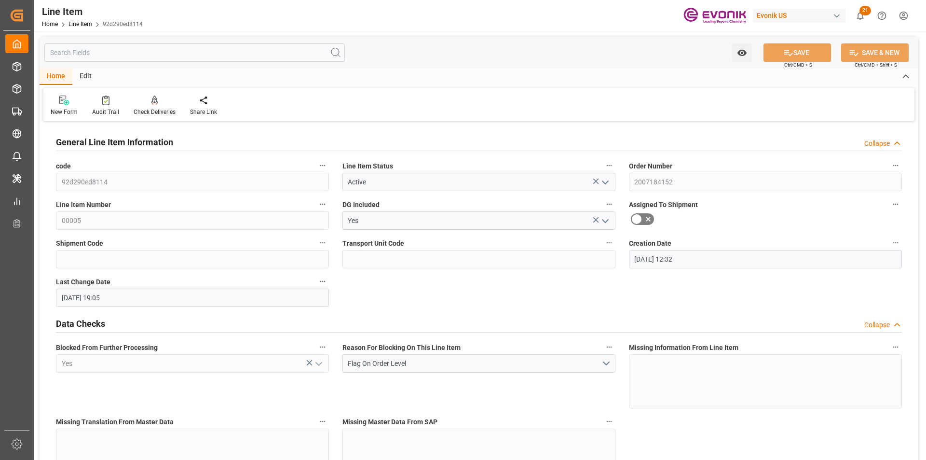
type input "[DATE] 19:05"
type input "[DATE]"
click at [608, 182] on polyline "open menu" at bounding box center [606, 182] width 6 height 3
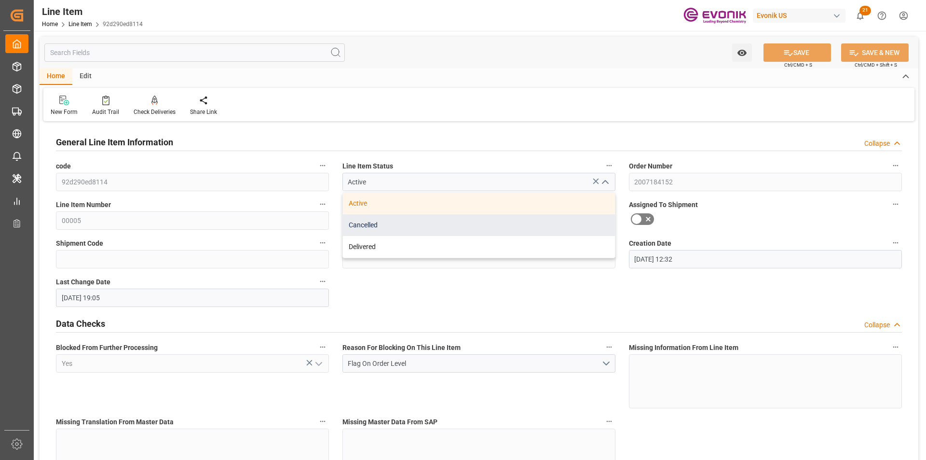
click at [394, 220] on div "Cancelled" at bounding box center [479, 225] width 272 height 22
type input "Cancelled"
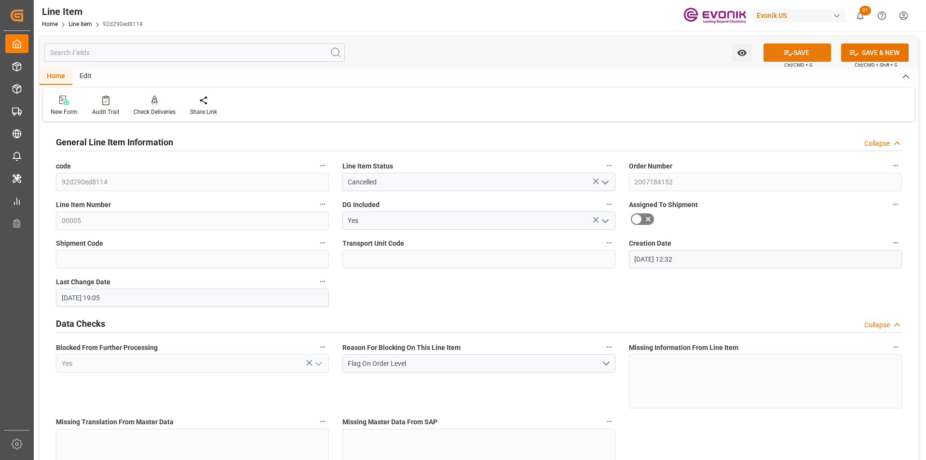
click at [768, 49] on button "SAVE" at bounding box center [798, 52] width 68 height 18
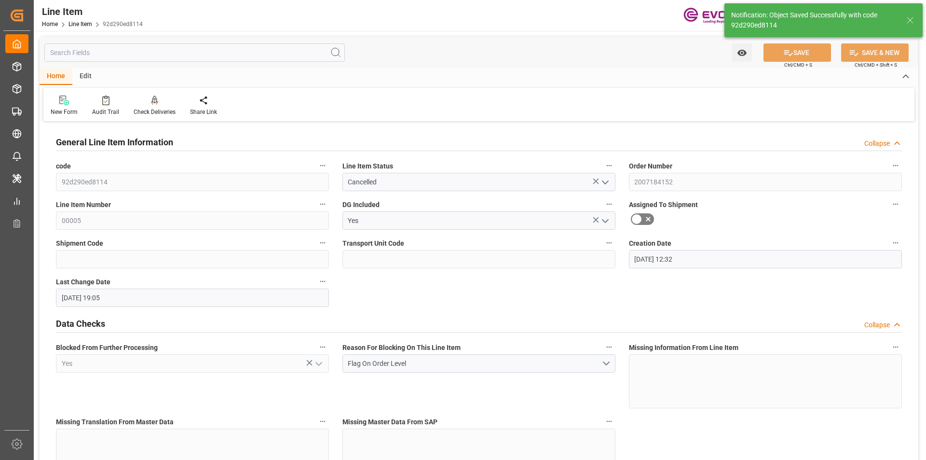
type input "29.09.2025 19:06"
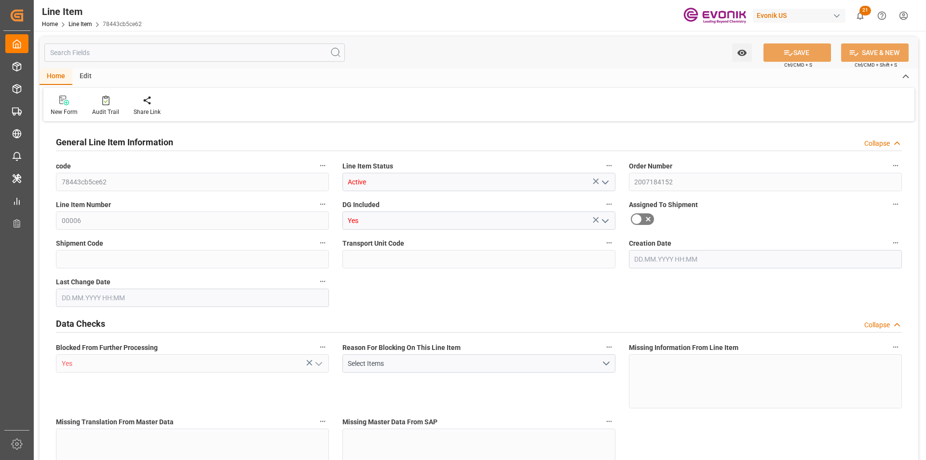
type input "1"
type input "231.8"
type input "215"
type input "0.2875"
type input "1"
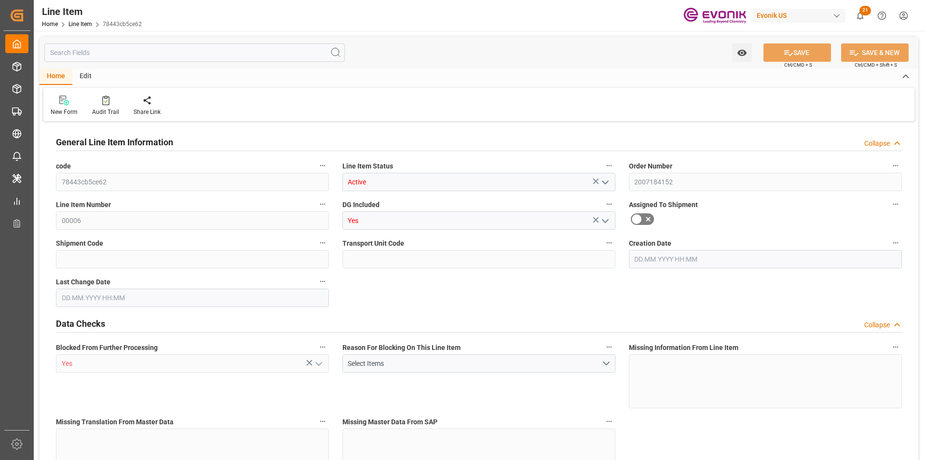
type input "4454.8"
type input "1"
type input "231.8"
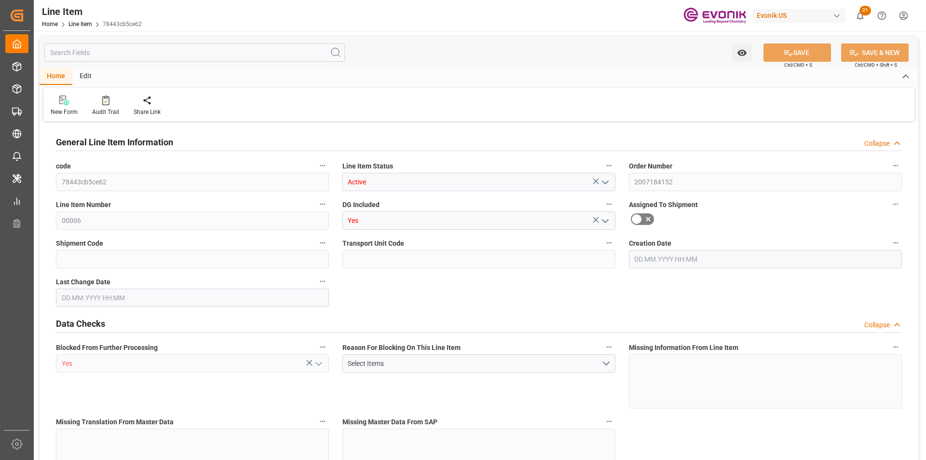
type input "248.8"
type input "215"
type input "0.2875"
type input "287.537"
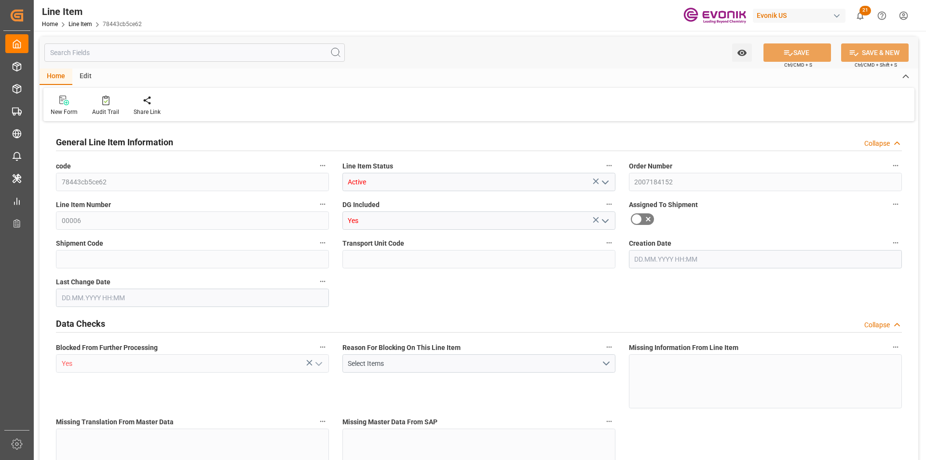
type input "0"
type input "[DATE] 12:32"
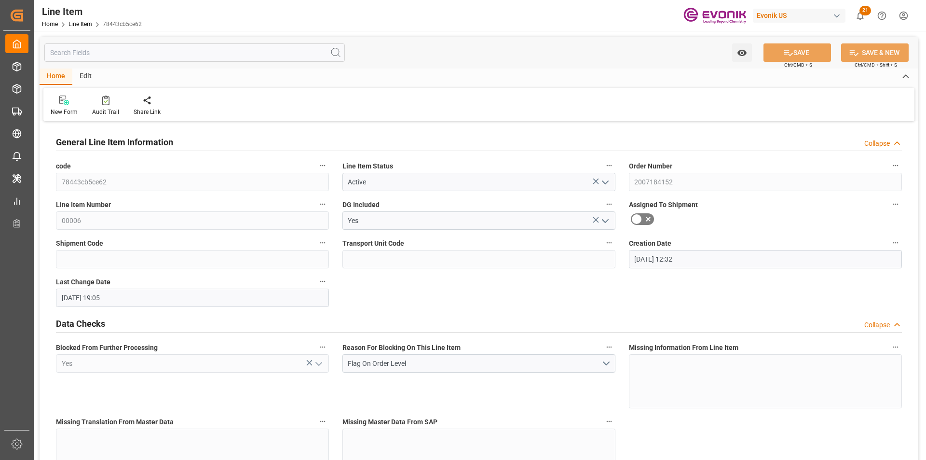
type input "[DATE] 19:05"
type input "[DATE]"
click at [607, 181] on icon "open menu" at bounding box center [606, 183] width 12 height 12
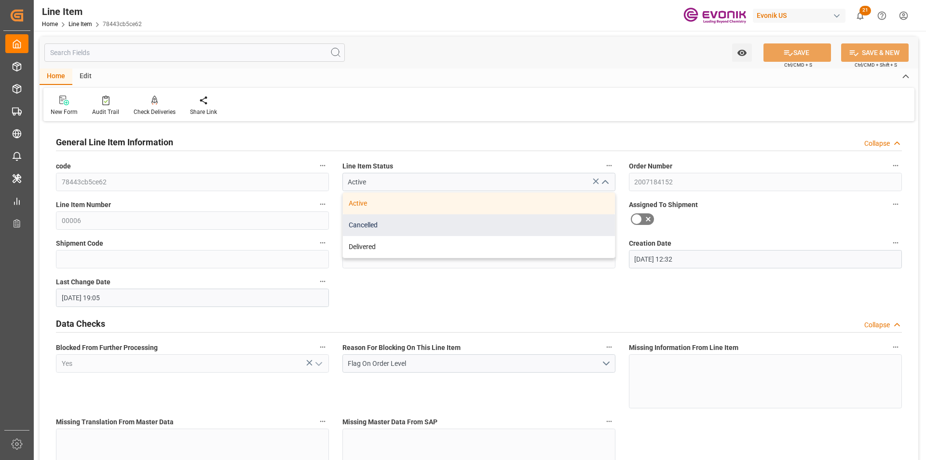
click at [492, 222] on div "Cancelled" at bounding box center [479, 225] width 272 height 22
type input "Cancelled"
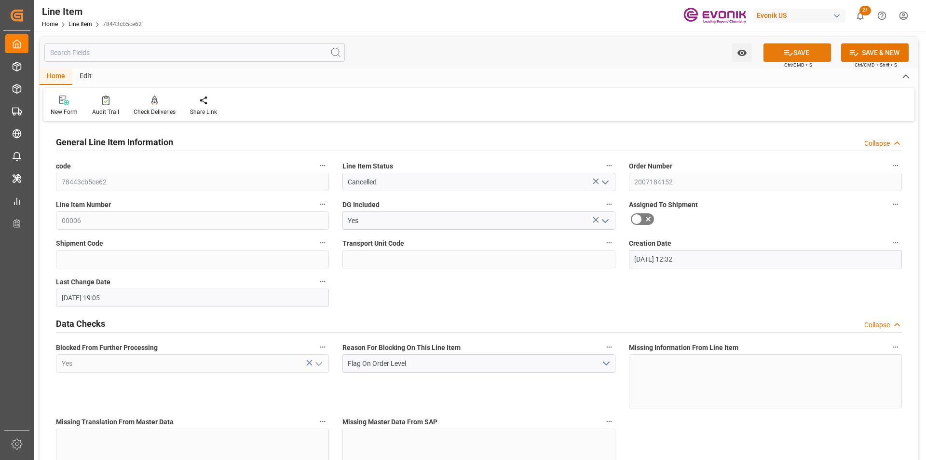
click at [800, 53] on button "SAVE" at bounding box center [798, 52] width 68 height 18
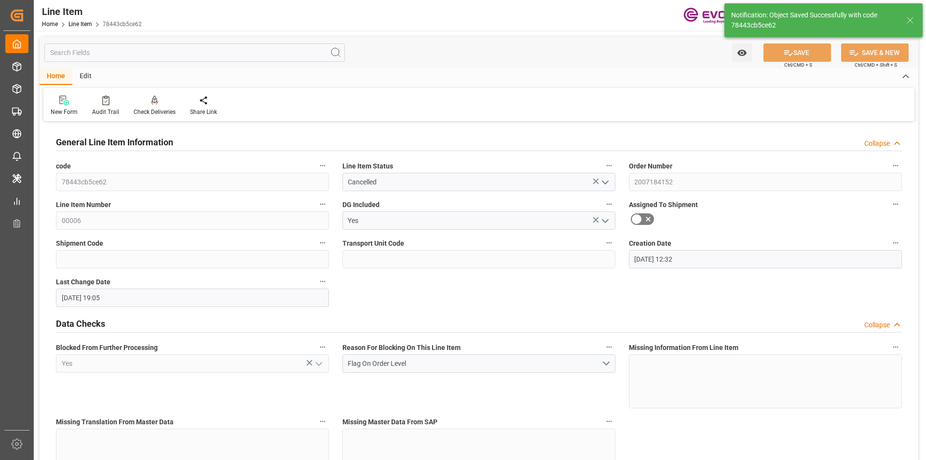
type input "[DATE] 19:07"
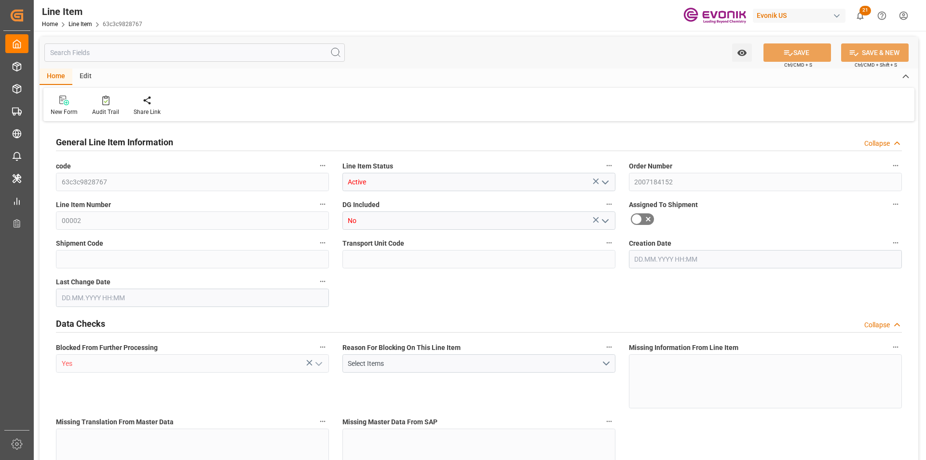
type input "1"
type input "433.6"
type input "400"
type input "0.5751"
type input "2"
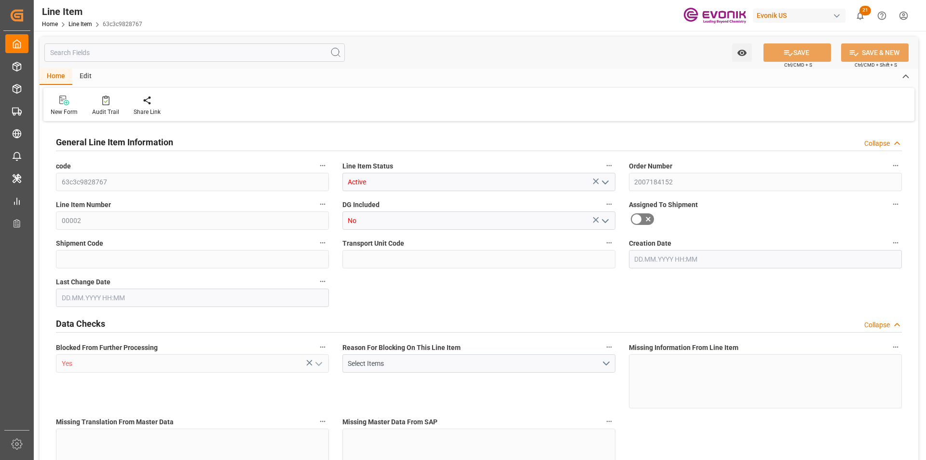
type input "5868"
type input "2"
type input "433.6"
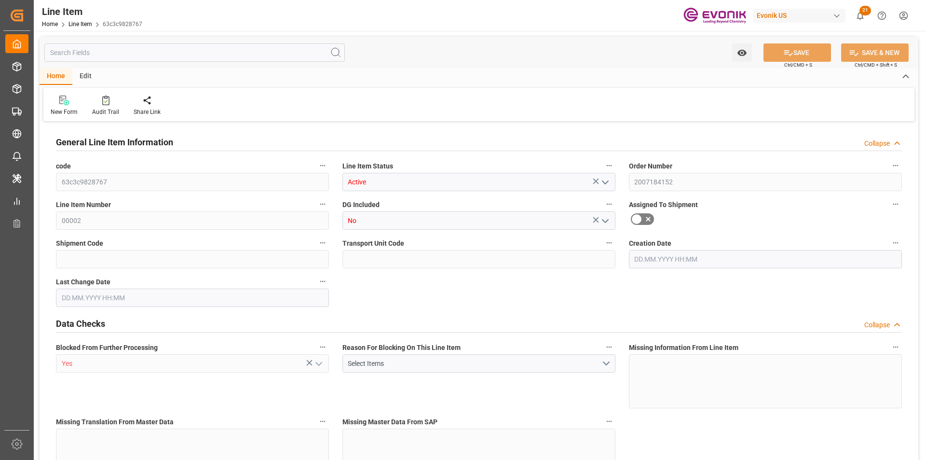
type input "453.6"
type input "400"
type input "0.5751"
type input "575.074"
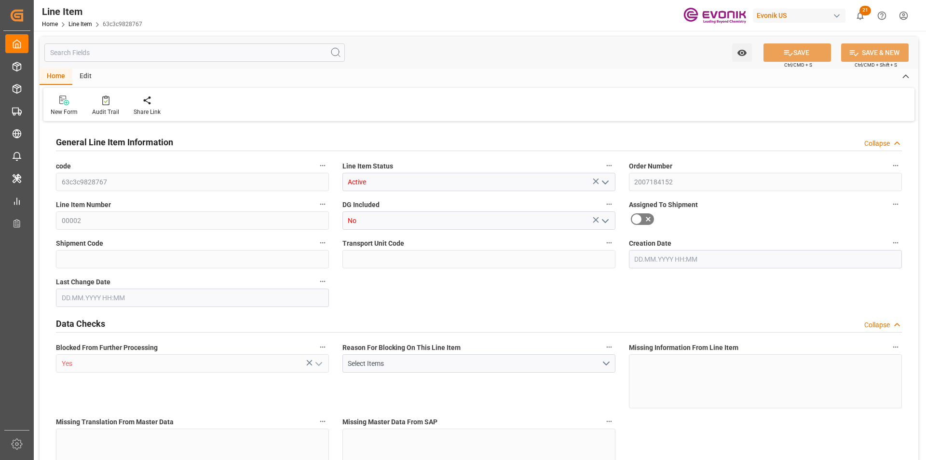
type input "0"
type input "22.09.2025 20:10"
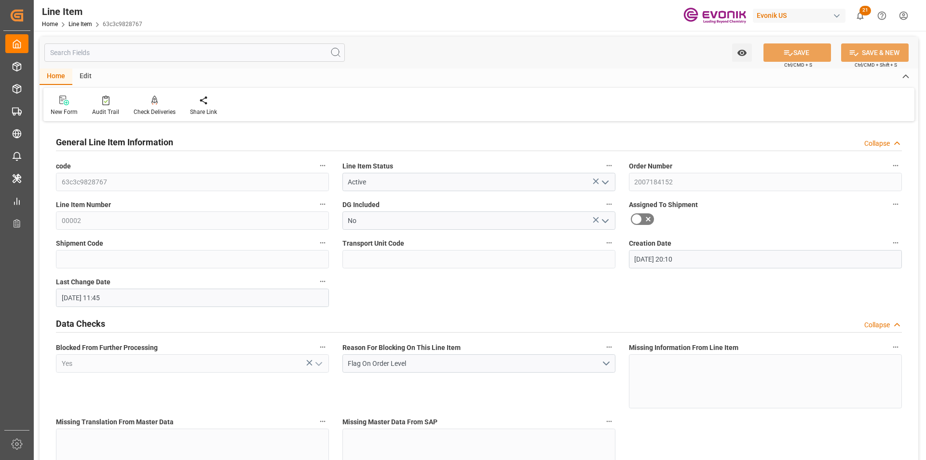
type input "26.09.2025 11:45"
type input "25.11.2025"
type input "01.10.2025"
type input "24.09.2025"
click at [607, 180] on icon "open menu" at bounding box center [606, 183] width 12 height 12
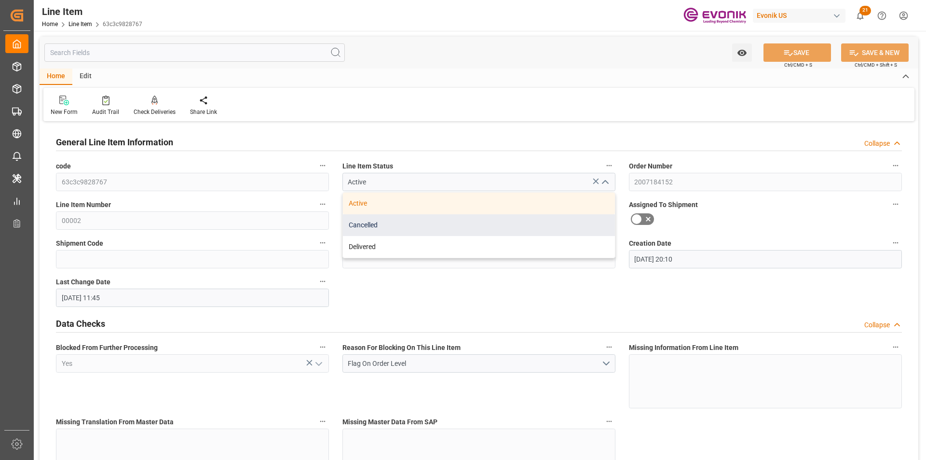
click at [397, 223] on div "Cancelled" at bounding box center [479, 225] width 272 height 22
type input "Cancelled"
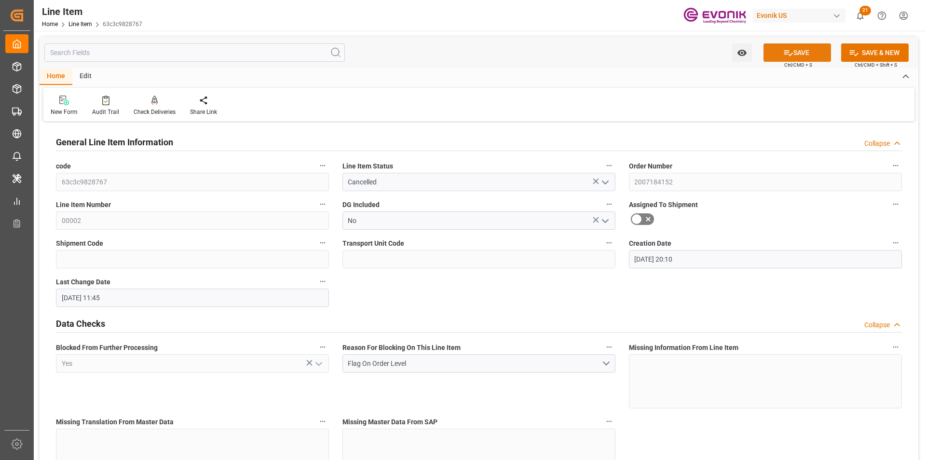
click at [798, 56] on button "SAVE" at bounding box center [798, 52] width 68 height 18
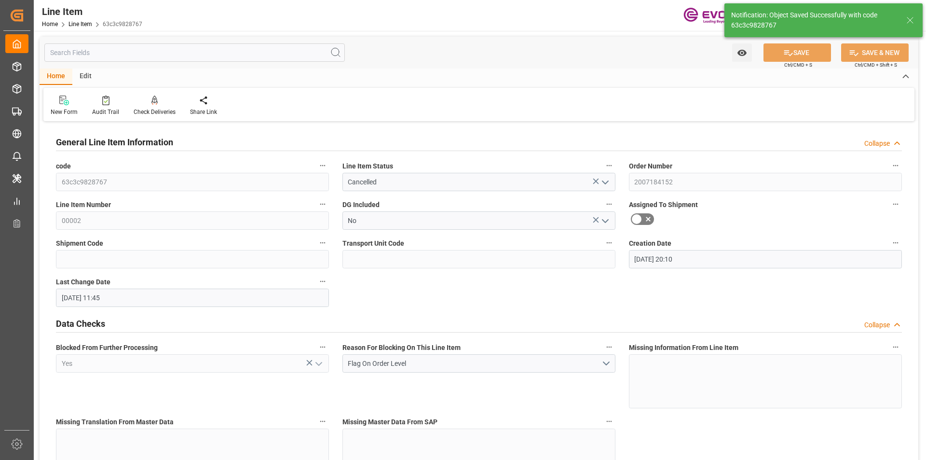
type input "29.09.2025 19:07"
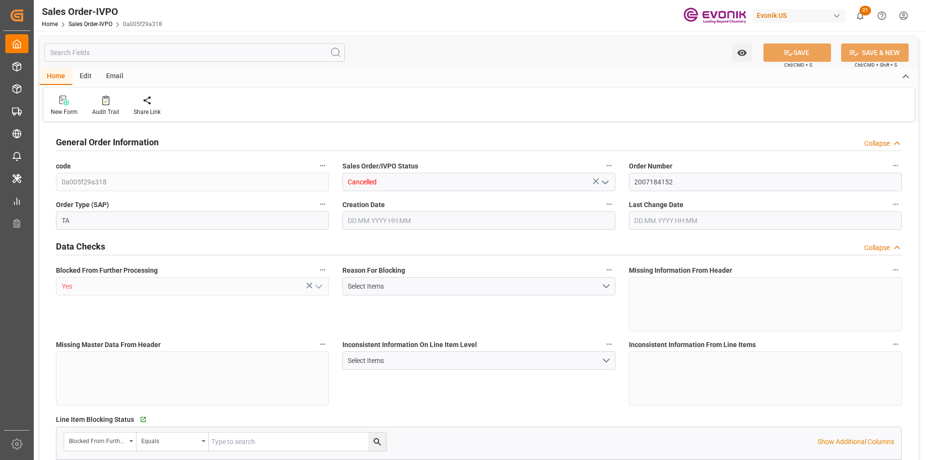
type input "PAPTY"
type input "0"
type input "1"
type input "0"
type input "[DATE] 20:10"
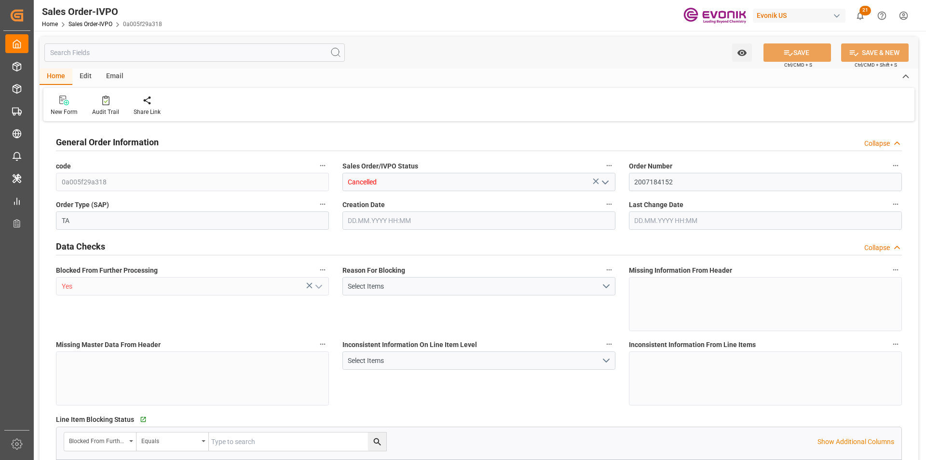
type input "[DATE] 19:07"
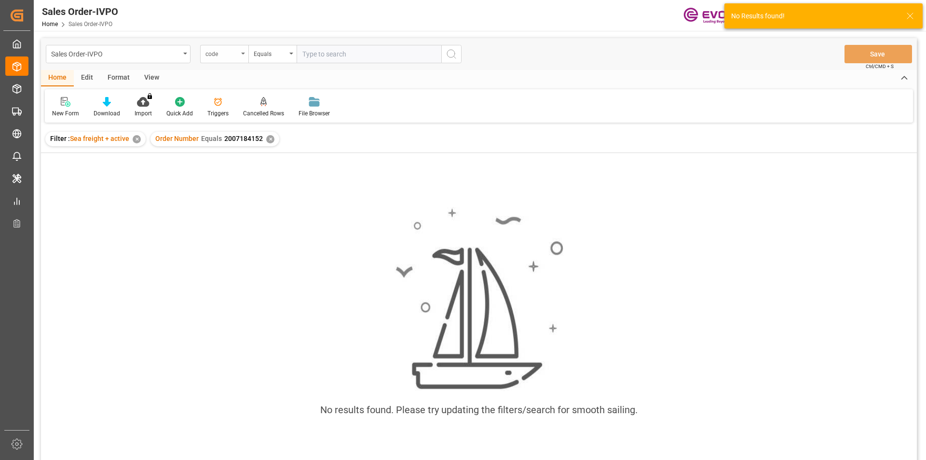
click at [236, 54] on div "code" at bounding box center [222, 52] width 33 height 11
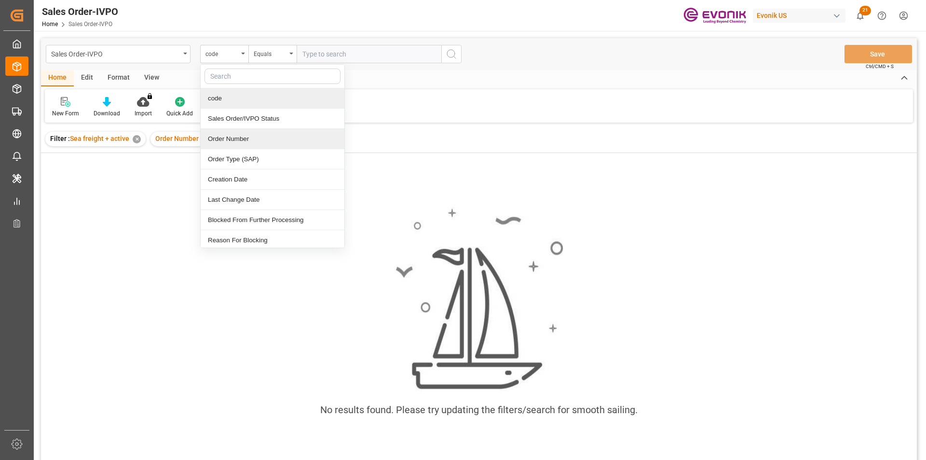
click at [234, 138] on div "Order Number" at bounding box center [273, 139] width 144 height 20
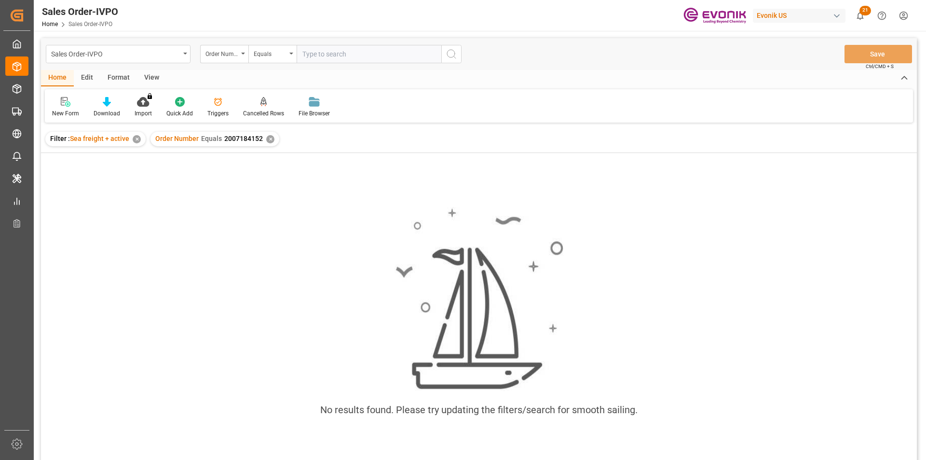
click at [336, 56] on input "text" at bounding box center [369, 54] width 145 height 18
paste input "I have cancelled sales order # 2007184152 and replaced with new sales order # 2…"
drag, startPoint x: 438, startPoint y: 53, endPoint x: 234, endPoint y: 53, distance: 204.1
click at [225, 57] on div "Order Number Equals I have cancelled sales order # 2007184152 and replaced with…" at bounding box center [331, 54] width 262 height 18
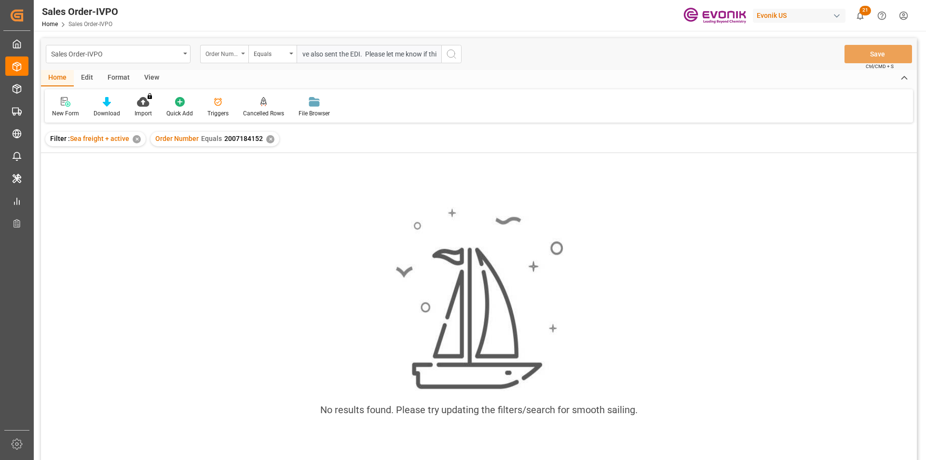
type input "I have cancelled sales order # 2007184152 and replaced with new sales order # 2…"
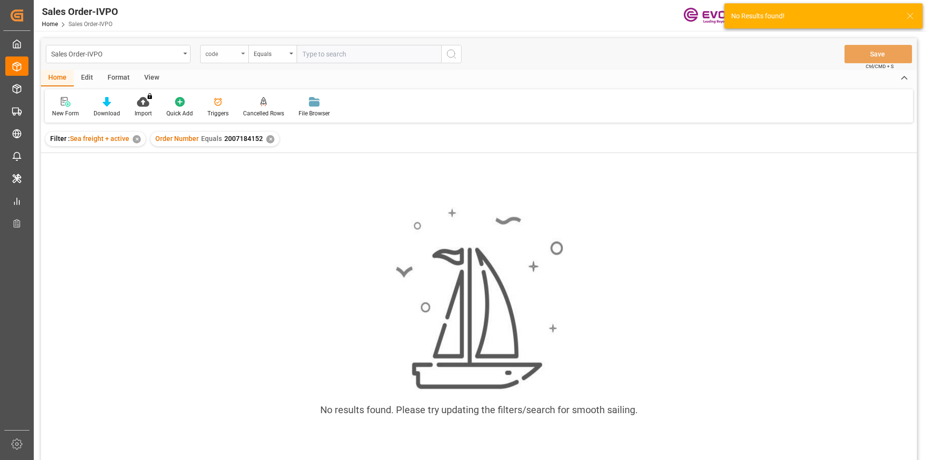
click at [230, 56] on div "code" at bounding box center [222, 52] width 33 height 11
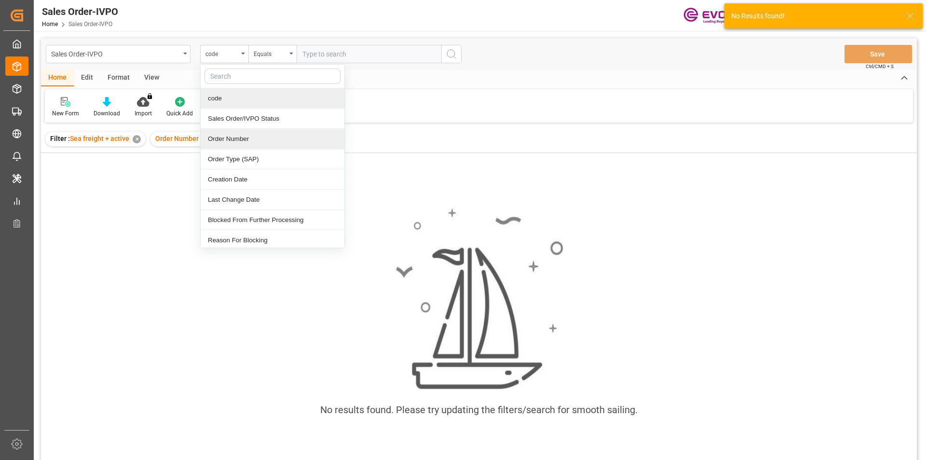
click at [230, 137] on div "Order Number" at bounding box center [273, 139] width 144 height 20
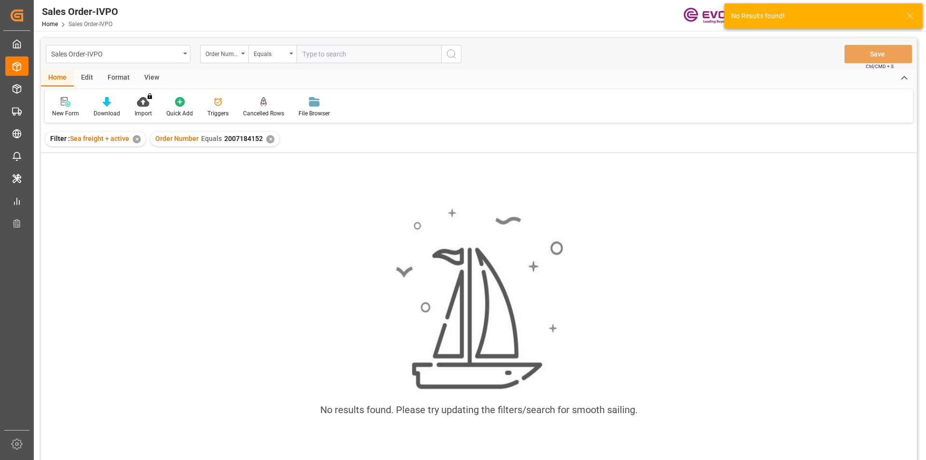
click at [317, 54] on input "text" at bounding box center [369, 54] width 145 height 18
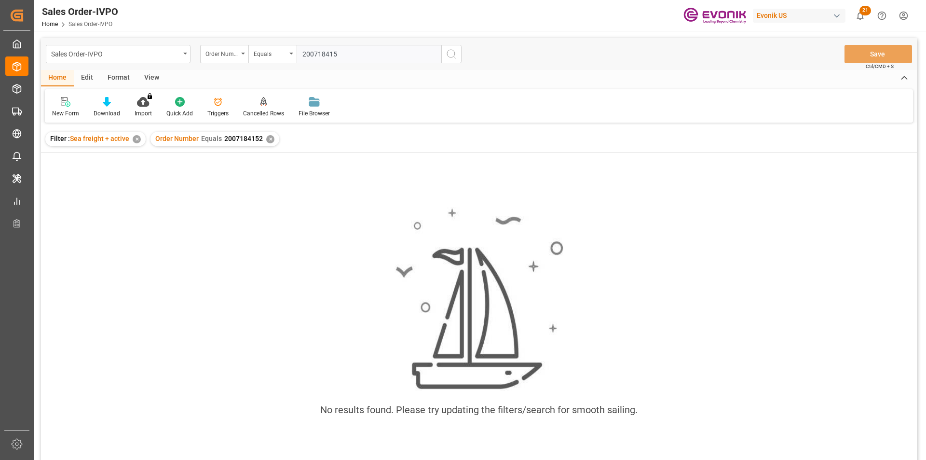
type input "2007184152"
click at [267, 136] on div "✕" at bounding box center [270, 139] width 8 height 8
click at [136, 139] on div "✕" at bounding box center [137, 139] width 8 height 8
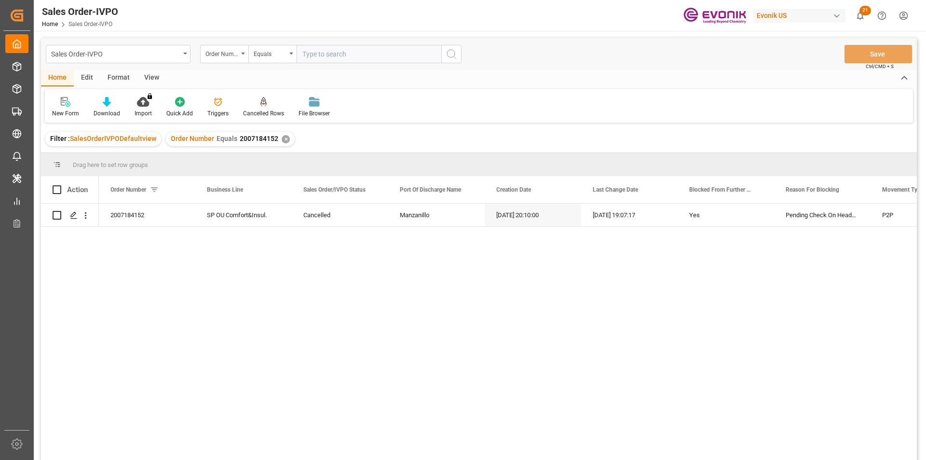
click at [283, 139] on div "✕" at bounding box center [286, 139] width 8 height 8
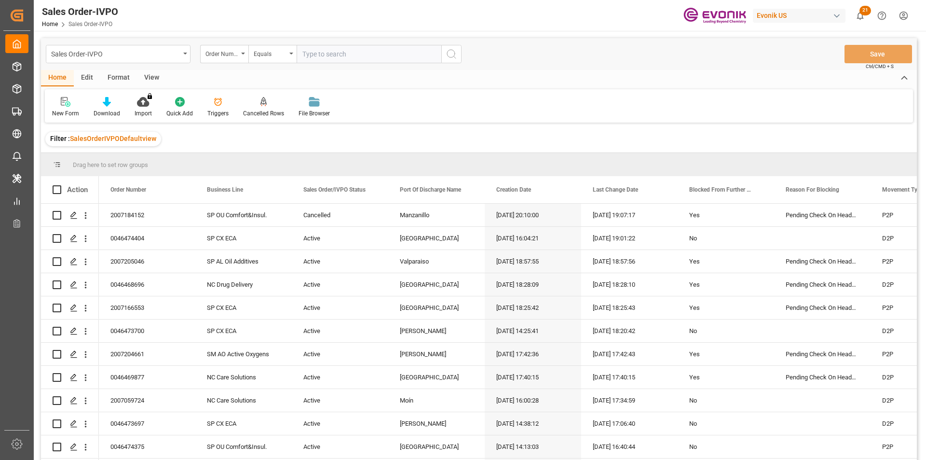
click at [321, 51] on input "text" at bounding box center [369, 54] width 145 height 18
paste input "0046474404"
type input "0046474404"
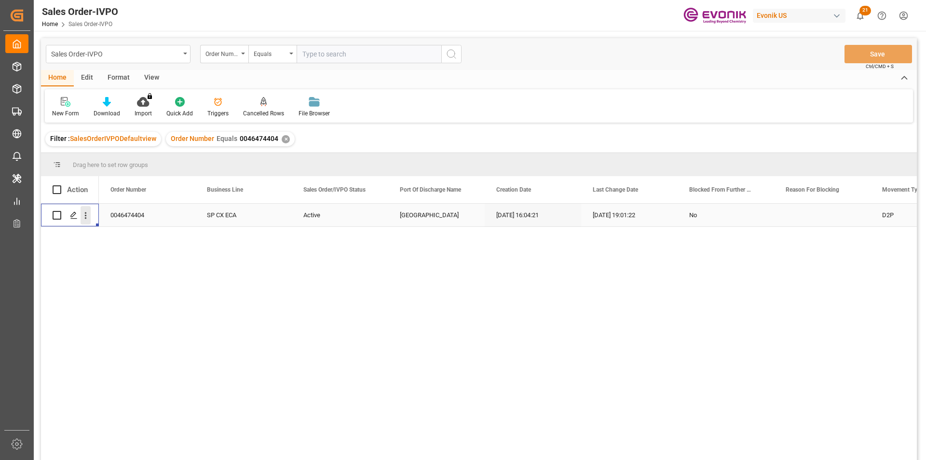
click at [88, 215] on icon "open menu" at bounding box center [86, 215] width 10 height 10
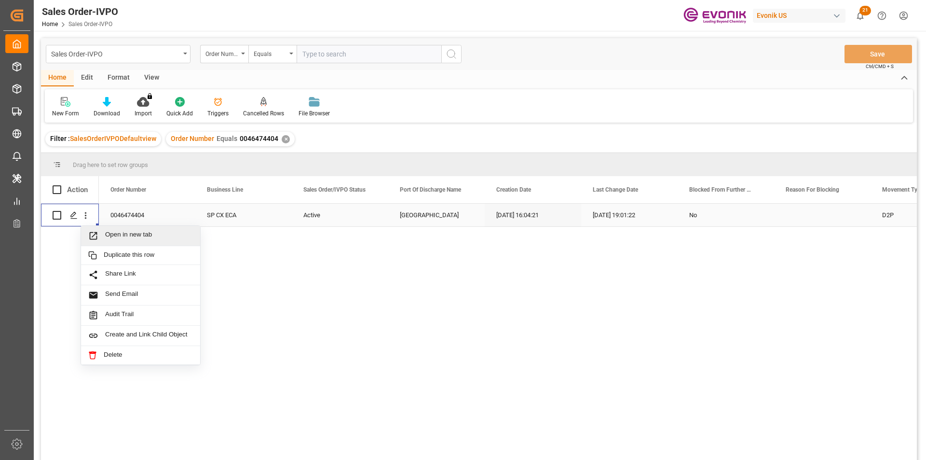
click at [125, 233] on span "Open in new tab" at bounding box center [149, 236] width 88 height 10
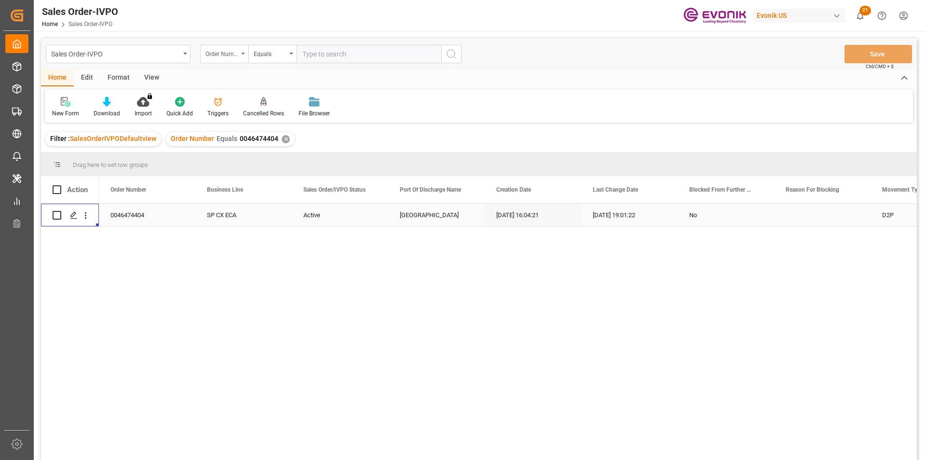
click at [226, 50] on div "Order Number" at bounding box center [222, 52] width 33 height 11
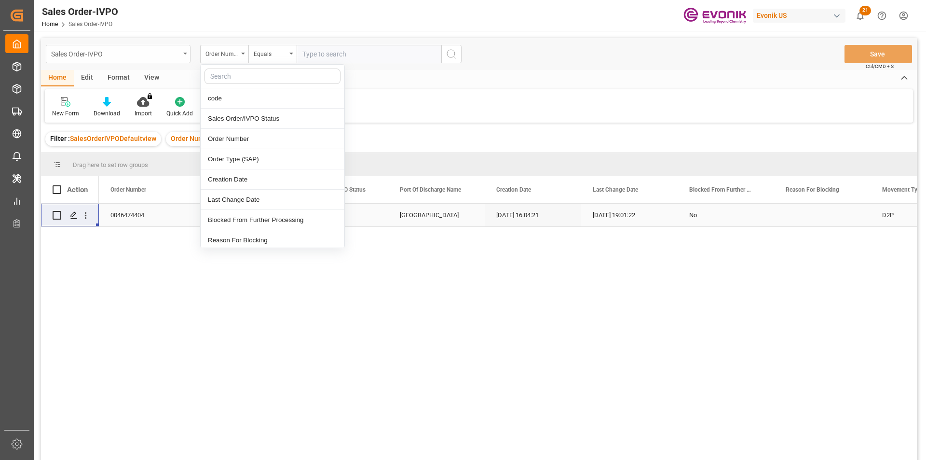
click at [146, 60] on div "Sales Order-IVPO" at bounding box center [118, 54] width 145 height 18
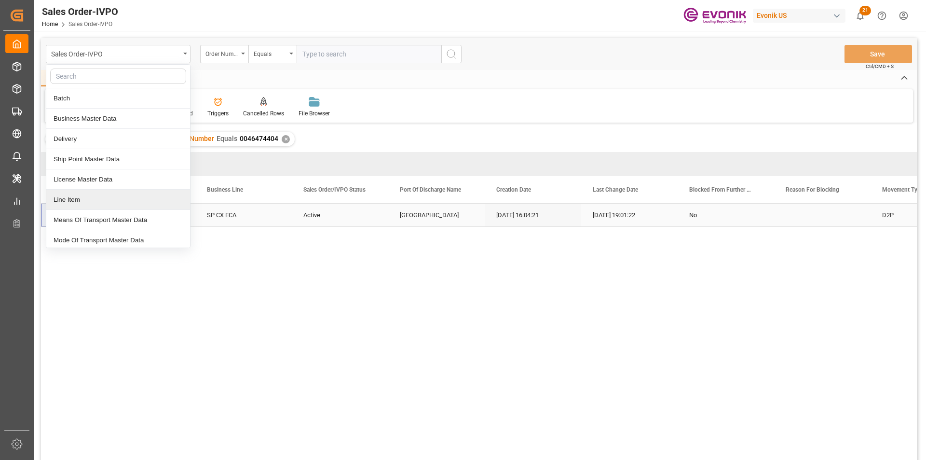
click at [108, 196] on div "Line Item" at bounding box center [118, 200] width 144 height 20
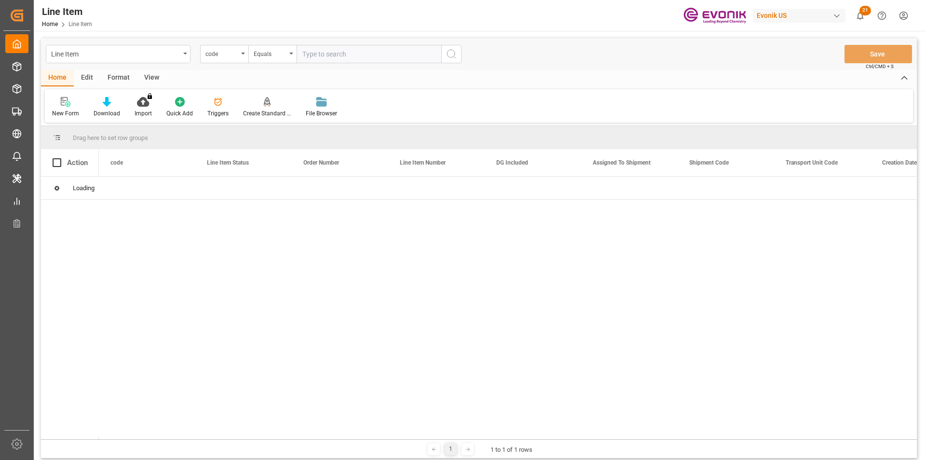
click at [238, 58] on div "code" at bounding box center [224, 54] width 48 height 18
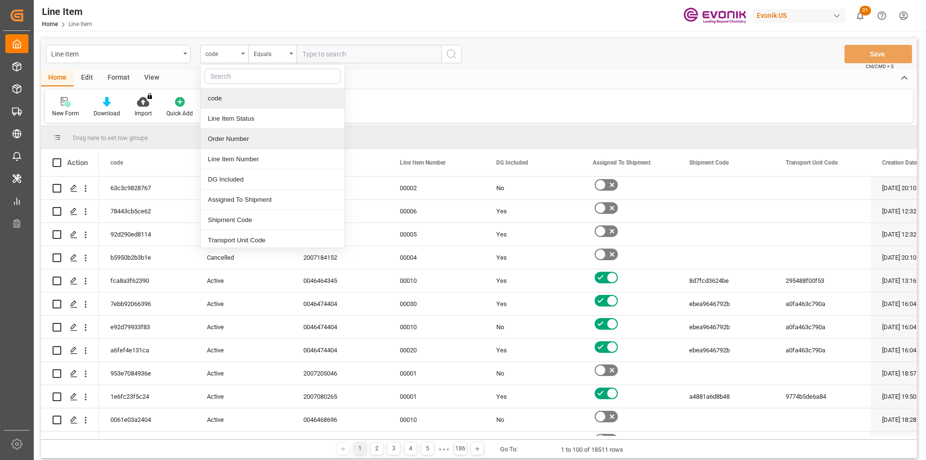
click at [237, 138] on div "Order Number" at bounding box center [273, 139] width 144 height 20
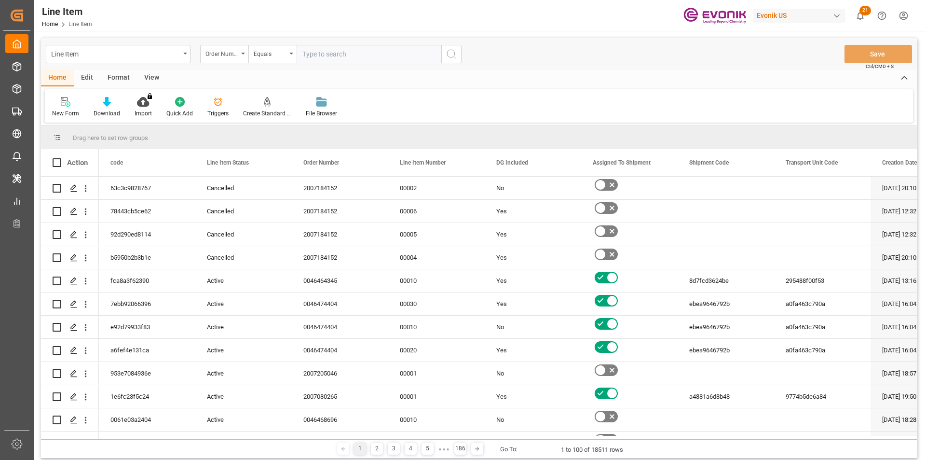
click at [345, 55] on input "text" at bounding box center [369, 54] width 145 height 18
paste input "0046474404"
type input "0046474404"
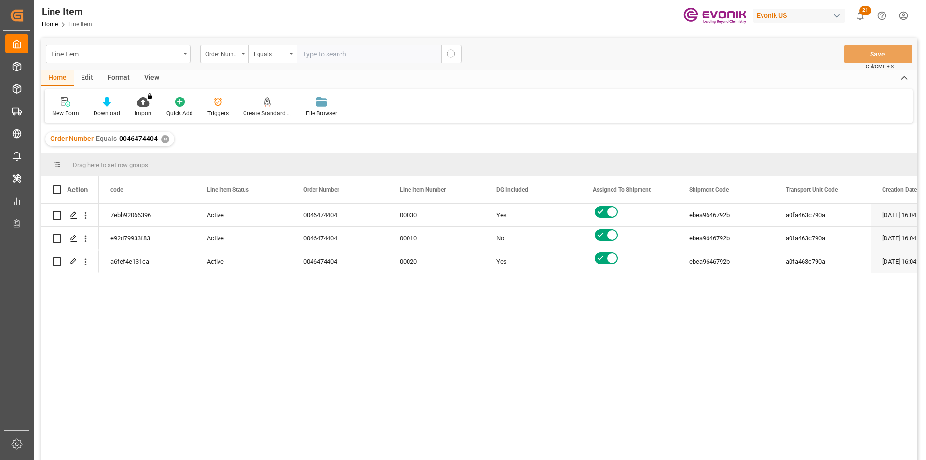
click at [152, 76] on div "View" at bounding box center [151, 78] width 29 height 16
click at [108, 103] on icon at bounding box center [110, 102] width 10 height 10
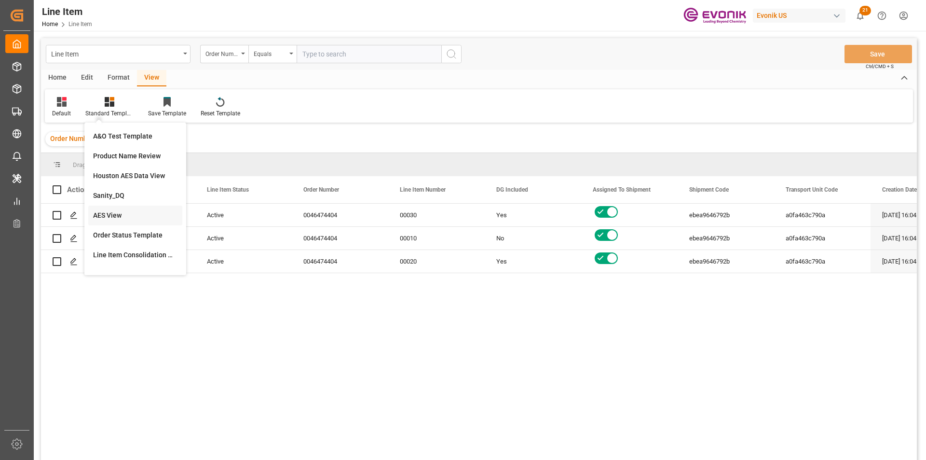
click at [125, 216] on div "AES View" at bounding box center [135, 215] width 84 height 10
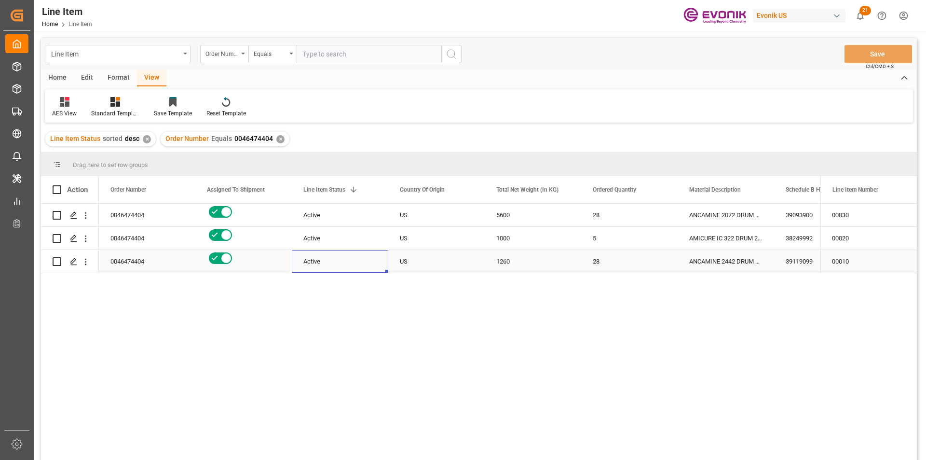
click at [372, 265] on div "Active" at bounding box center [339, 261] width 73 height 22
click at [88, 215] on icon "open menu" at bounding box center [86, 215] width 10 height 10
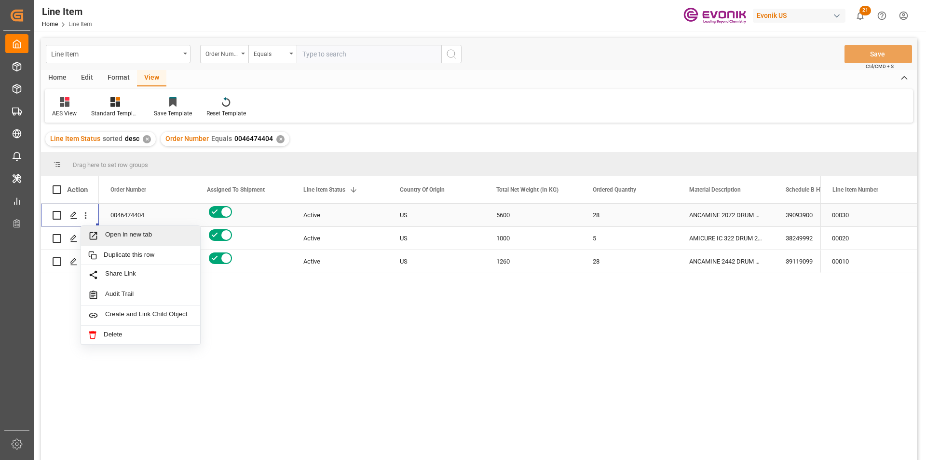
click at [157, 234] on span "Open in new tab" at bounding box center [149, 236] width 88 height 10
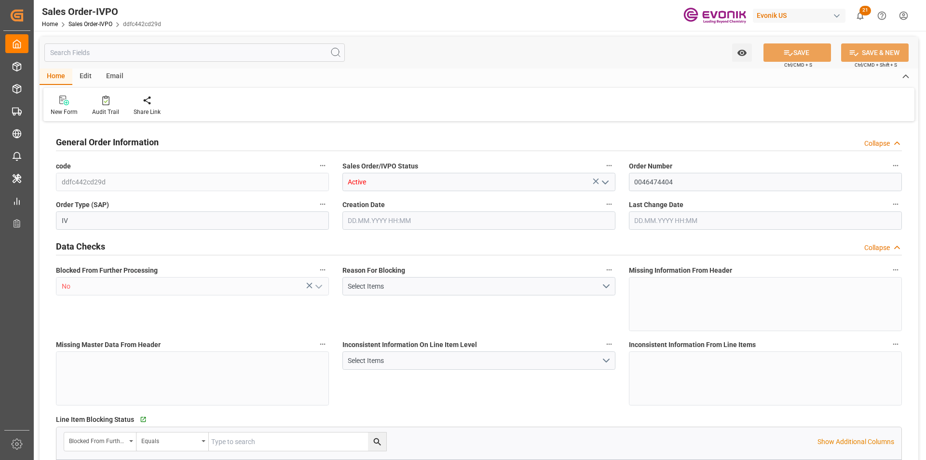
type input "NLRTM"
type input "49 2365 49 84486Fax No:"
type input "0"
type input "1"
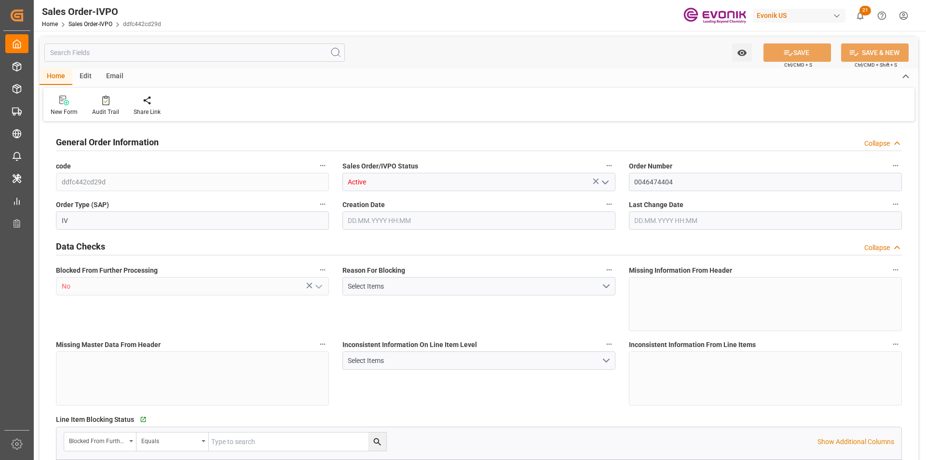
type input "1"
type input "8885.74"
type input "16.6128"
type input "17000"
type input "30"
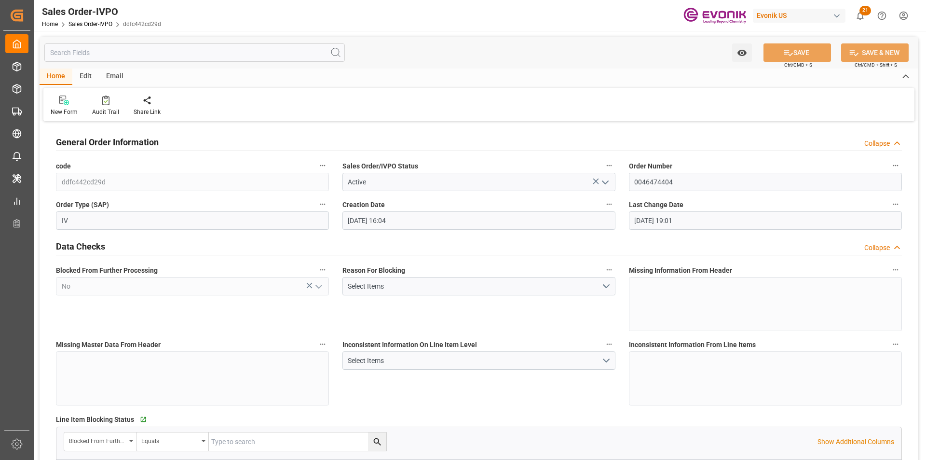
type input "[DATE] 16:04"
type input "29.09.2025 19:01"
type input "49 2365 49 84486Fax No:"
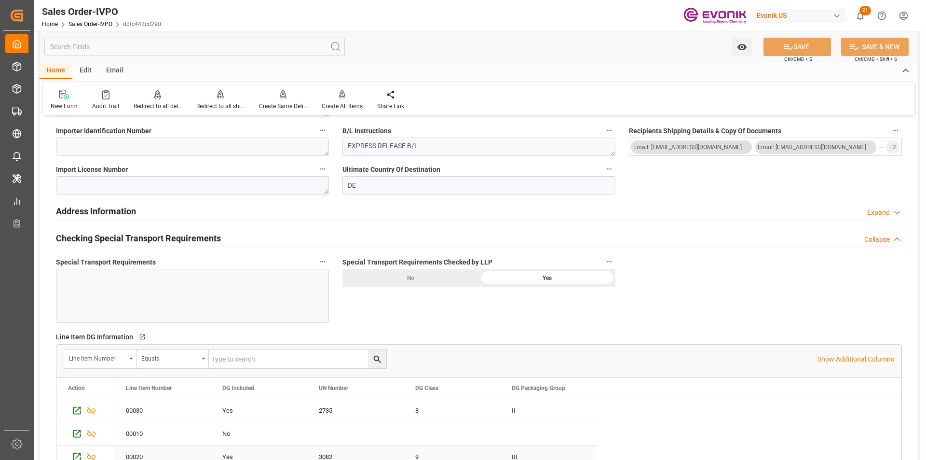
scroll to position [1303, 0]
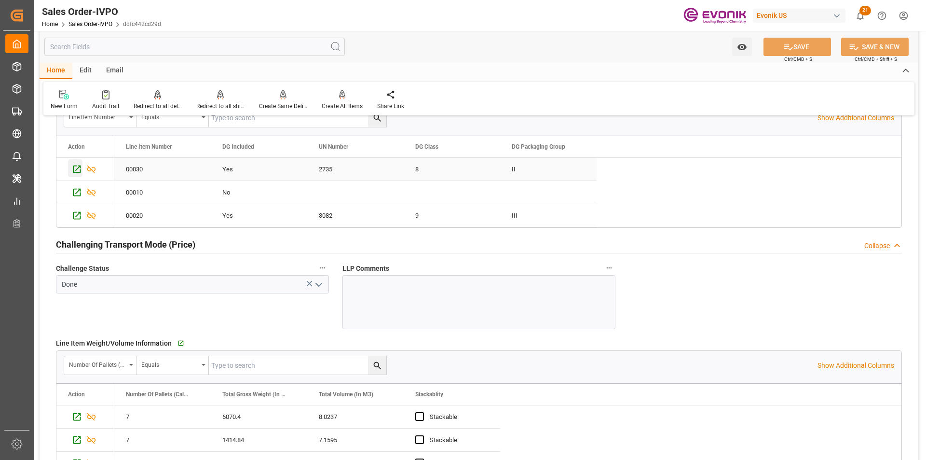
click at [72, 168] on icon "Press SPACE to select this row." at bounding box center [77, 169] width 10 height 10
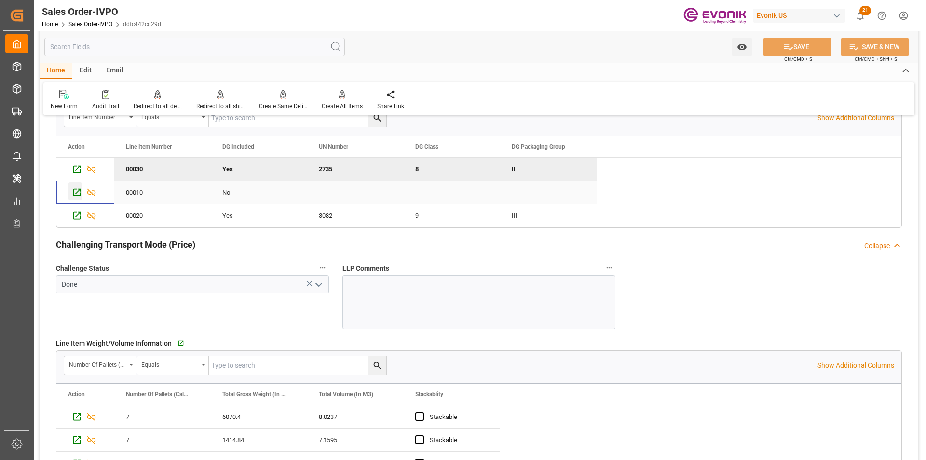
click at [78, 195] on icon "Press SPACE to select this row." at bounding box center [77, 192] width 10 height 10
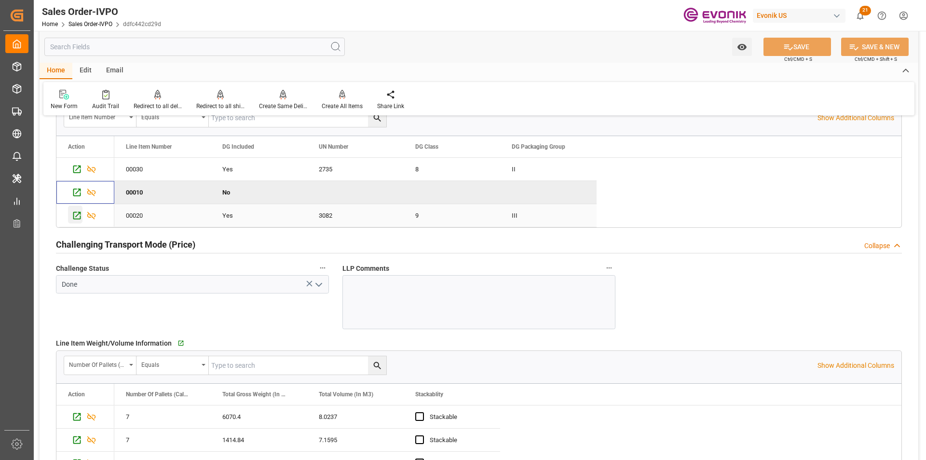
click at [74, 216] on icon "Press SPACE to select this row." at bounding box center [77, 215] width 10 height 10
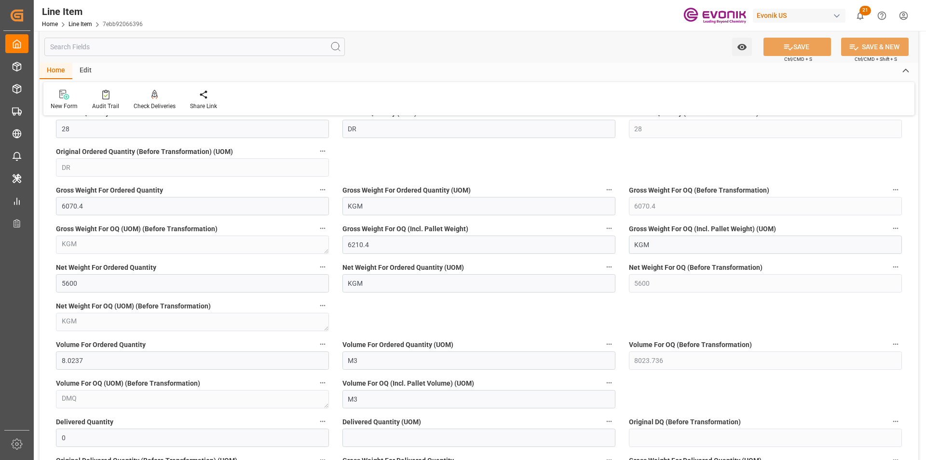
scroll to position [868, 0]
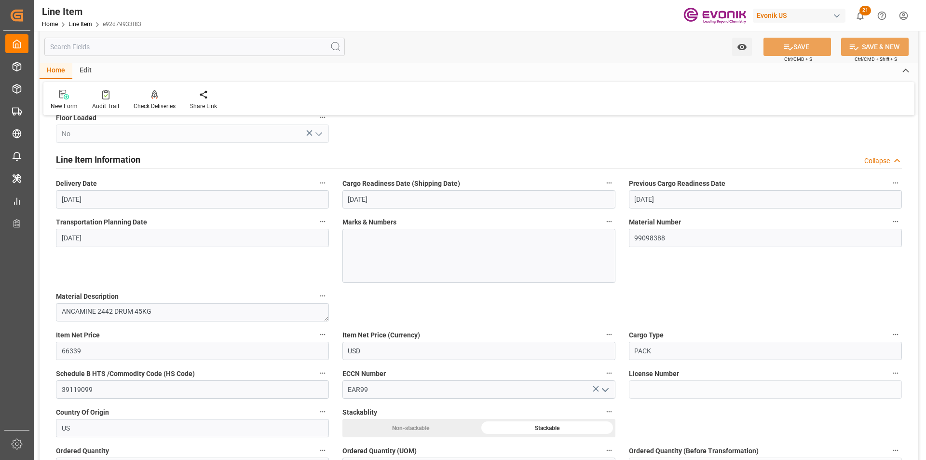
scroll to position [531, 0]
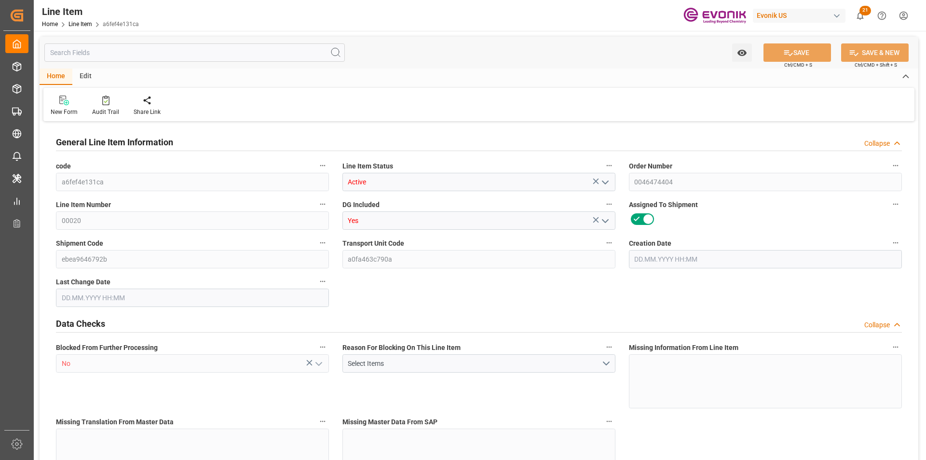
type input "2"
type input "1080.5"
type input "1000"
type input "1.4296"
type input "5"
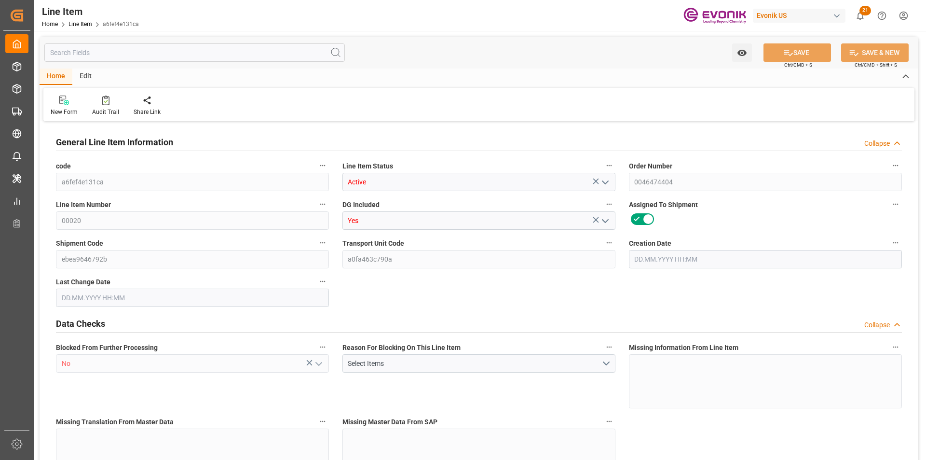
type input "7352.57"
type input "5"
type input "1080.5"
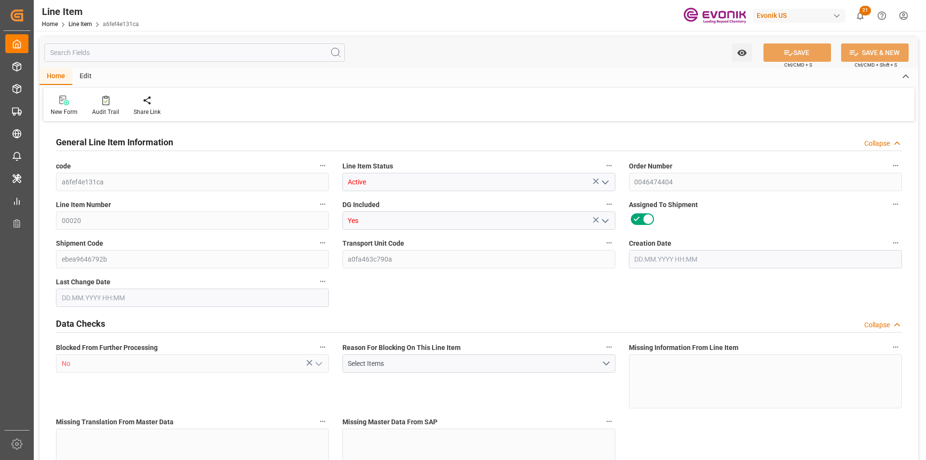
type input "1120.5"
type input "1000"
type input "1.4296"
type input "1429.56"
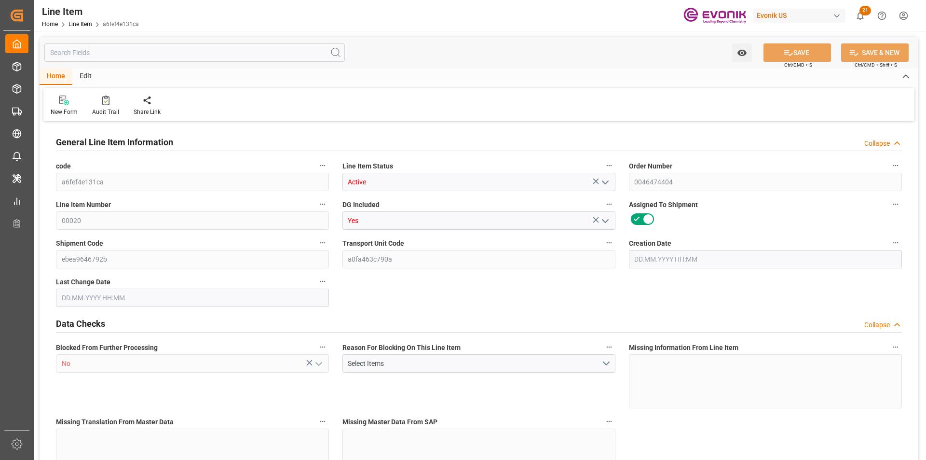
type input "0"
type input "[DATE] 16:04"
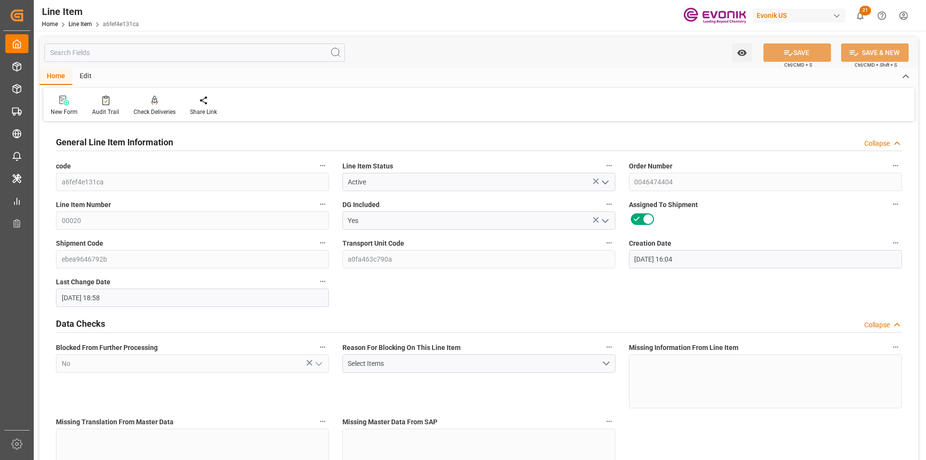
type input "[DATE] 18:58"
type input "[DATE]"
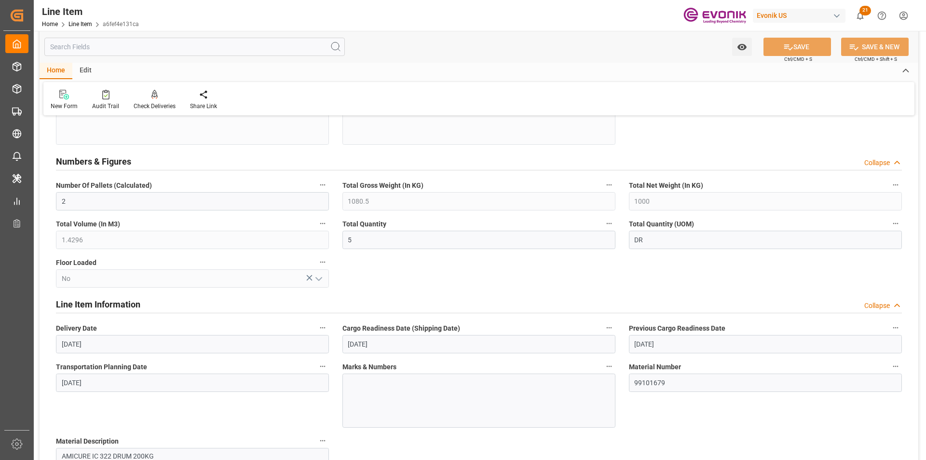
scroll to position [482, 0]
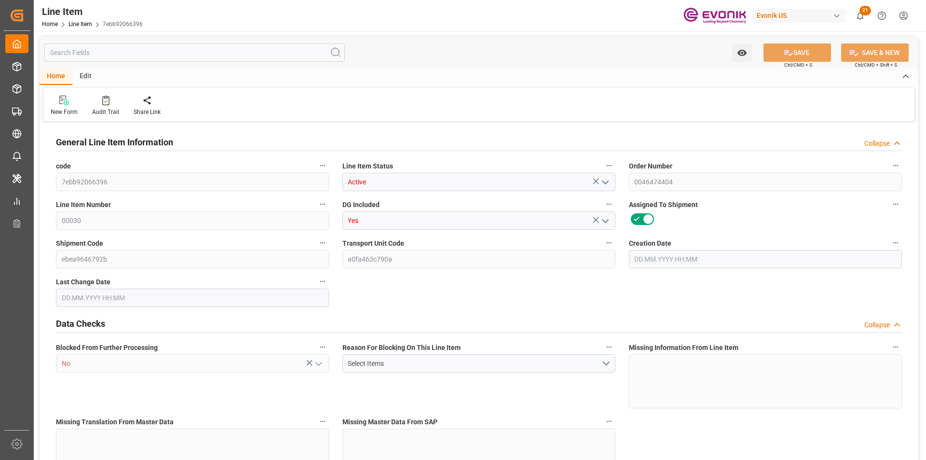
type input "7"
type input "6070.4"
type input "5600"
type input "8.0237"
type input "28"
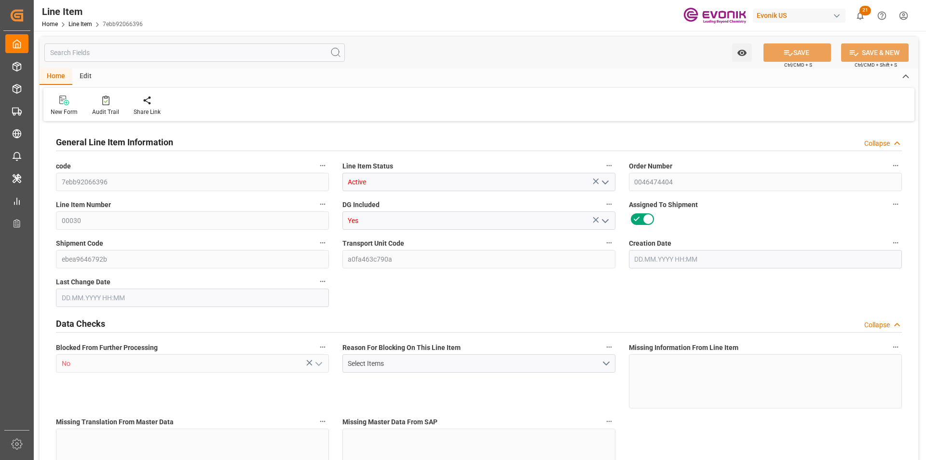
type input "36792"
type input "28"
type input "6070.4"
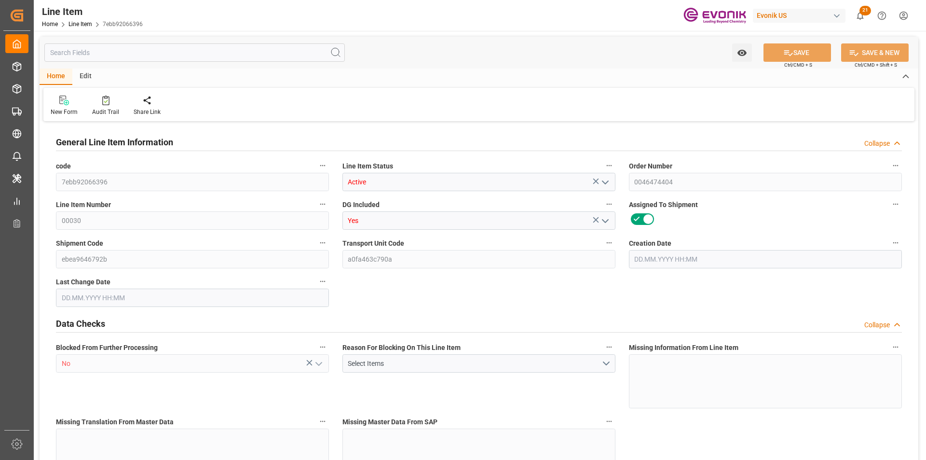
type input "6210.4"
type input "5600"
type input "8.0237"
type input "8023.736"
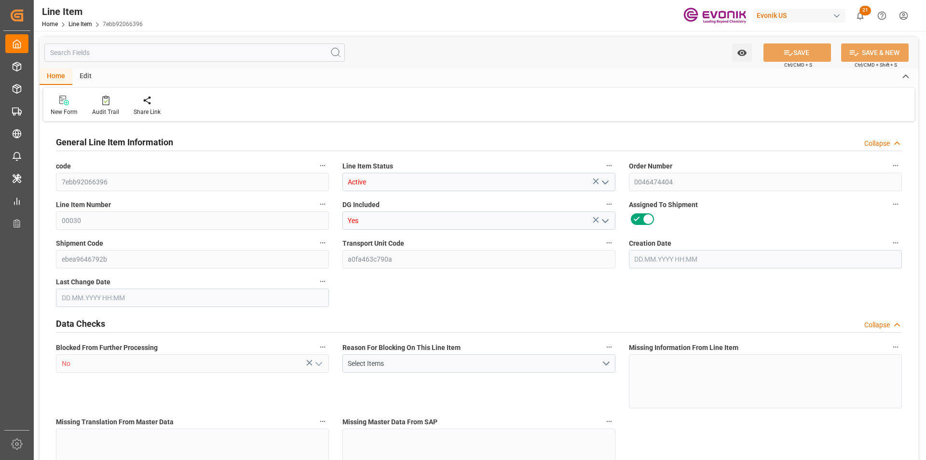
type input "0"
type input "[DATE] 16:04"
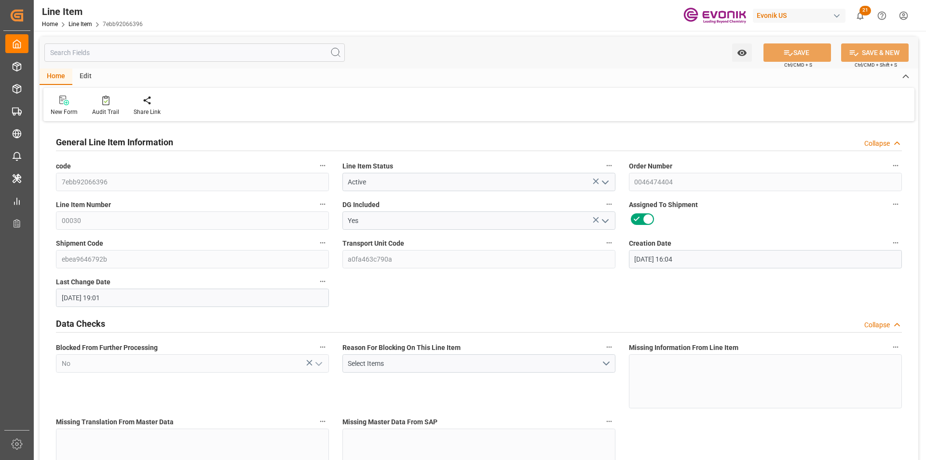
type input "[DATE] 19:01"
type input "[DATE]"
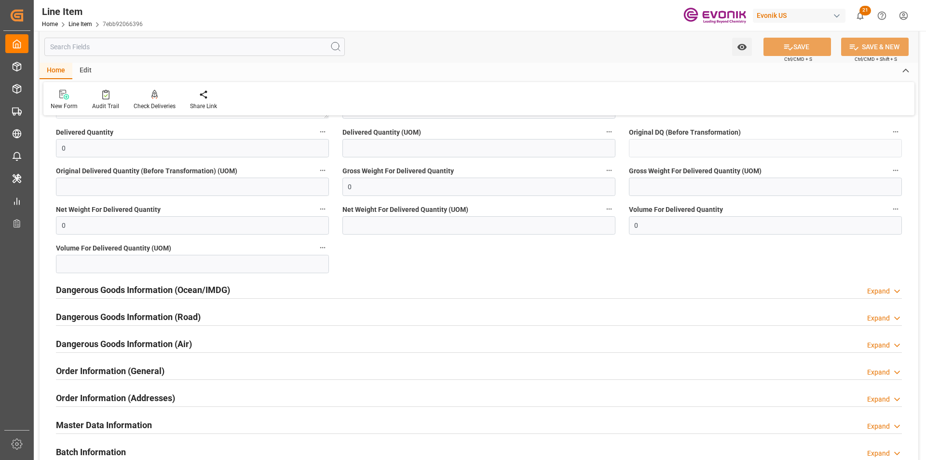
scroll to position [1158, 0]
